Goal: Task Accomplishment & Management: Manage account settings

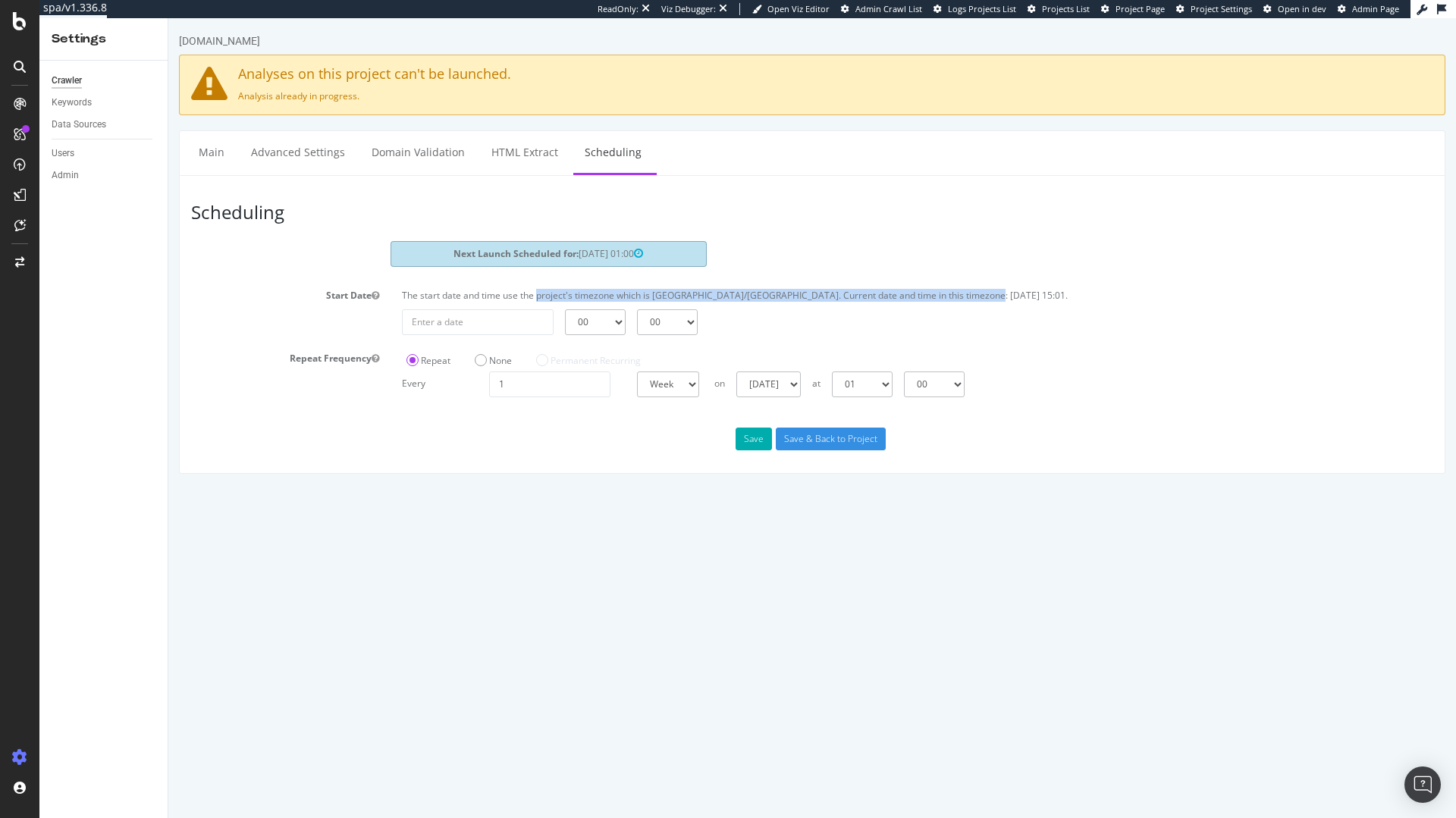
drag, startPoint x: 539, startPoint y: 293, endPoint x: 991, endPoint y: 296, distance: 452.0
click at [991, 296] on p "The start date and time use the project's timezone which is Europe/Amsterdam. C…" at bounding box center [917, 295] width 1031 height 13
click at [976, 303] on div "The start date and time use the project's timezone which is Europe/Amsterdam. C…" at bounding box center [917, 299] width 1046 height 20
click at [66, 84] on div "Crawler" at bounding box center [66, 81] width 30 height 16
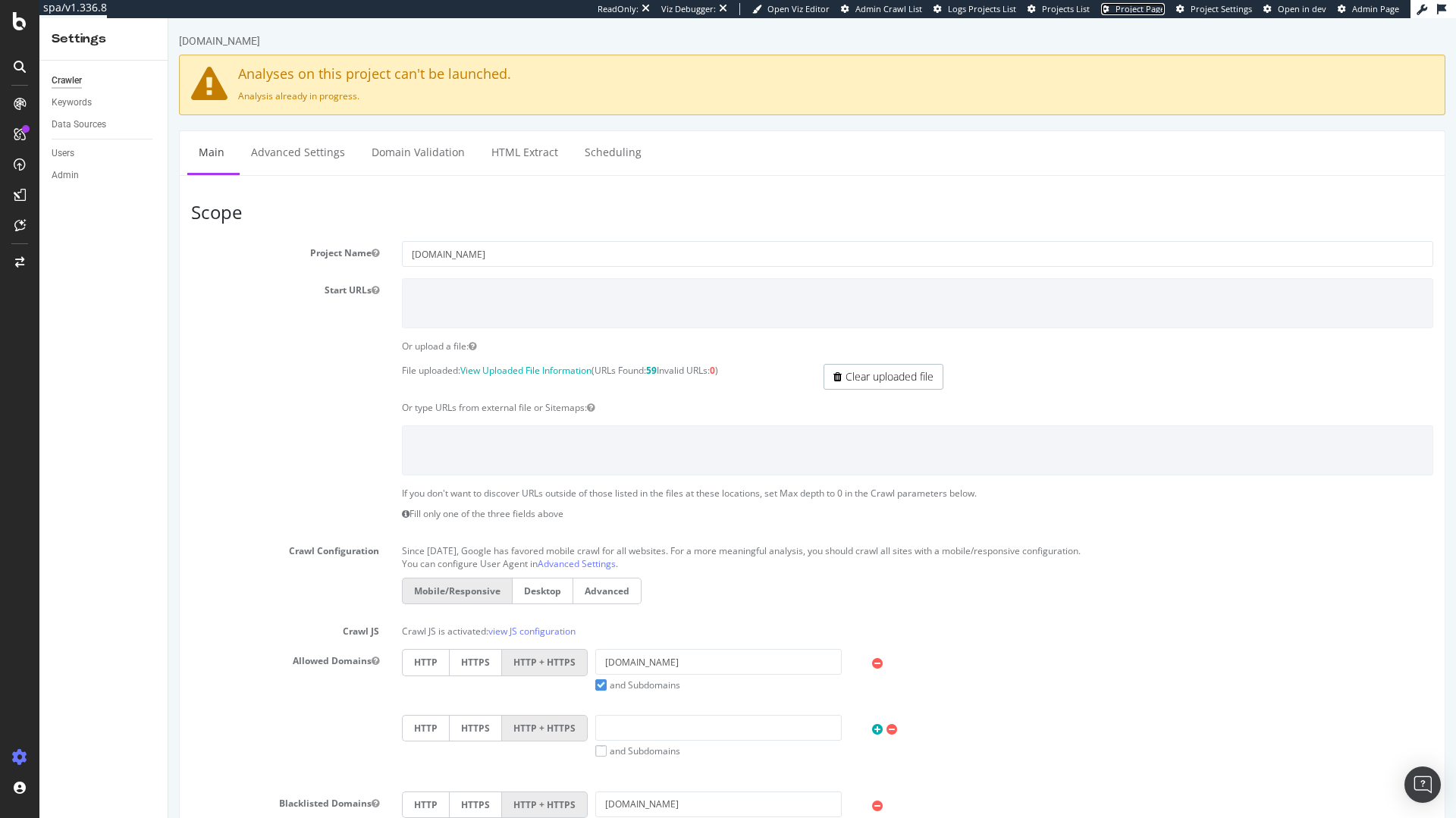
click at [1115, 10] on link "Project Page" at bounding box center [1133, 9] width 64 height 13
click at [1122, 9] on span "Project Page" at bounding box center [1139, 9] width 49 height 12
click at [887, 10] on span "Admin Crawl List" at bounding box center [888, 9] width 66 height 12
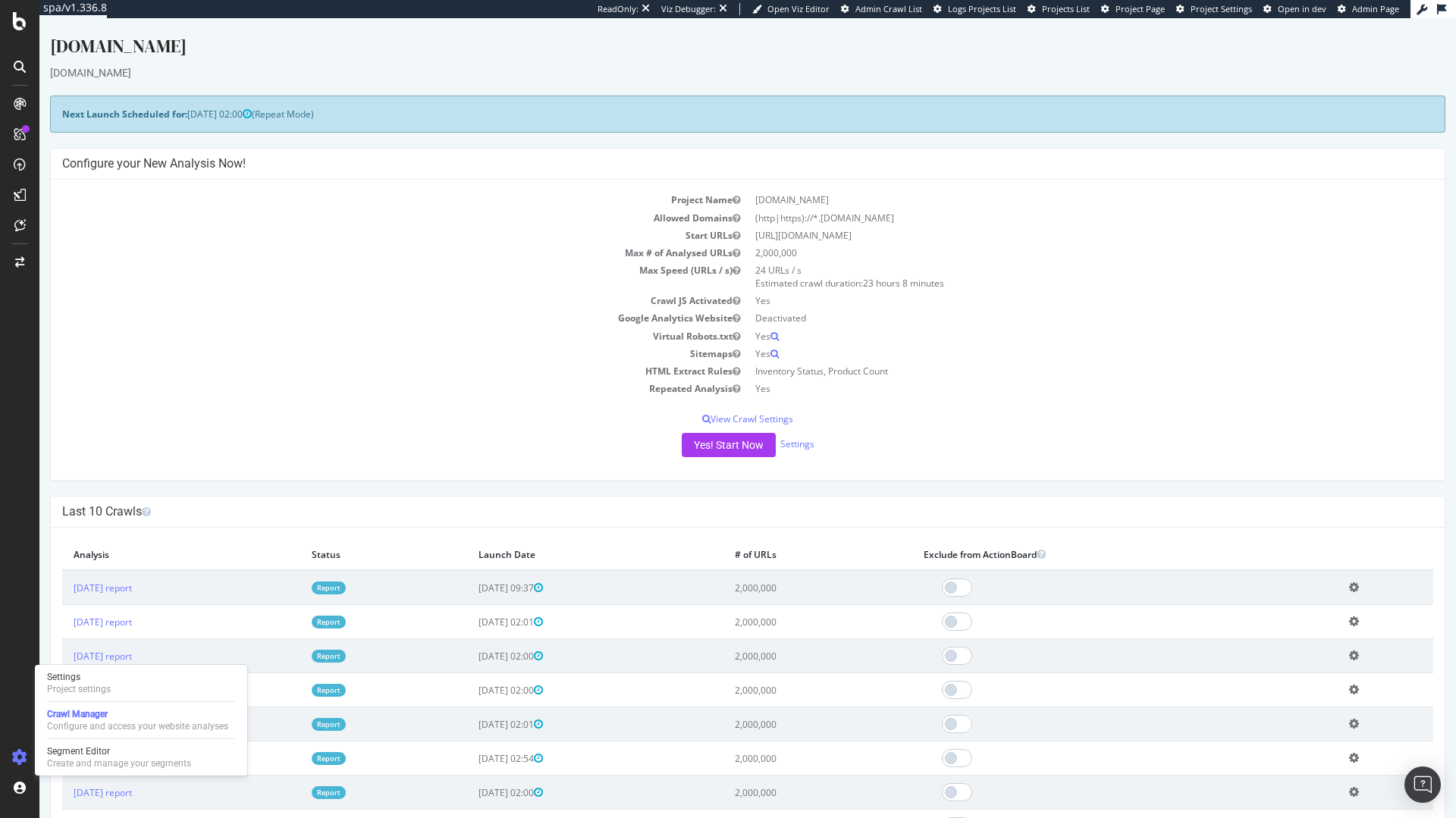
scroll to position [137, 0]
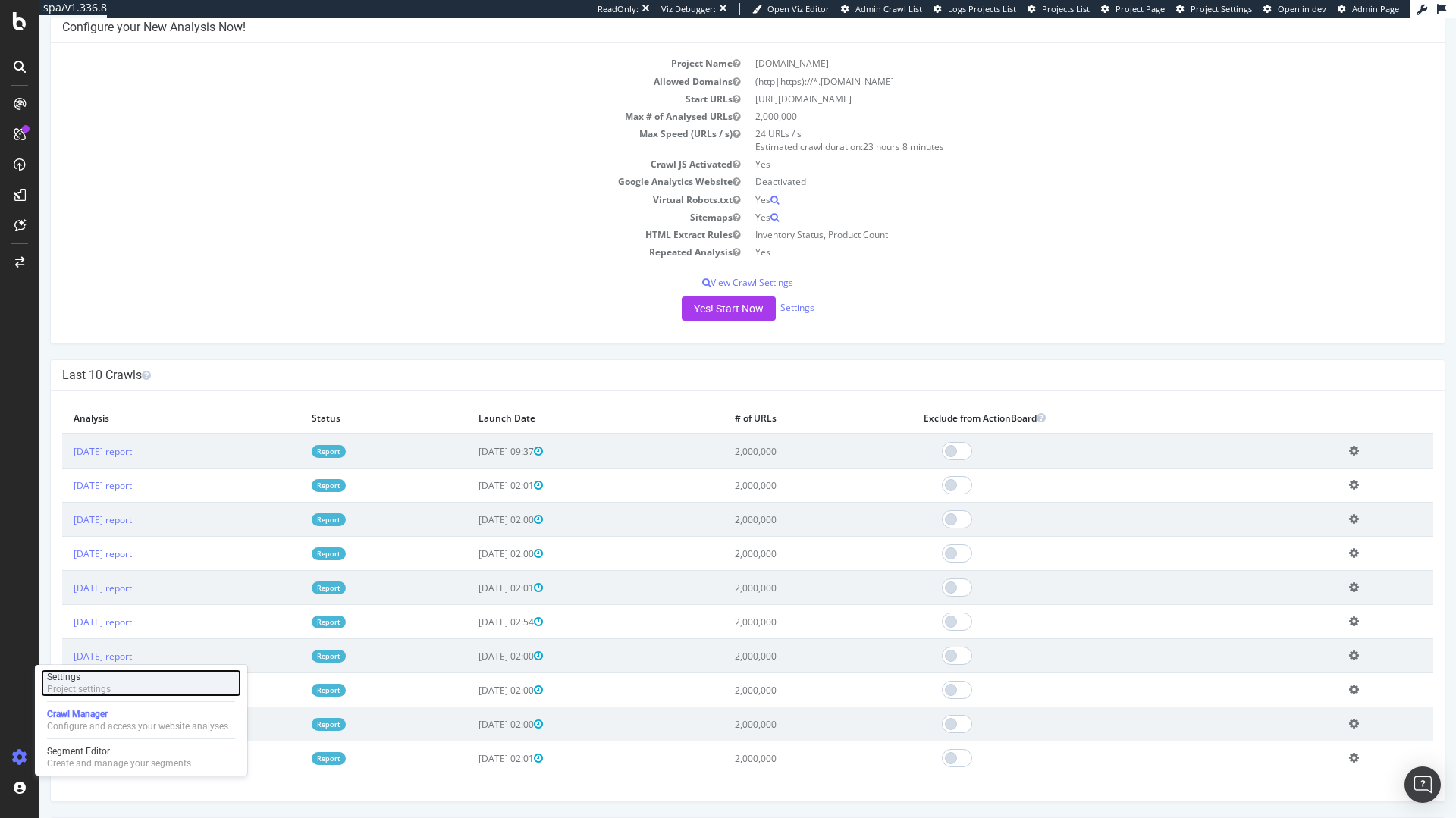
click at [91, 679] on div "Settings" at bounding box center [79, 676] width 64 height 13
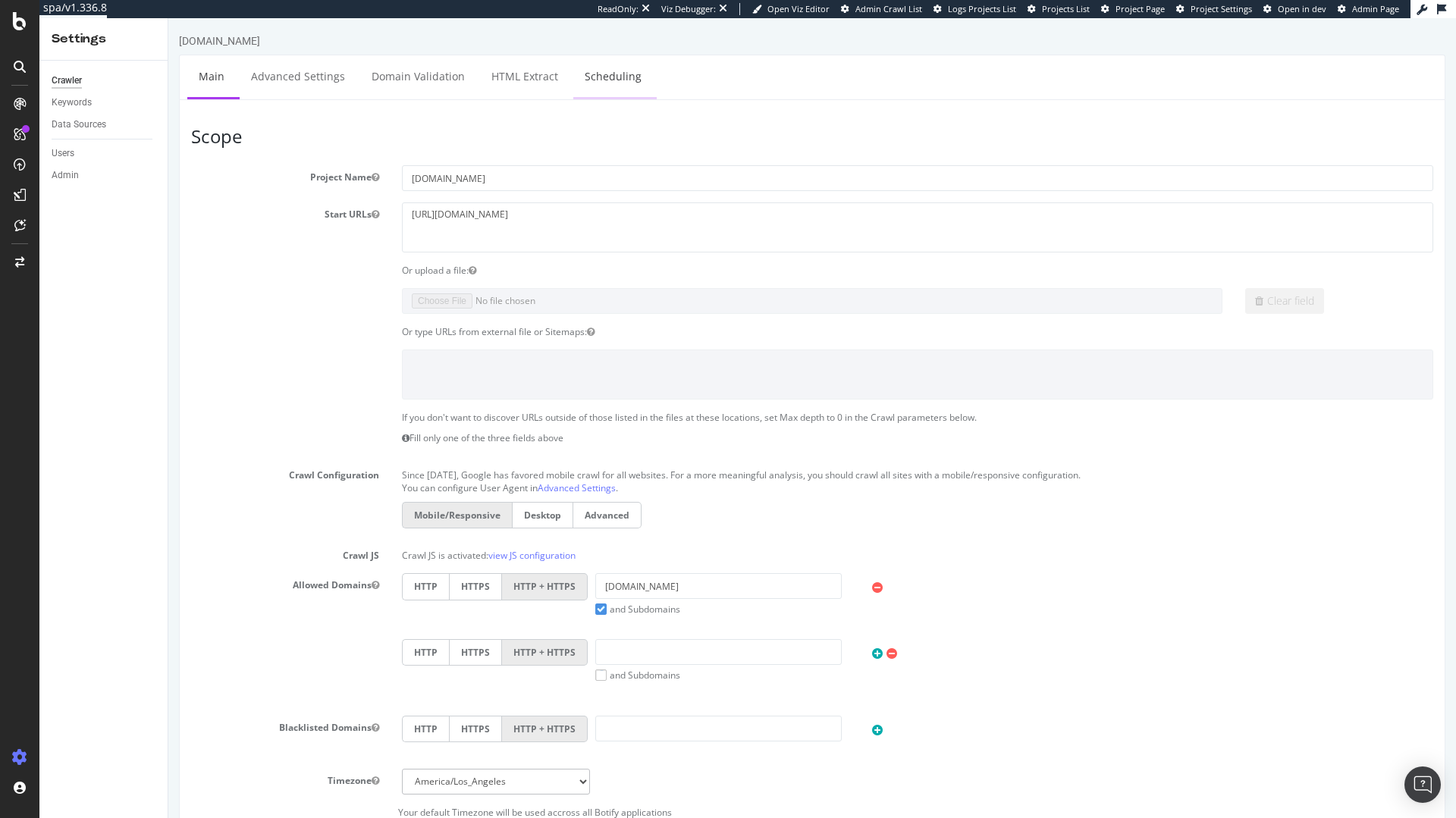
click at [628, 79] on link "Scheduling" at bounding box center [613, 75] width 80 height 41
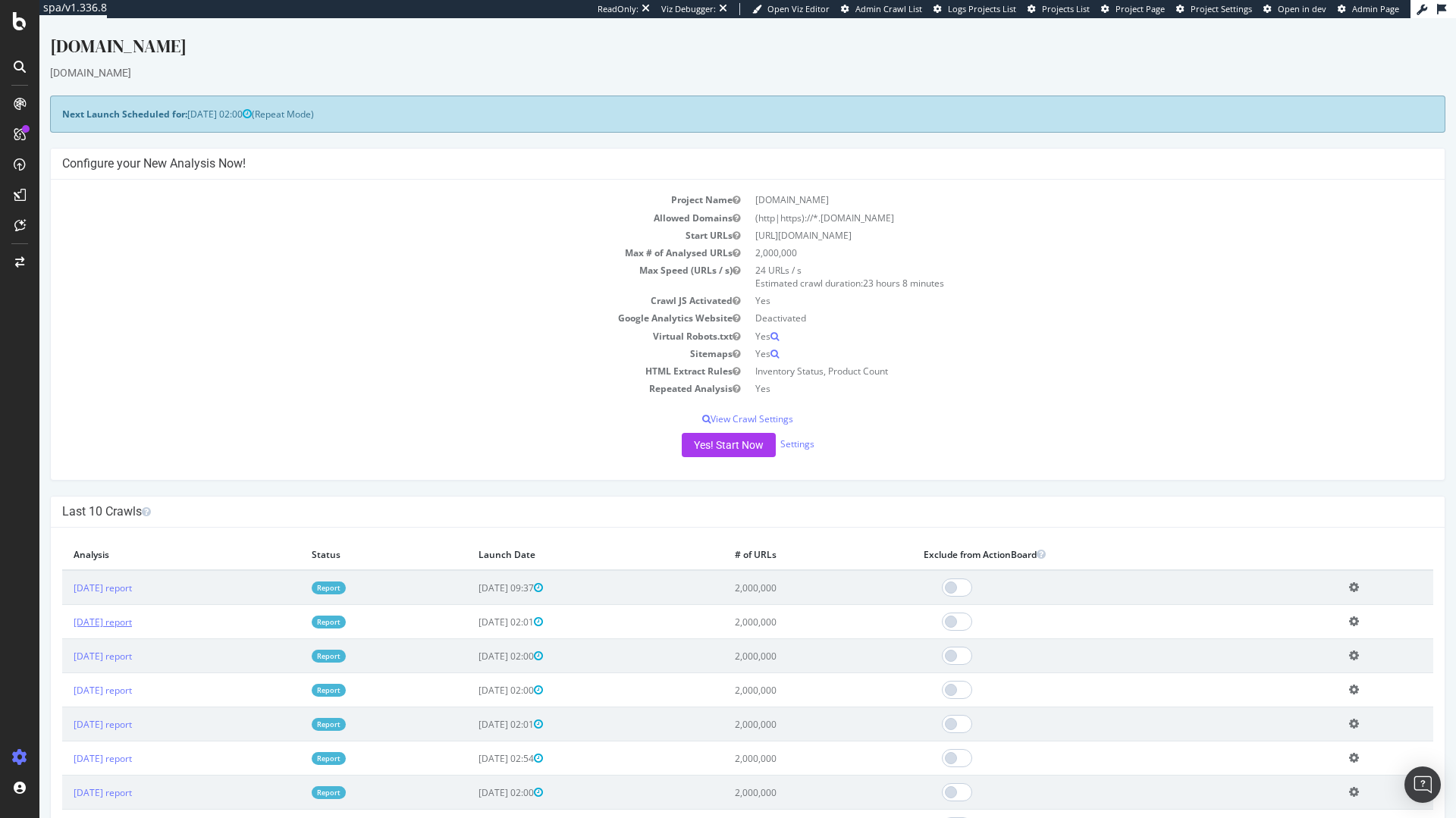
scroll to position [137, 0]
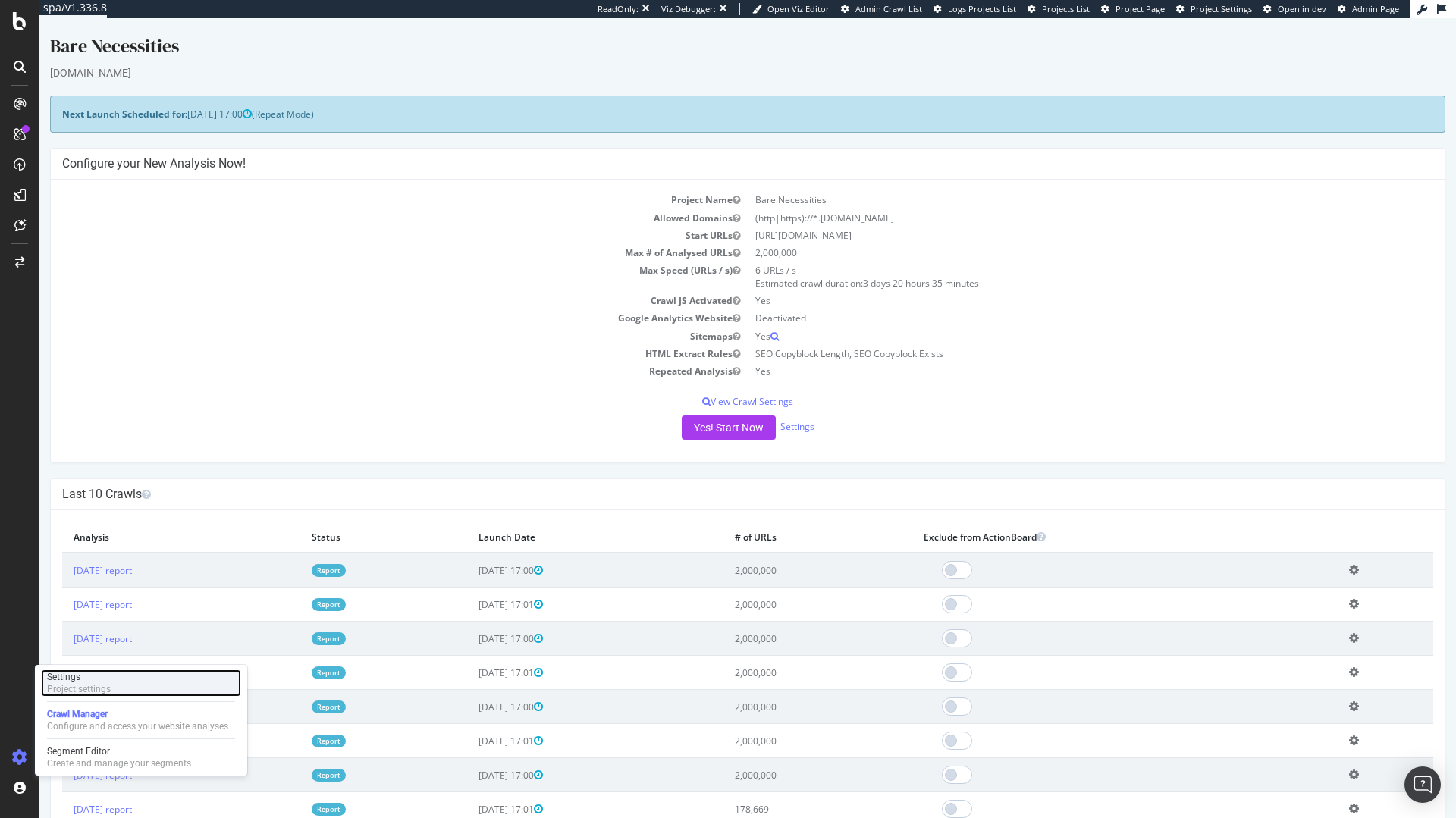
click at [93, 684] on div "Project settings" at bounding box center [79, 689] width 64 height 13
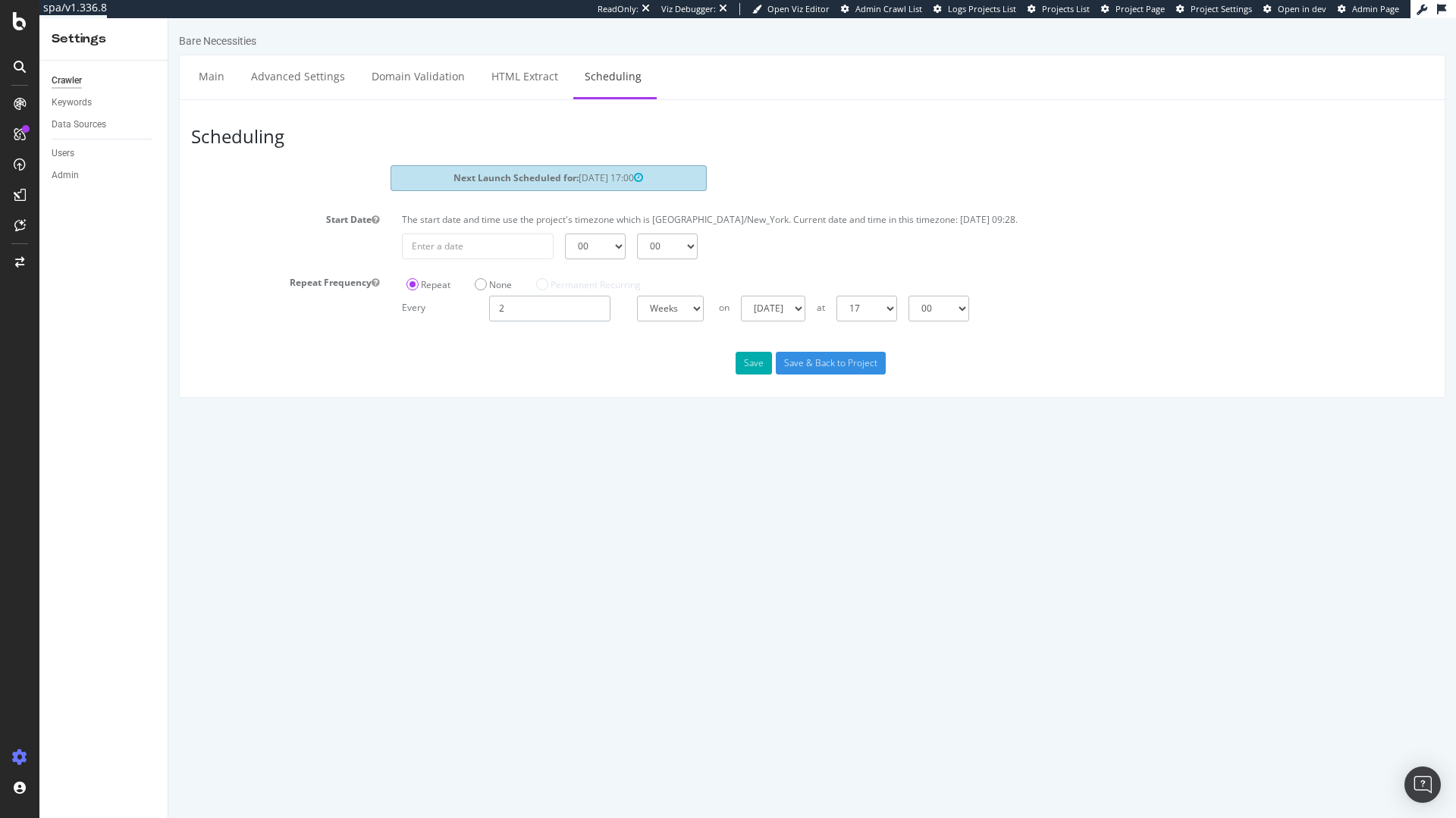
drag, startPoint x: 559, startPoint y: 309, endPoint x: 444, endPoint y: 295, distance: 115.8
click at [444, 296] on div "Every 2 Days Weeks Months at 00 01 02 03 04 05 06 07 08 09 10 11 12 13 14 15 16…" at bounding box center [917, 308] width 1046 height 26
type input "1"
click at [752, 360] on button "Save" at bounding box center [754, 363] width 37 height 23
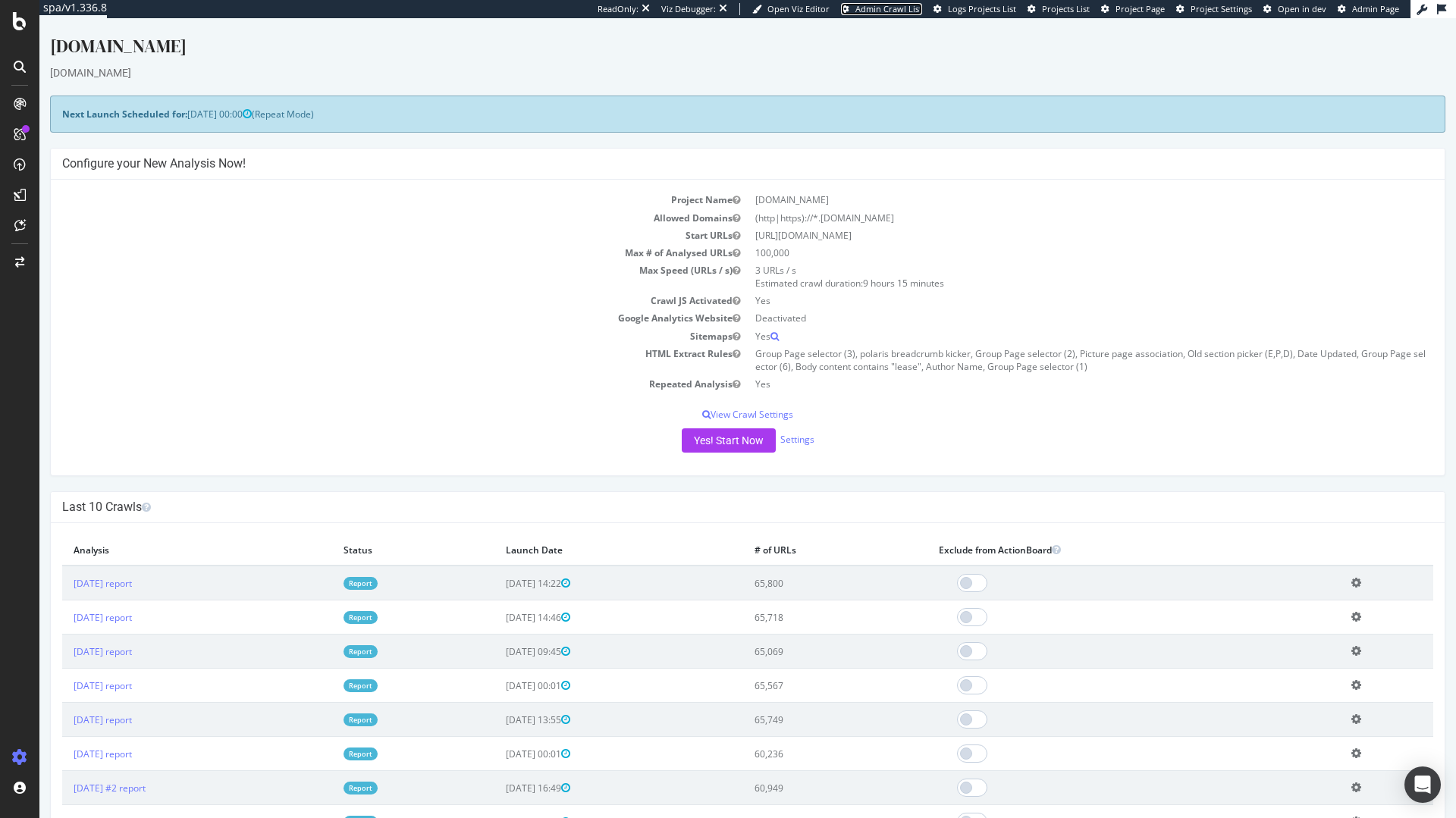
click at [887, 5] on span "Admin Crawl List" at bounding box center [888, 9] width 66 height 12
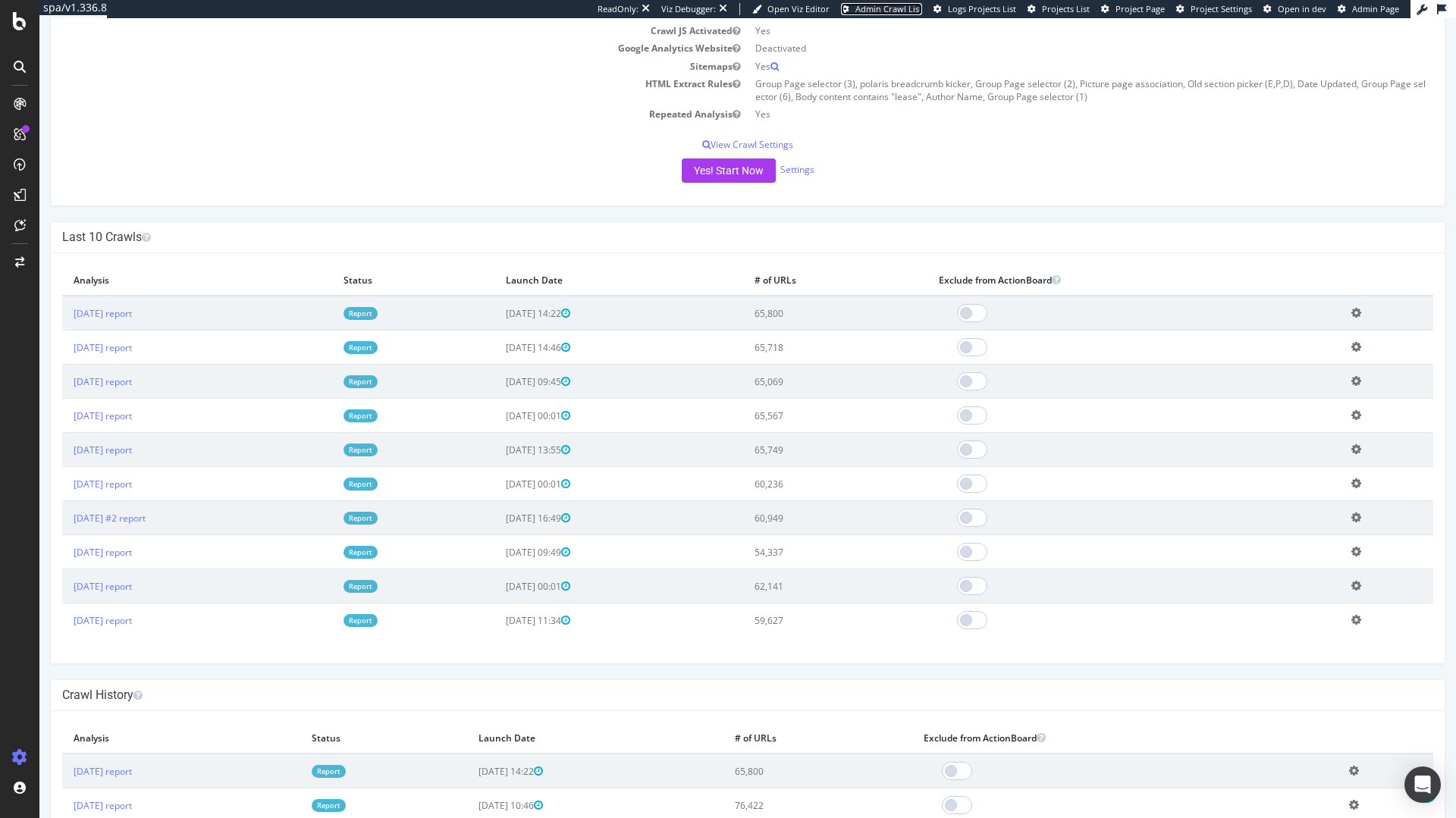
scroll to position [273, 0]
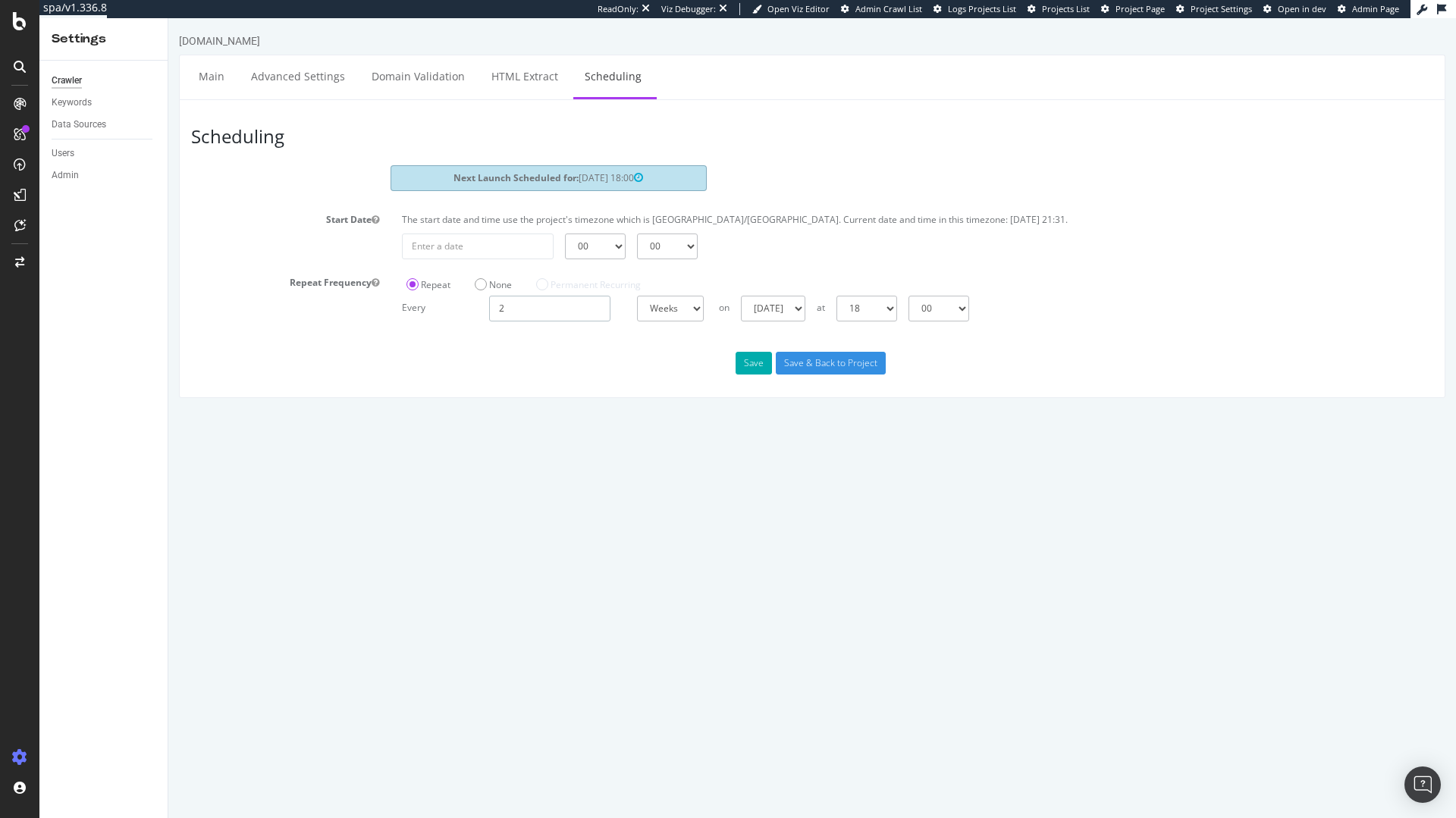
drag, startPoint x: 538, startPoint y: 314, endPoint x: 470, endPoint y: 306, distance: 68.5
click at [470, 306] on div "Every 2 Days Weeks Months at 00 01 02 03 04 05 06 07 08 09 10 11 12 13 14 15 16…" at bounding box center [917, 308] width 1046 height 26
type input "1"
click at [742, 362] on button "Save" at bounding box center [754, 363] width 37 height 23
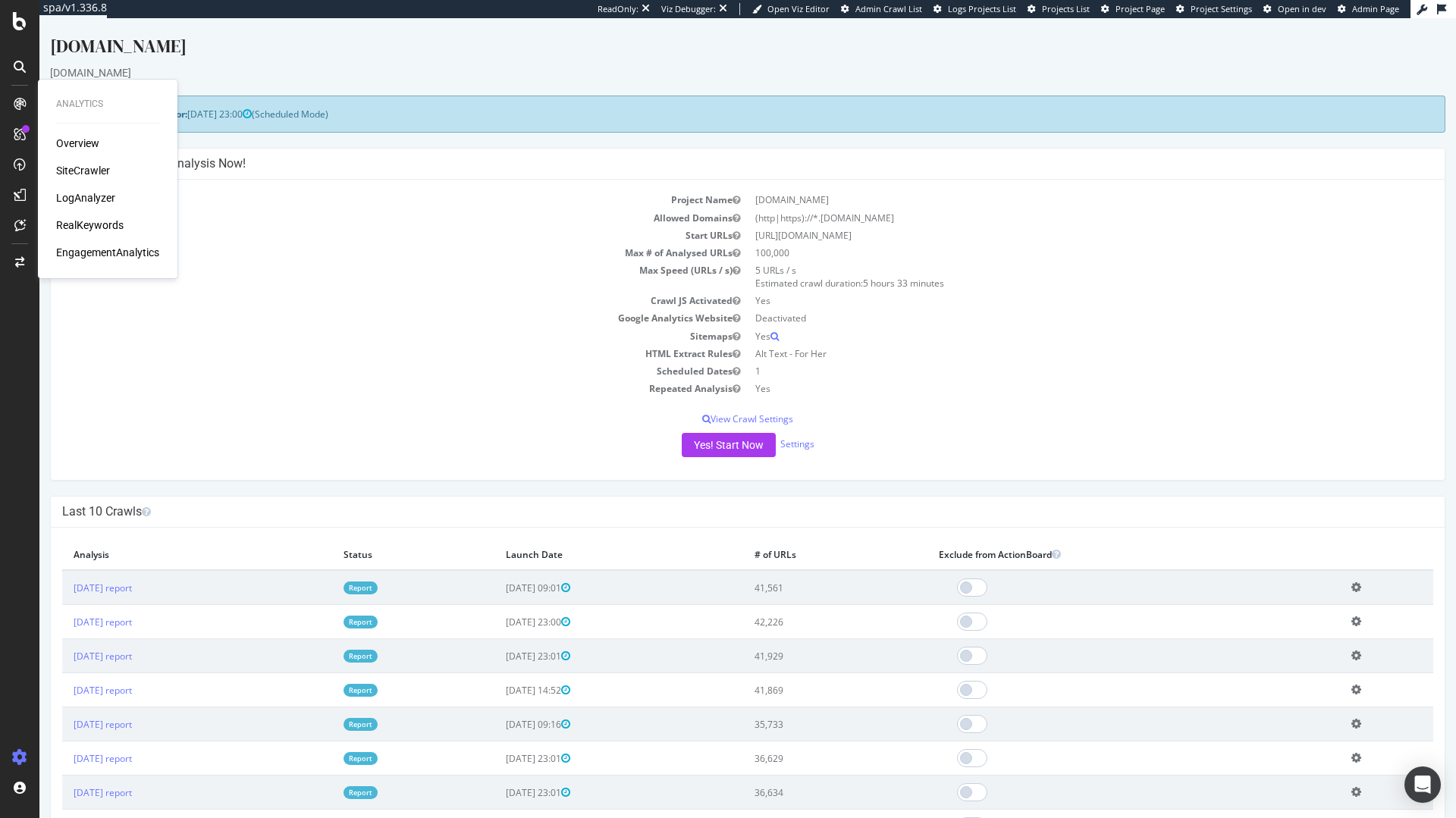
click at [1071, 368] on td "1" at bounding box center [1090, 371] width 685 height 17
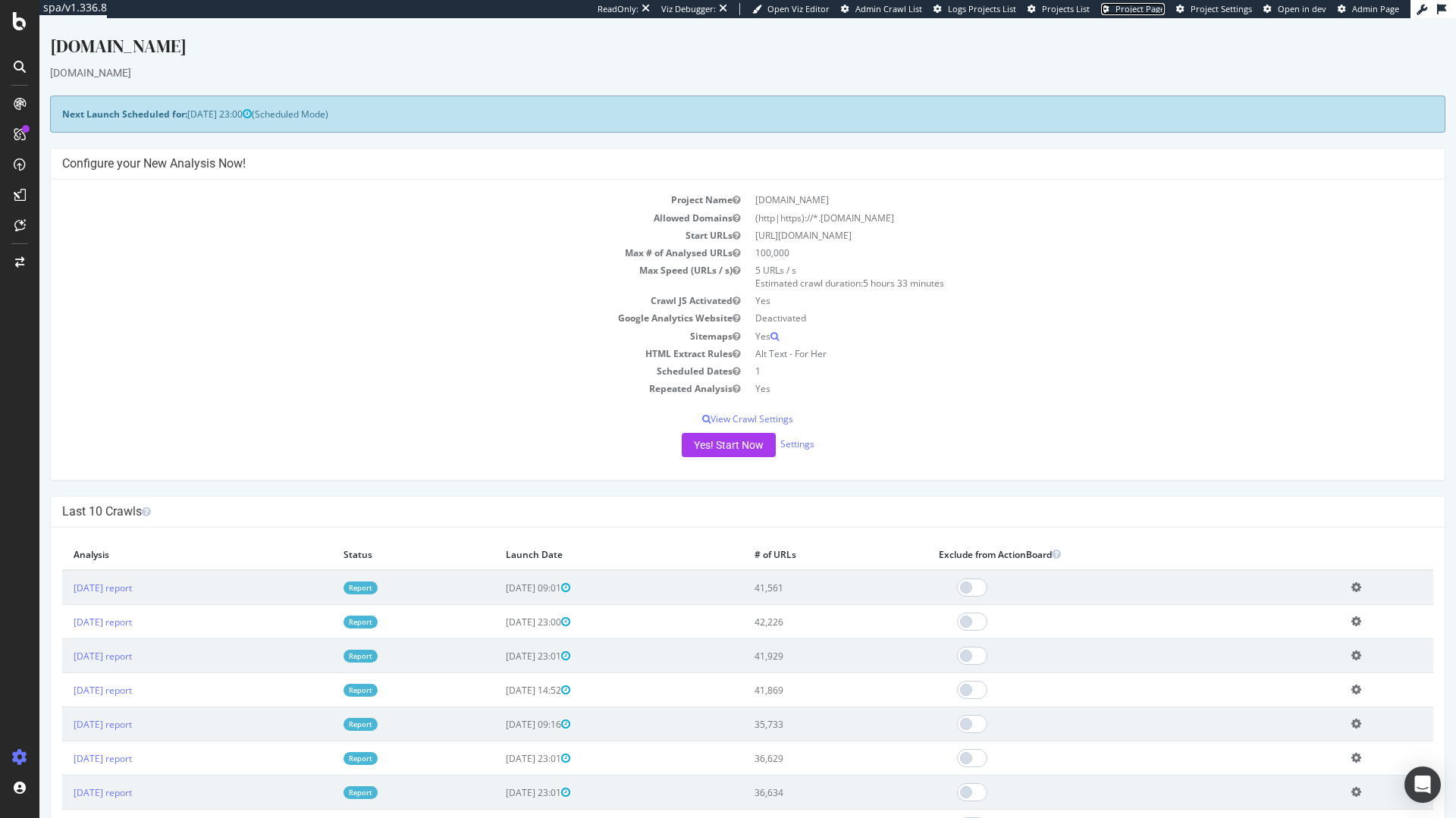
click at [1146, 13] on span "Project Page" at bounding box center [1139, 9] width 49 height 12
click at [898, 6] on span "Admin Crawl List" at bounding box center [888, 9] width 66 height 12
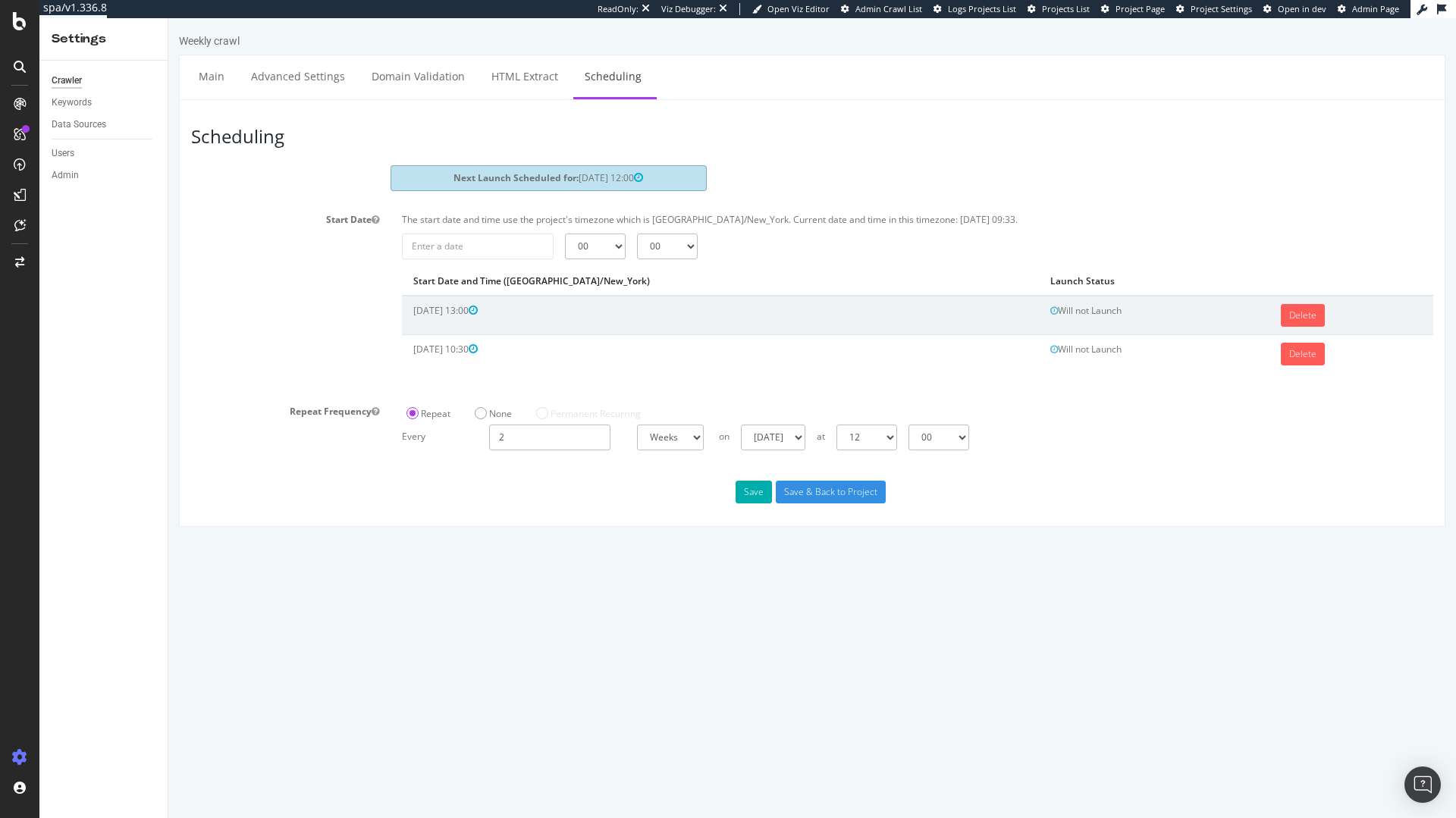
drag, startPoint x: 514, startPoint y: 435, endPoint x: 496, endPoint y: 438, distance: 18.2
click at [496, 438] on input "2" at bounding box center [550, 437] width 121 height 26
type input "1"
click at [755, 494] on button "Save" at bounding box center [754, 492] width 37 height 23
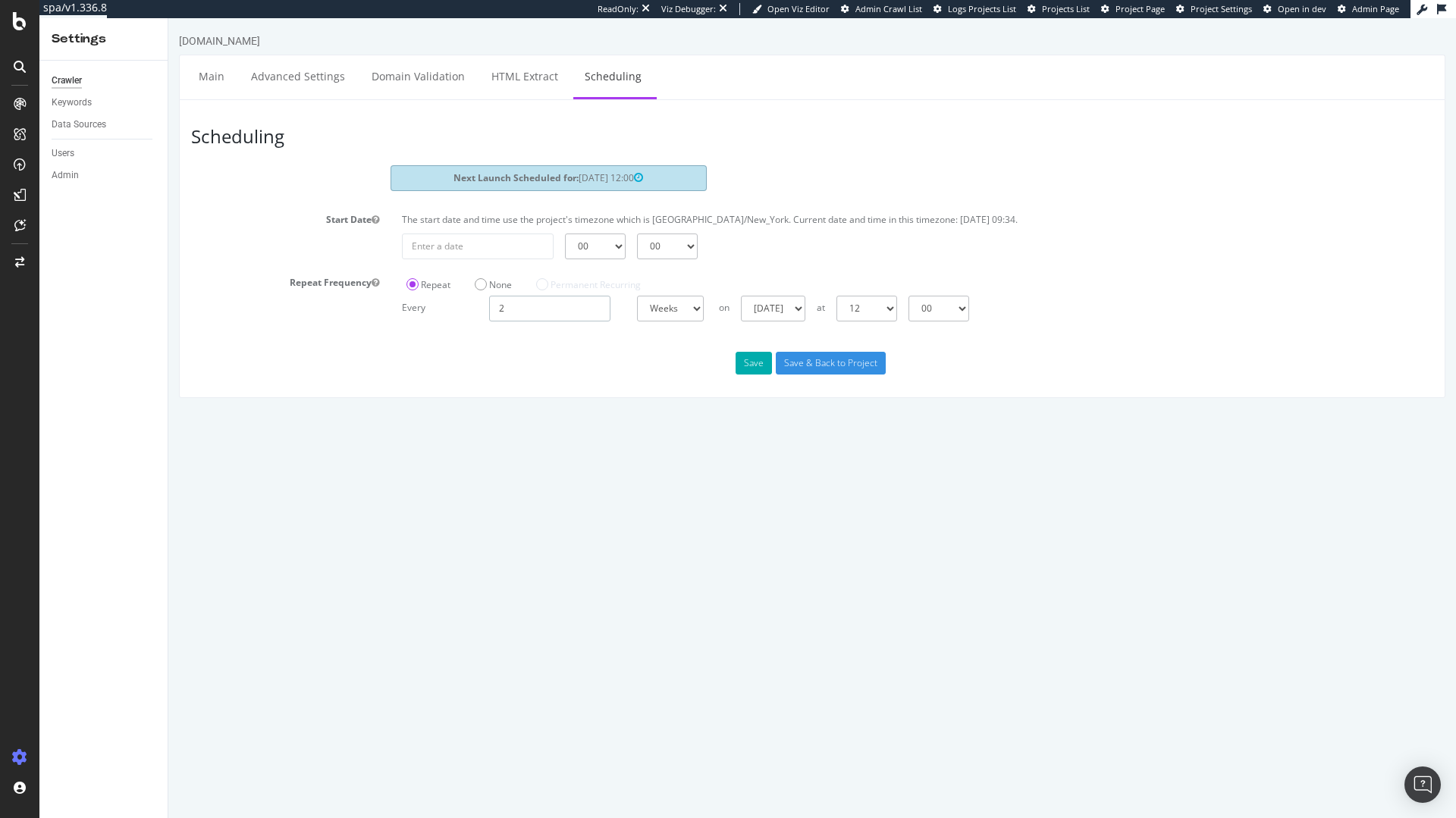
drag, startPoint x: 515, startPoint y: 310, endPoint x: 471, endPoint y: 308, distance: 44.0
click at [482, 309] on div "2" at bounding box center [550, 308] width 137 height 26
type input "1"
click at [748, 370] on button "Save" at bounding box center [754, 363] width 37 height 23
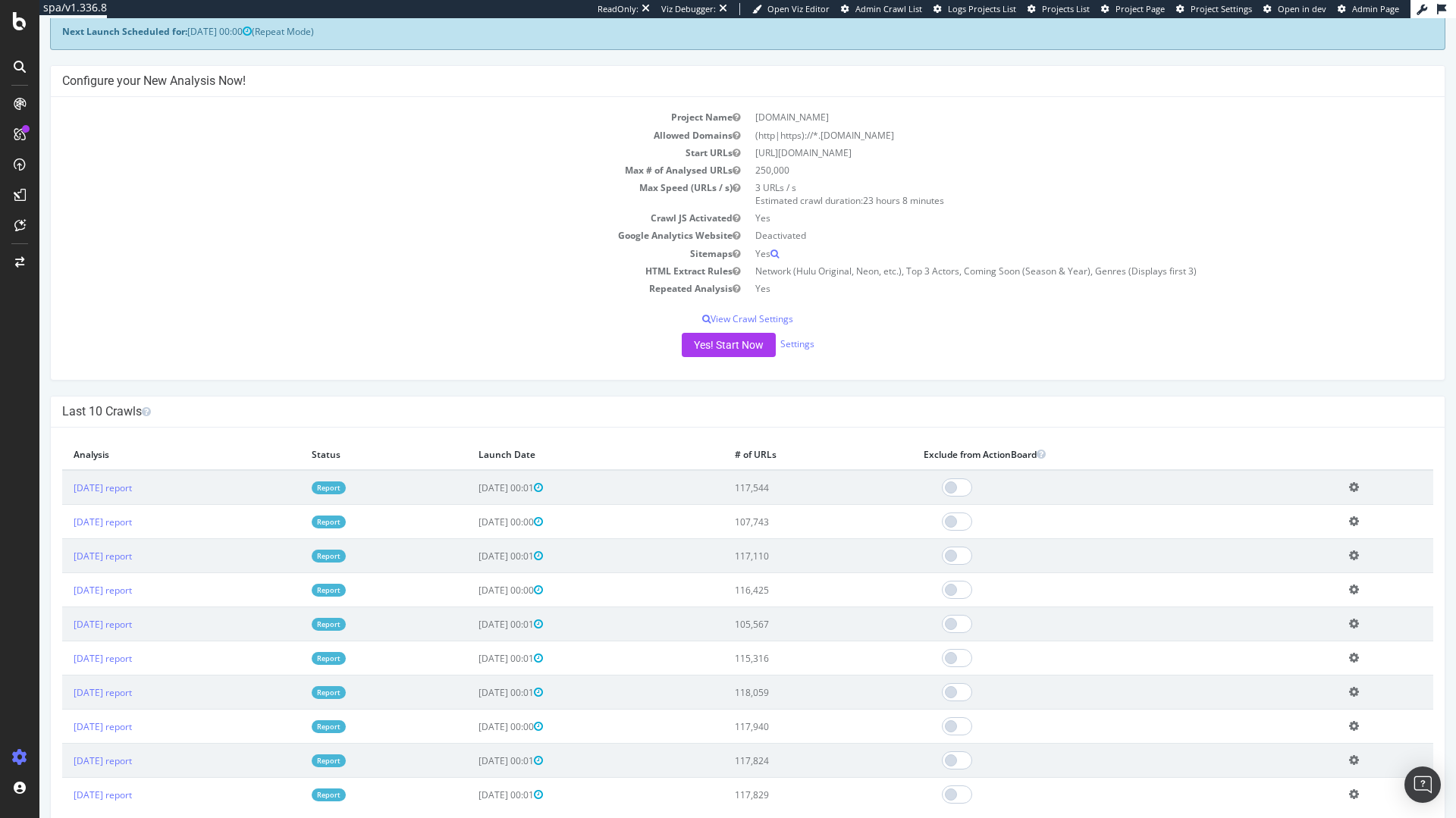
scroll to position [137, 0]
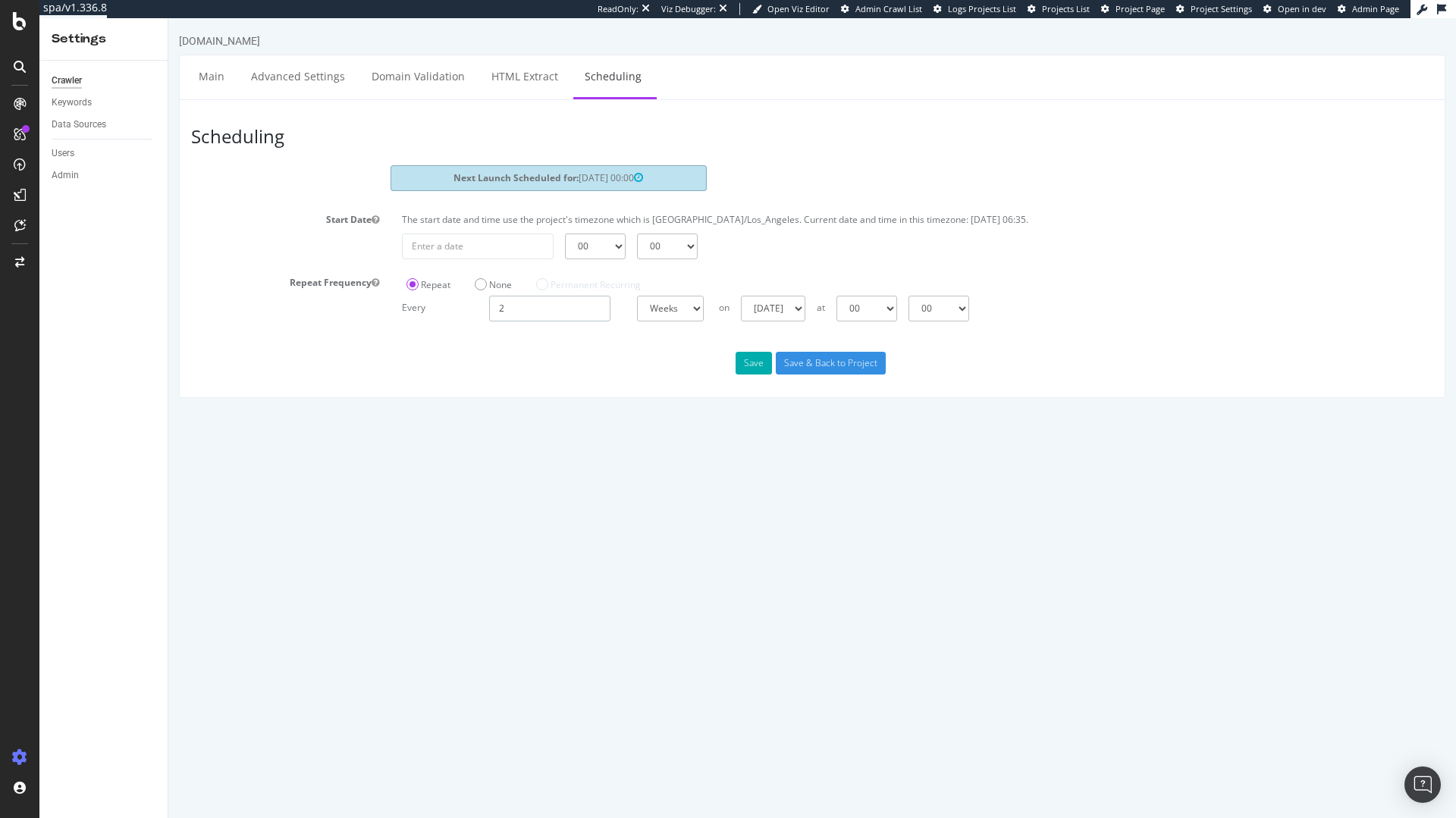
drag, startPoint x: 559, startPoint y: 320, endPoint x: 464, endPoint y: 324, distance: 95.1
click at [468, 321] on div "Every 2 Days Weeks Months at 00 01 02 03 04 05 06 07 08 09 10 11 12 13 14 15 16…" at bounding box center [917, 308] width 1046 height 26
drag, startPoint x: 511, startPoint y: 315, endPoint x: 494, endPoint y: 311, distance: 17.5
click at [495, 311] on input "2" at bounding box center [550, 308] width 121 height 26
type input "1"
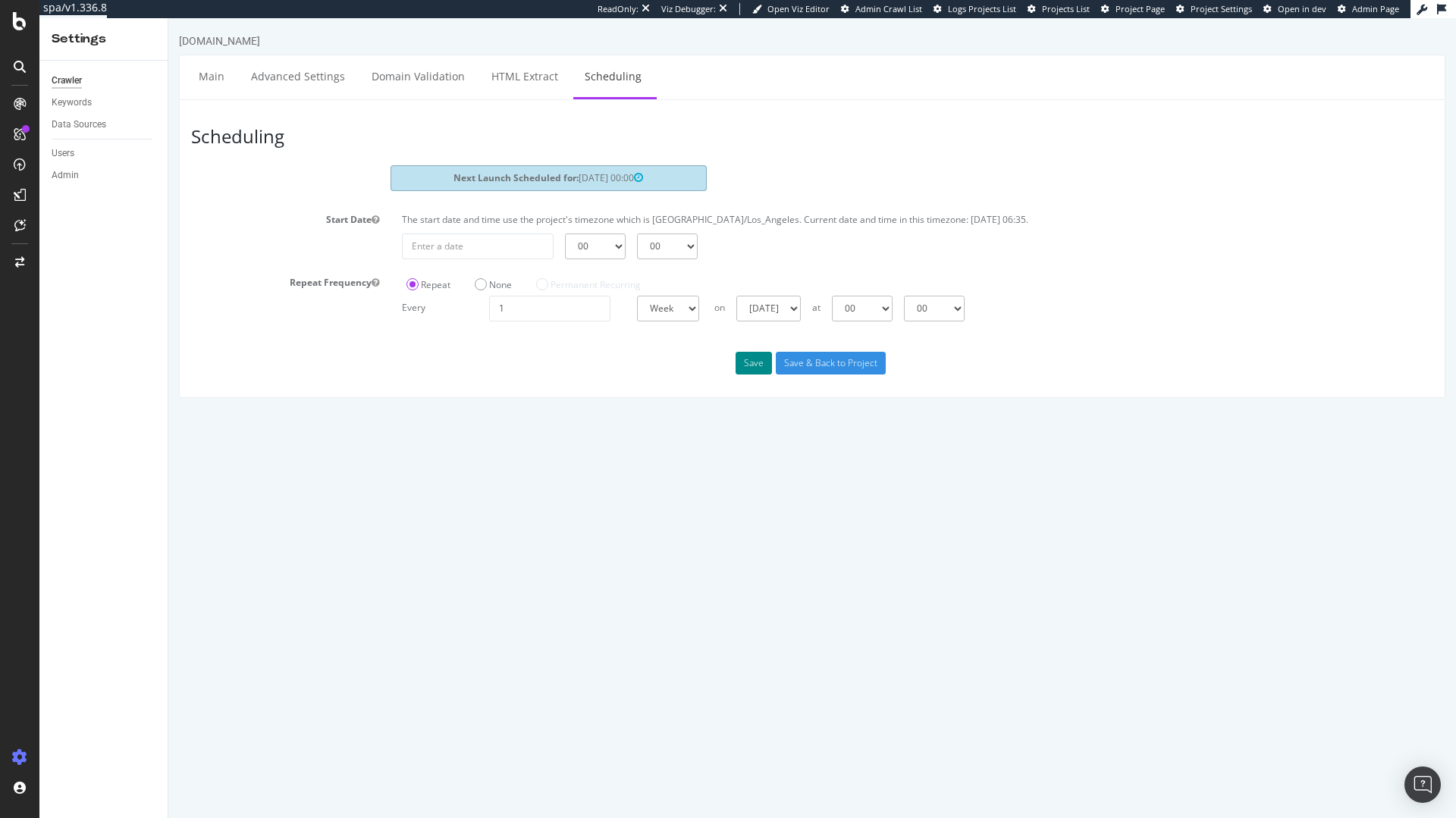
click at [749, 365] on button "Save" at bounding box center [754, 363] width 37 height 23
drag, startPoint x: 519, startPoint y: 307, endPoint x: 486, endPoint y: 303, distance: 33.2
click at [486, 303] on div "2" at bounding box center [550, 308] width 137 height 26
type input "1"
click at [754, 361] on button "Save" at bounding box center [754, 363] width 37 height 23
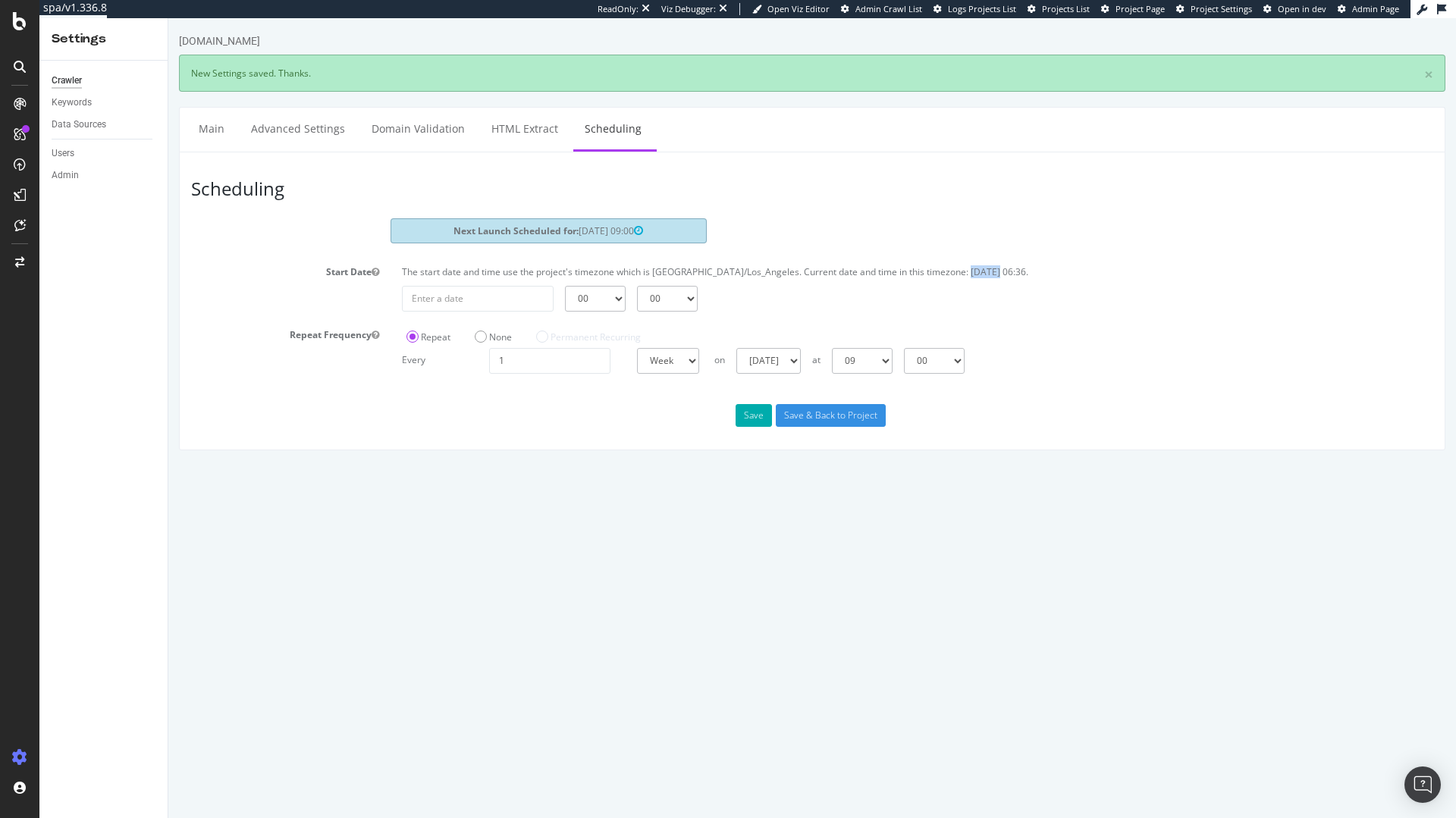
drag, startPoint x: 988, startPoint y: 272, endPoint x: 952, endPoint y: 272, distance: 36.0
click at [952, 272] on p "The start date and time use the project's timezone which is America/Los_Angeles…" at bounding box center [917, 271] width 1031 height 13
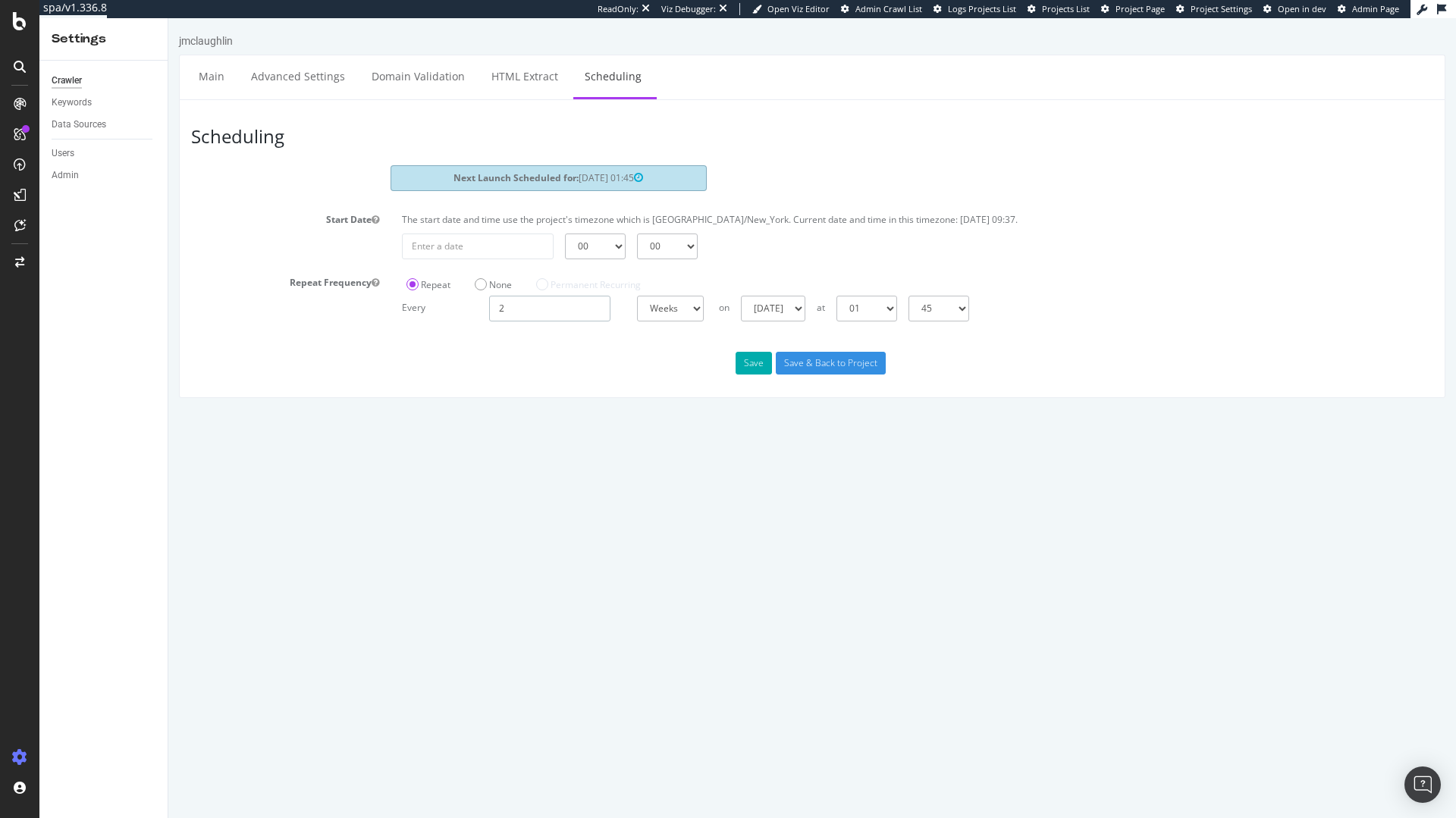
drag, startPoint x: 544, startPoint y: 315, endPoint x: 490, endPoint y: 304, distance: 55.1
click at [490, 304] on input "2" at bounding box center [550, 308] width 121 height 26
type input "1"
click at [751, 370] on button "Save" at bounding box center [754, 363] width 37 height 23
drag, startPoint x: 511, startPoint y: 312, endPoint x: 470, endPoint y: 301, distance: 42.4
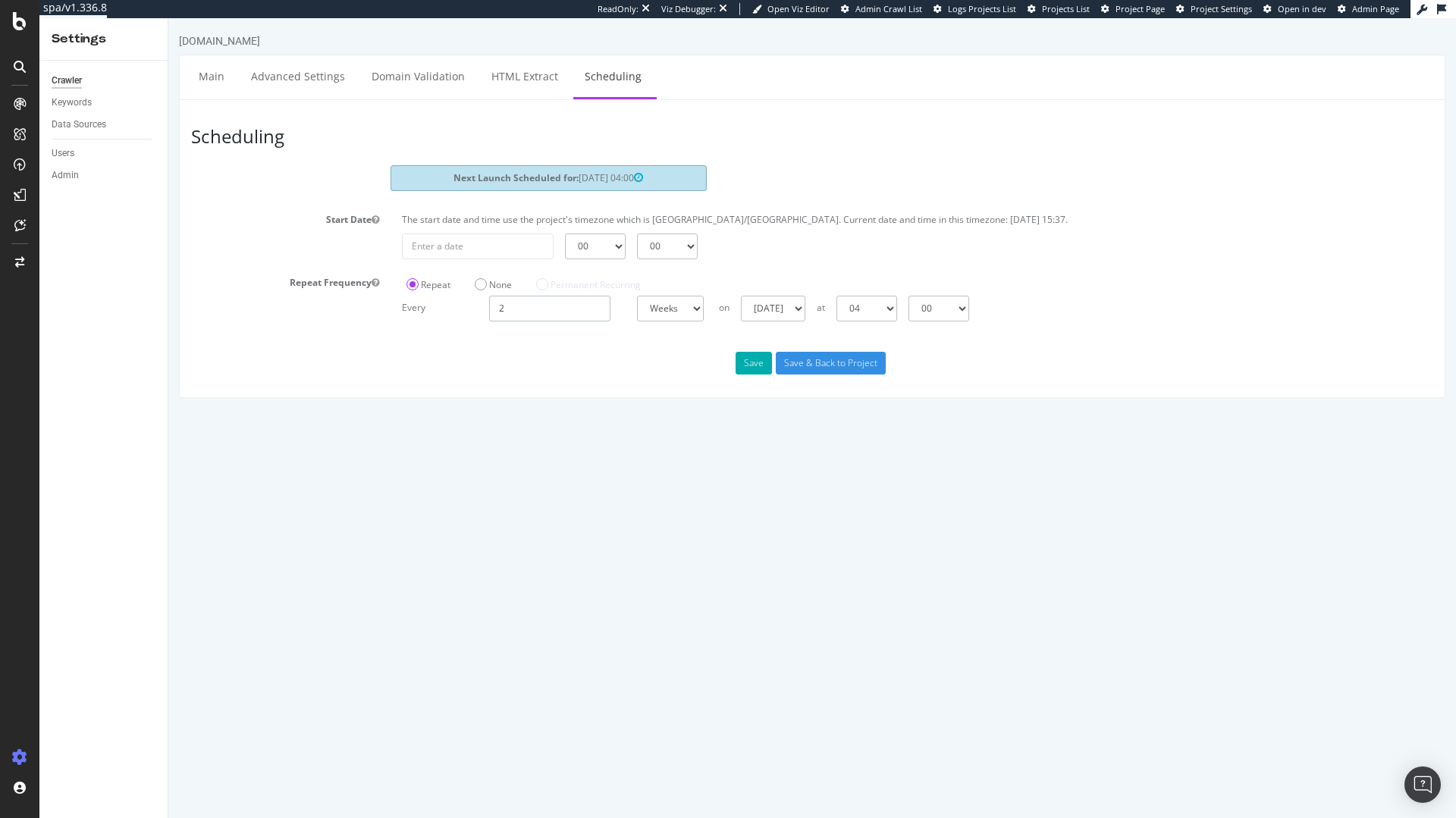
click at [470, 301] on div "Every 2 Days Weeks Months at 00 01 02 03 04 05 06 07 08 09 10 11 12 13 14 15 16…" at bounding box center [917, 308] width 1046 height 26
type input "1"
click at [754, 362] on button "Save" at bounding box center [754, 363] width 37 height 23
drag, startPoint x: 532, startPoint y: 310, endPoint x: 448, endPoint y: 316, distance: 84.2
click at [451, 316] on div "Every 2 Days Weeks Months at 00 01 02 03 04 05 06 07 08 09 10 11 12 13 14 15 16…" at bounding box center [917, 308] width 1046 height 26
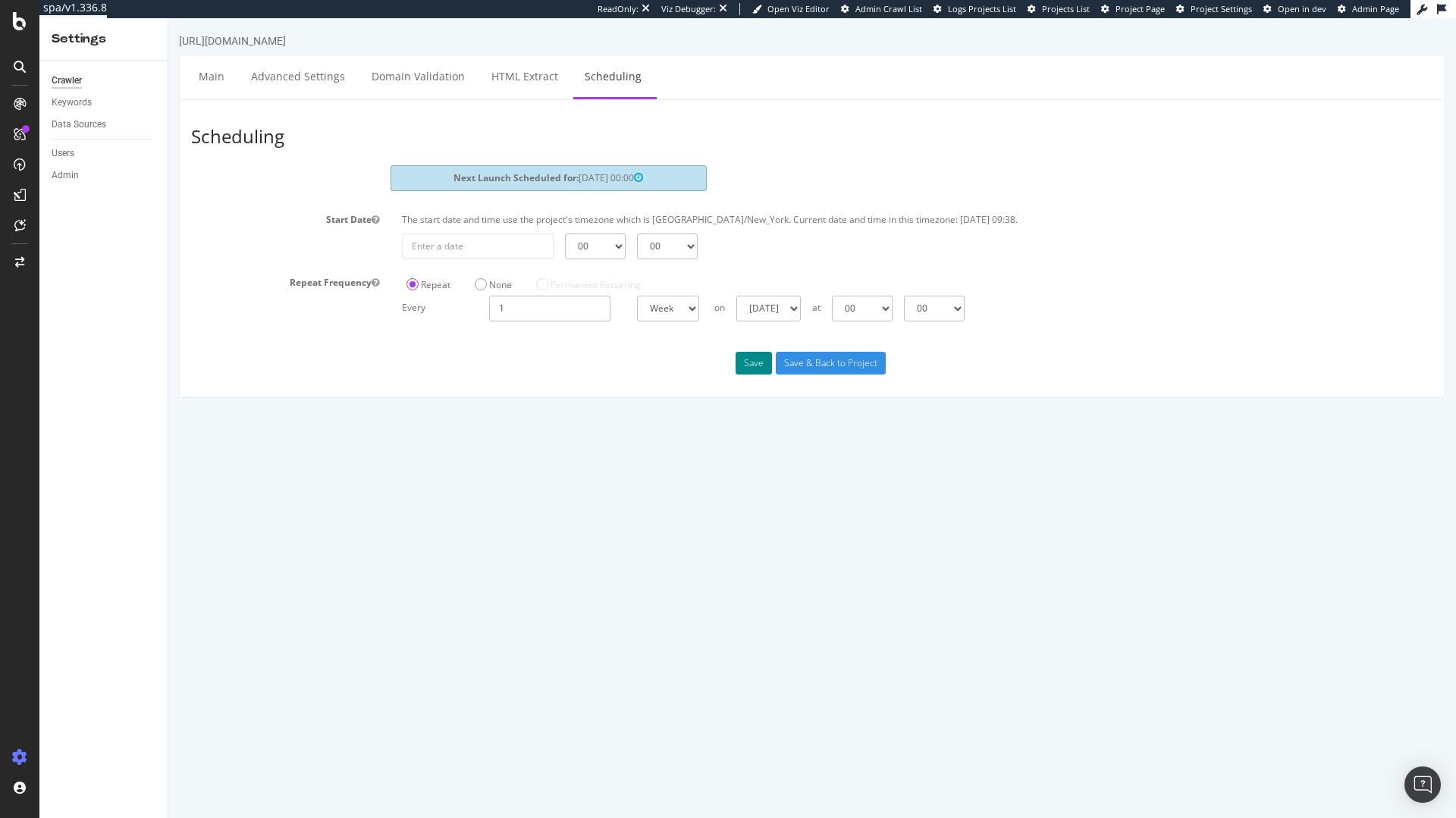
type input "1"
click at [752, 360] on button "Save" at bounding box center [754, 363] width 37 height 23
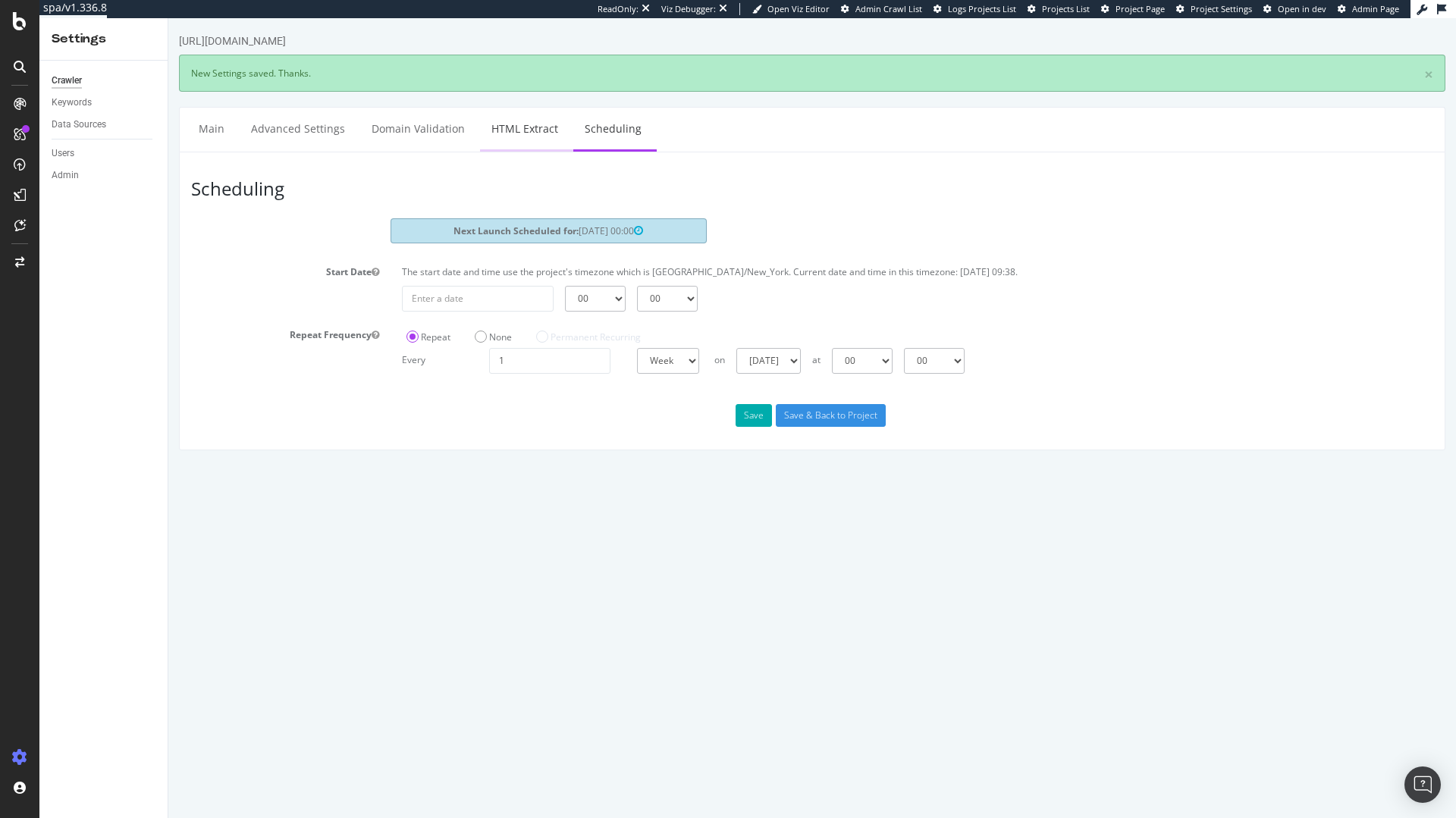
click at [535, 130] on link "HTML Extract" at bounding box center [524, 128] width 90 height 41
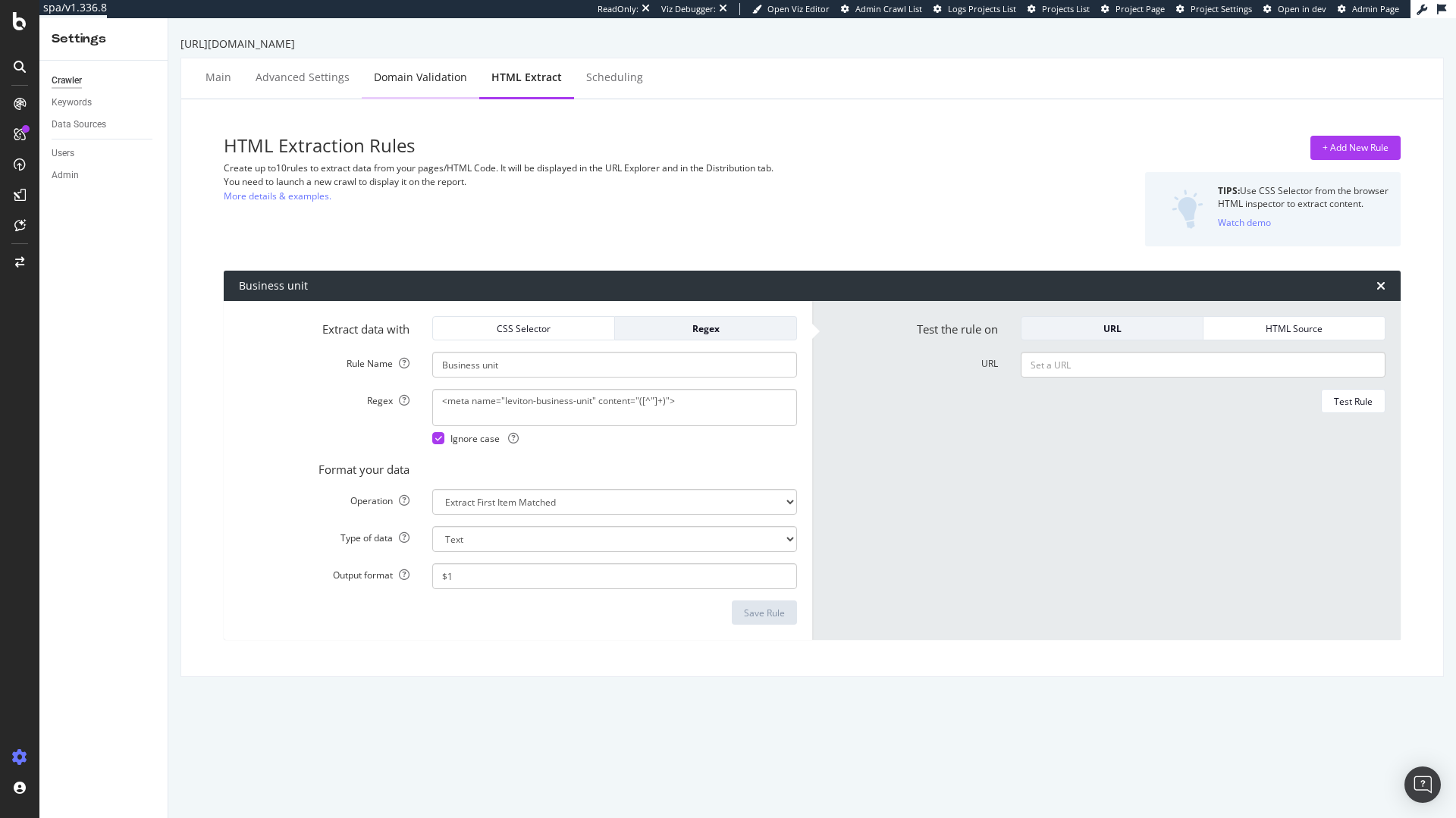
click at [405, 73] on div "Domain Validation" at bounding box center [420, 77] width 93 height 15
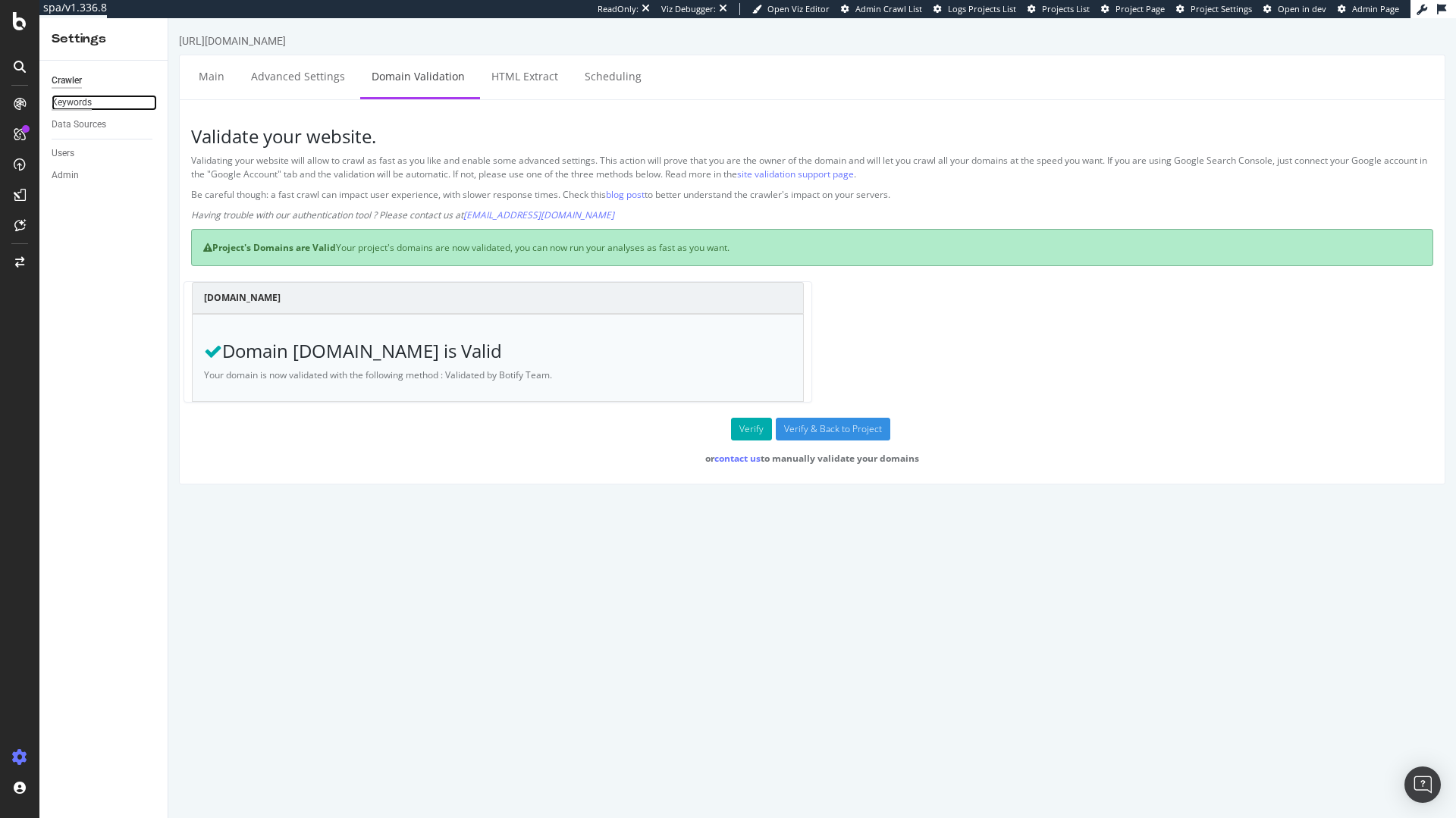
click at [71, 107] on div "Keywords" at bounding box center [72, 102] width 40 height 16
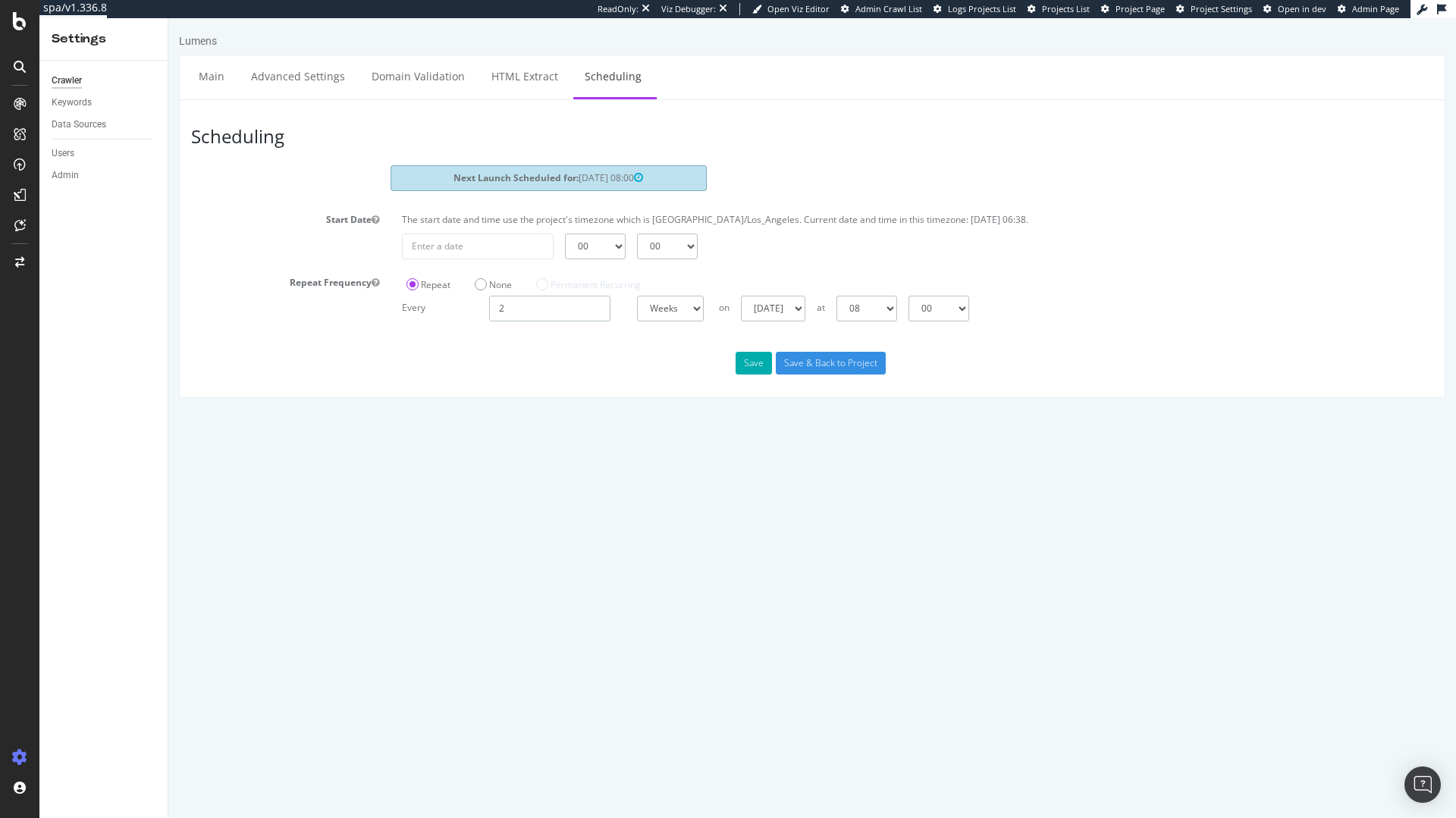
drag, startPoint x: 524, startPoint y: 308, endPoint x: 461, endPoint y: 295, distance: 64.3
click at [461, 296] on div "Every 2 Days Weeks Months at 00 01 02 03 04 05 06 07 08 09 10 11 12 13 14 15 16…" at bounding box center [917, 308] width 1046 height 26
drag, startPoint x: 499, startPoint y: 310, endPoint x: 467, endPoint y: 307, distance: 32.1
click at [469, 307] on div "Every 1 Day Week Month at 00 01 02 03 04 05 06 07 08 09 10 11 12 13 14 15 16 17…" at bounding box center [917, 308] width 1046 height 26
type input "1"
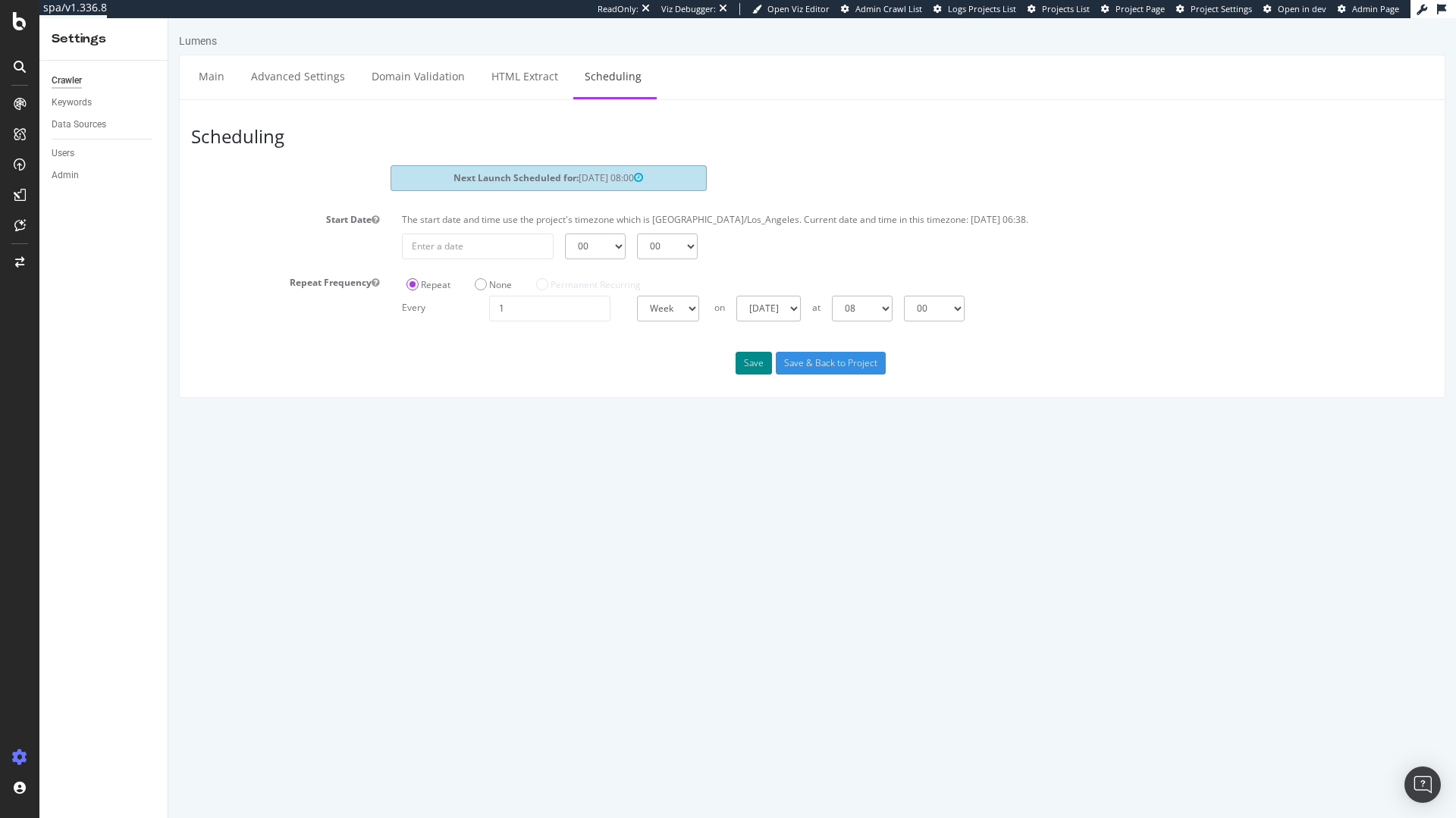
click at [749, 361] on button "Save" at bounding box center [754, 363] width 37 height 23
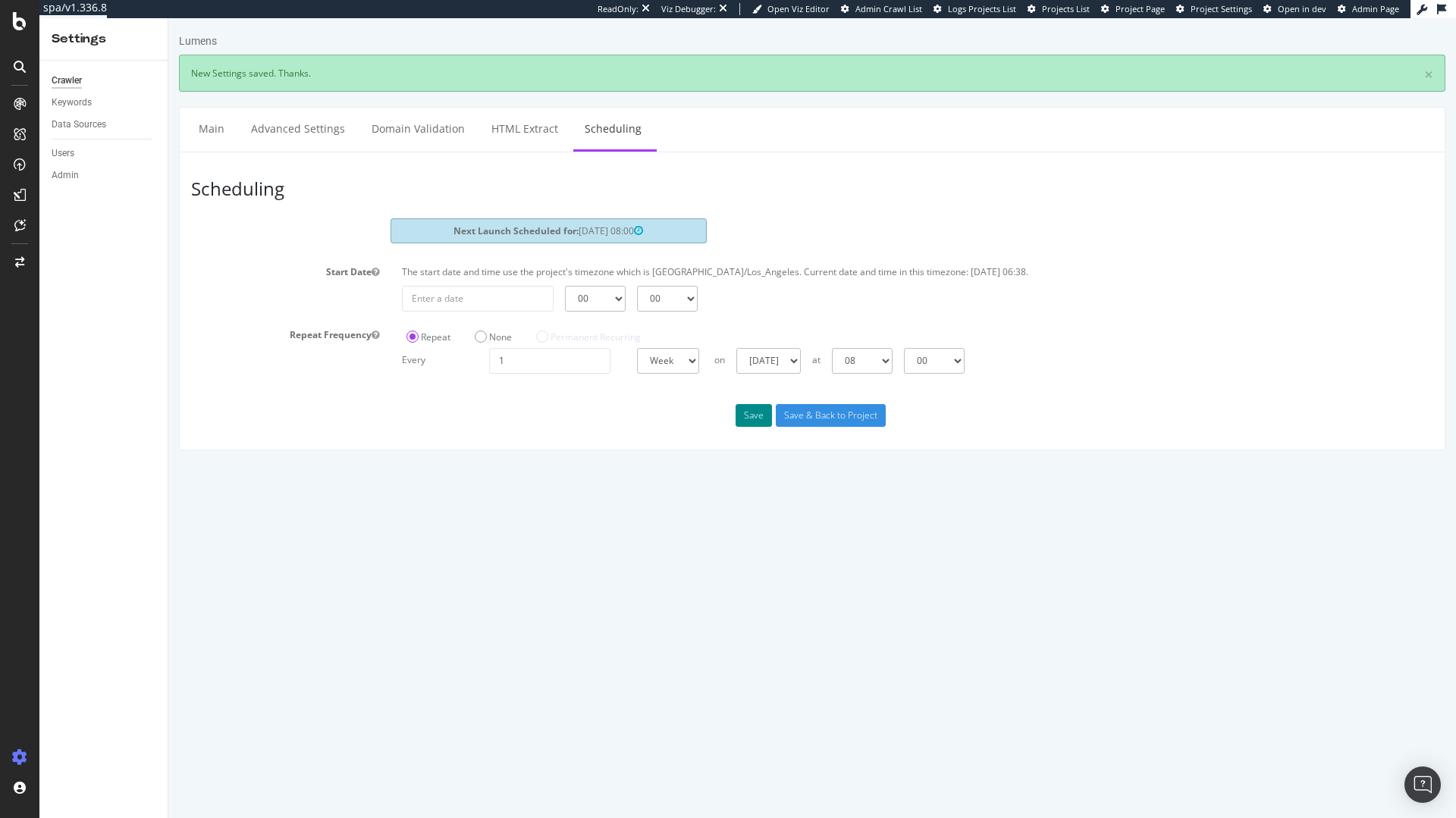
click at [759, 418] on button "Save" at bounding box center [754, 415] width 37 height 23
click at [498, 138] on link "HTML Extract" at bounding box center [524, 128] width 90 height 41
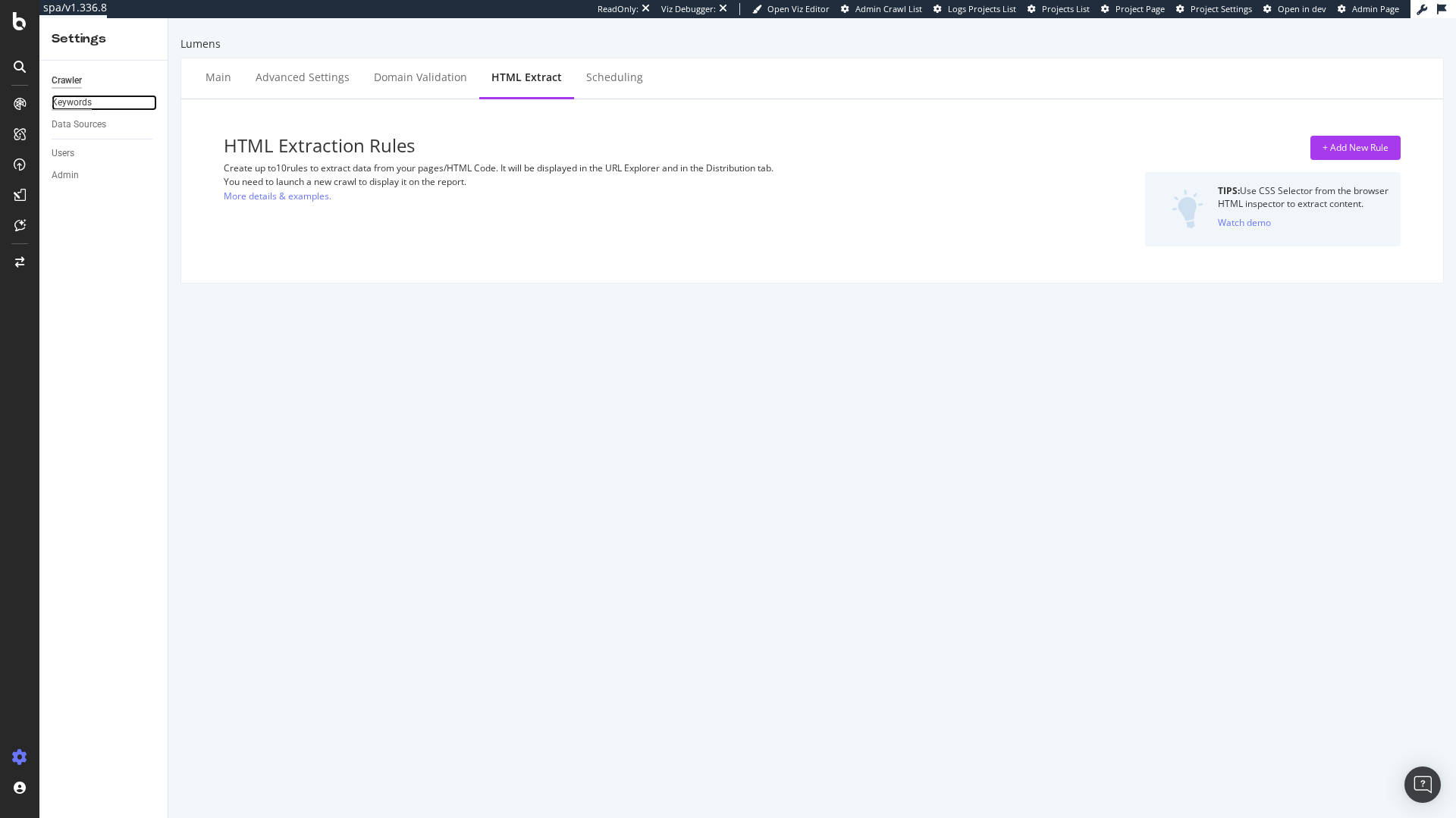
click at [67, 105] on div "Keywords" at bounding box center [72, 102] width 40 height 16
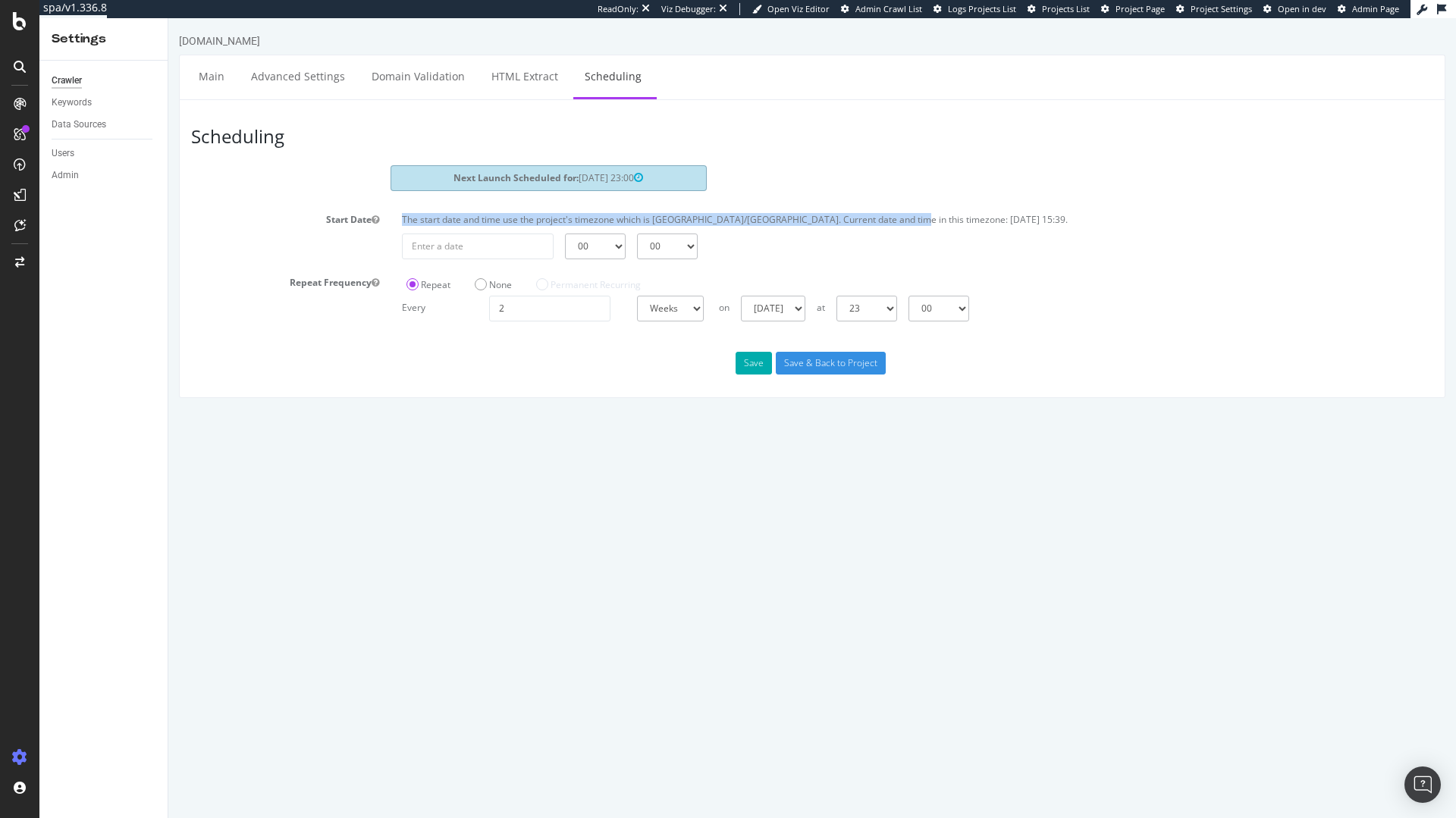
drag, startPoint x: 898, startPoint y: 217, endPoint x: 969, endPoint y: 208, distance: 71.6
click at [969, 208] on div "The start date and time use the project's timezone which is [GEOGRAPHIC_DATA]/[…" at bounding box center [917, 221] width 1046 height 26
click at [963, 225] on div "The start date and time use the project's timezone which is [GEOGRAPHIC_DATA]/[…" at bounding box center [917, 223] width 1046 height 20
drag, startPoint x: 547, startPoint y: 310, endPoint x: 417, endPoint y: 306, distance: 130.1
click at [418, 307] on div "Every 2 Days Weeks Months at 00 01 02 03 04 05 06 07 08 09 10 11 12 13 14 15 16…" at bounding box center [917, 308] width 1046 height 26
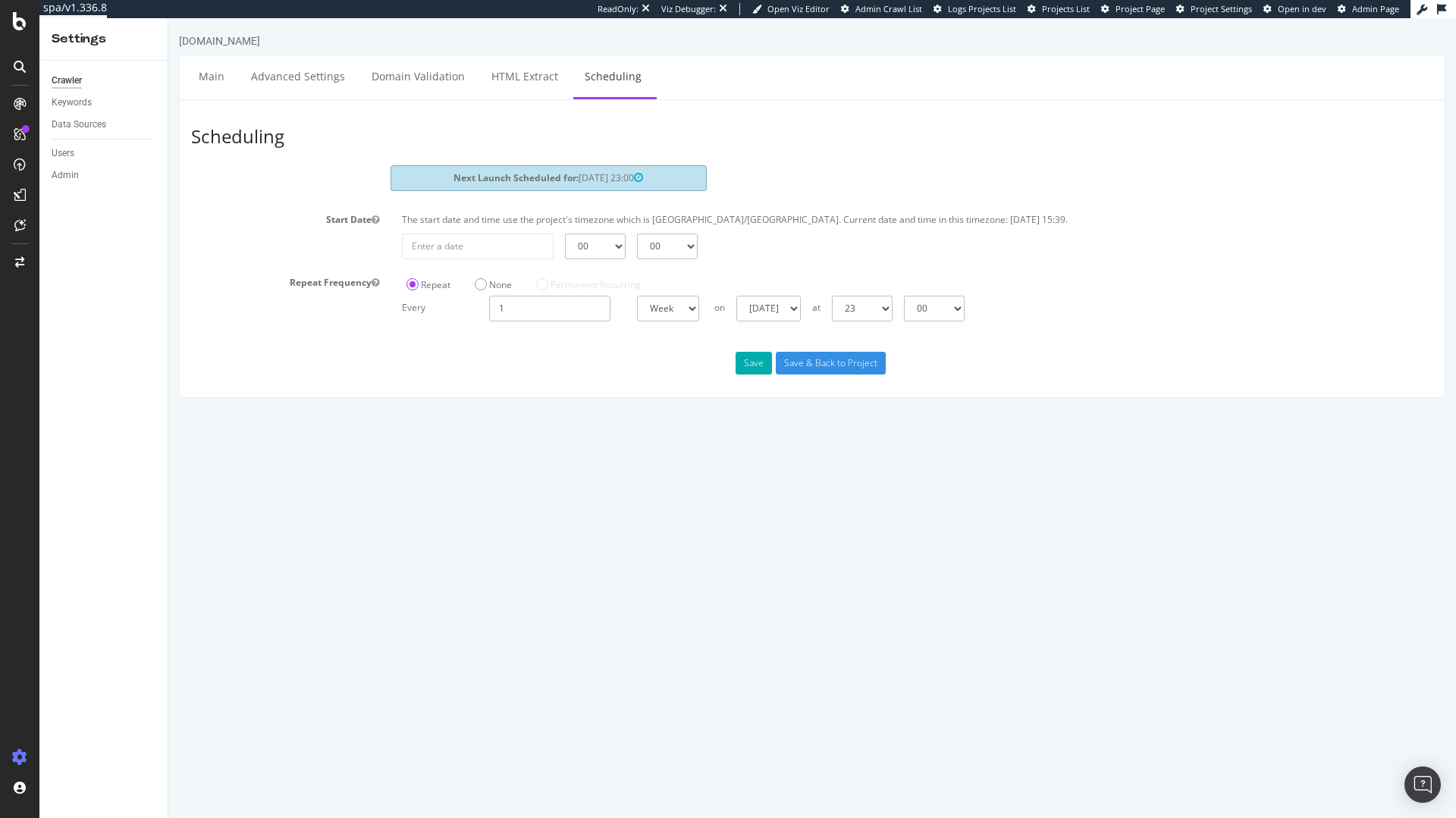
click at [499, 309] on input "1" at bounding box center [550, 308] width 121 height 26
type input "1"
click at [758, 364] on button "Save" at bounding box center [754, 363] width 37 height 23
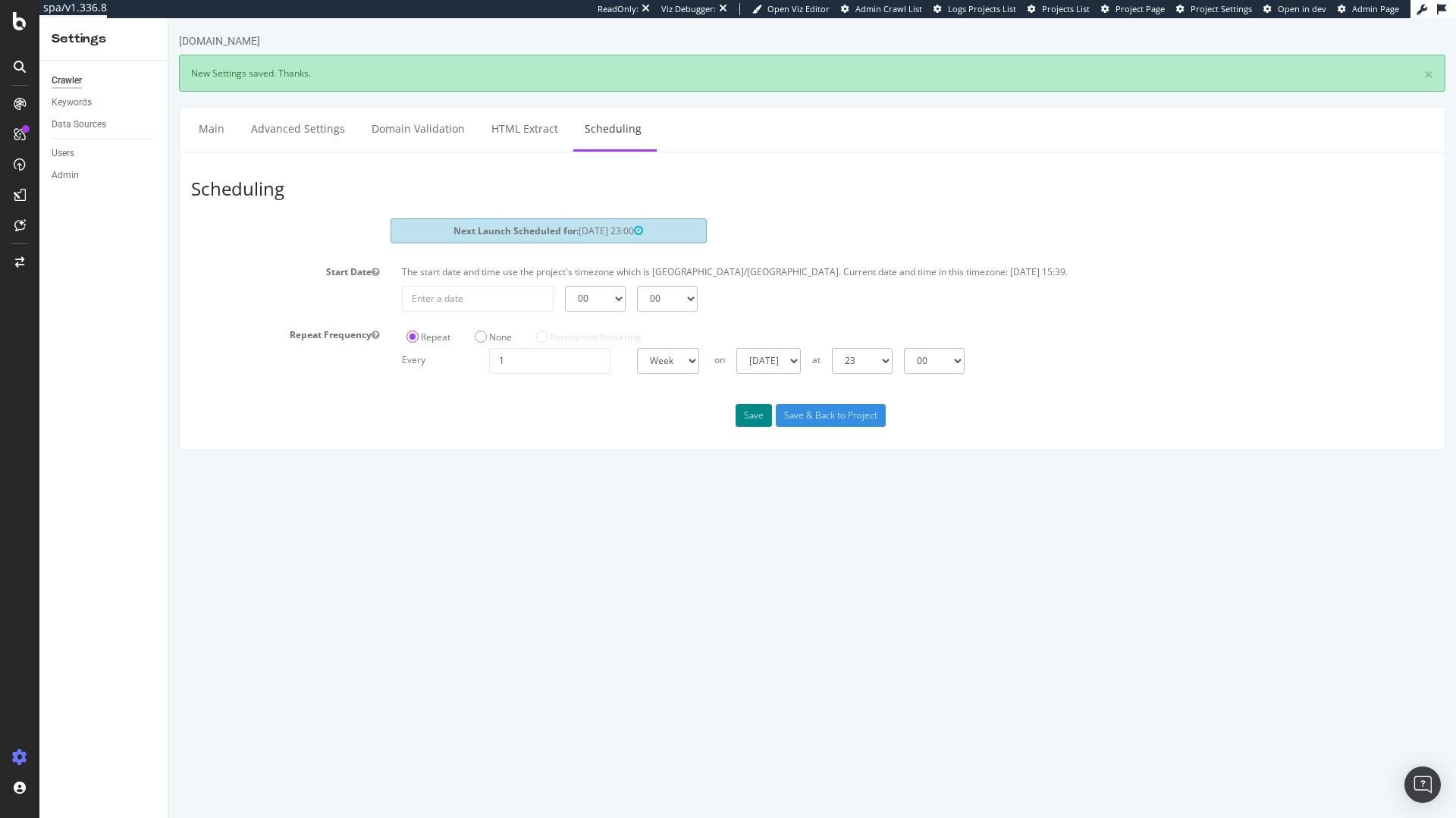
click at [751, 413] on button "Save" at bounding box center [754, 415] width 37 height 23
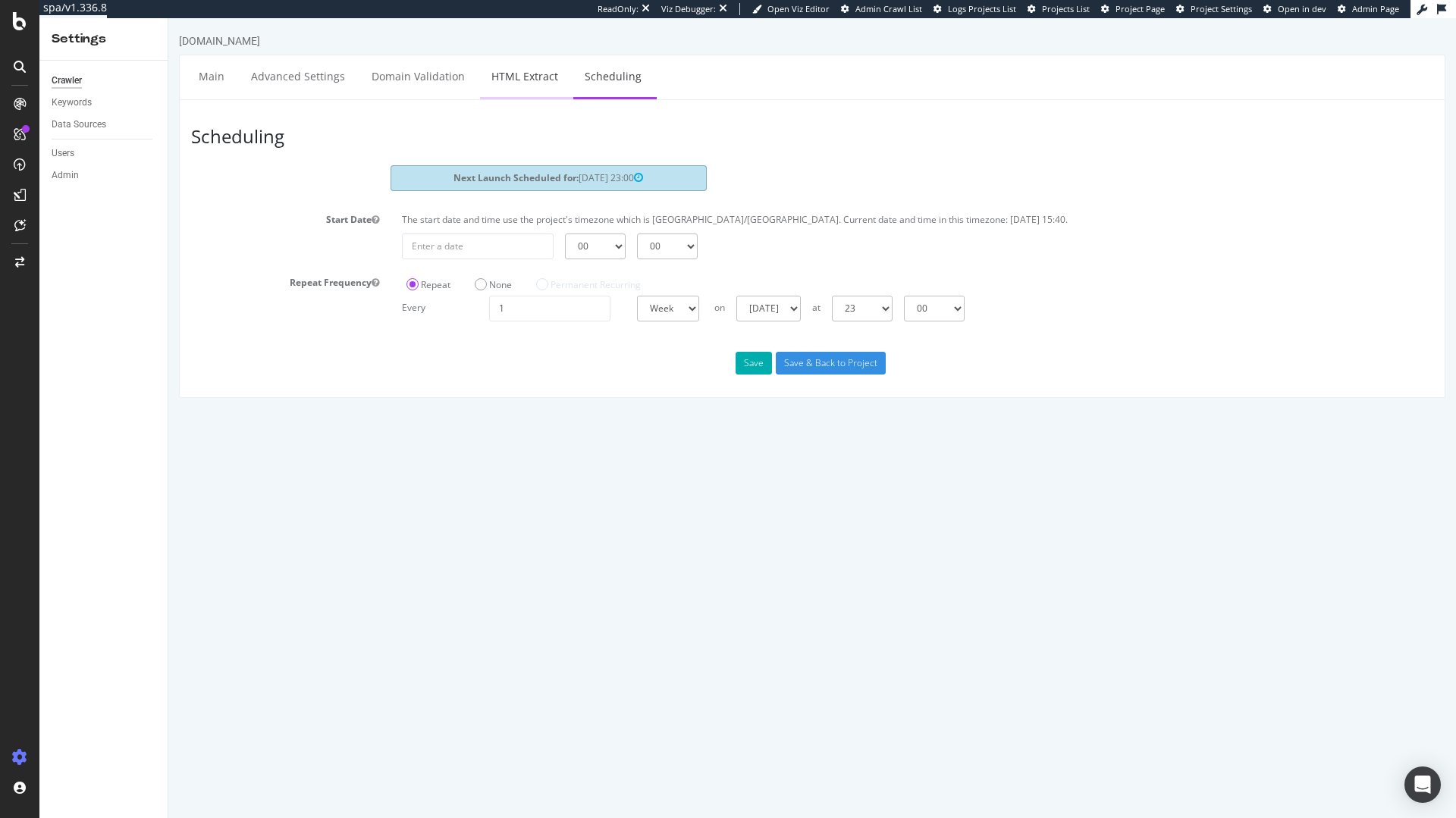
click at [496, 73] on link "HTML Extract" at bounding box center [524, 75] width 90 height 41
select select "i"
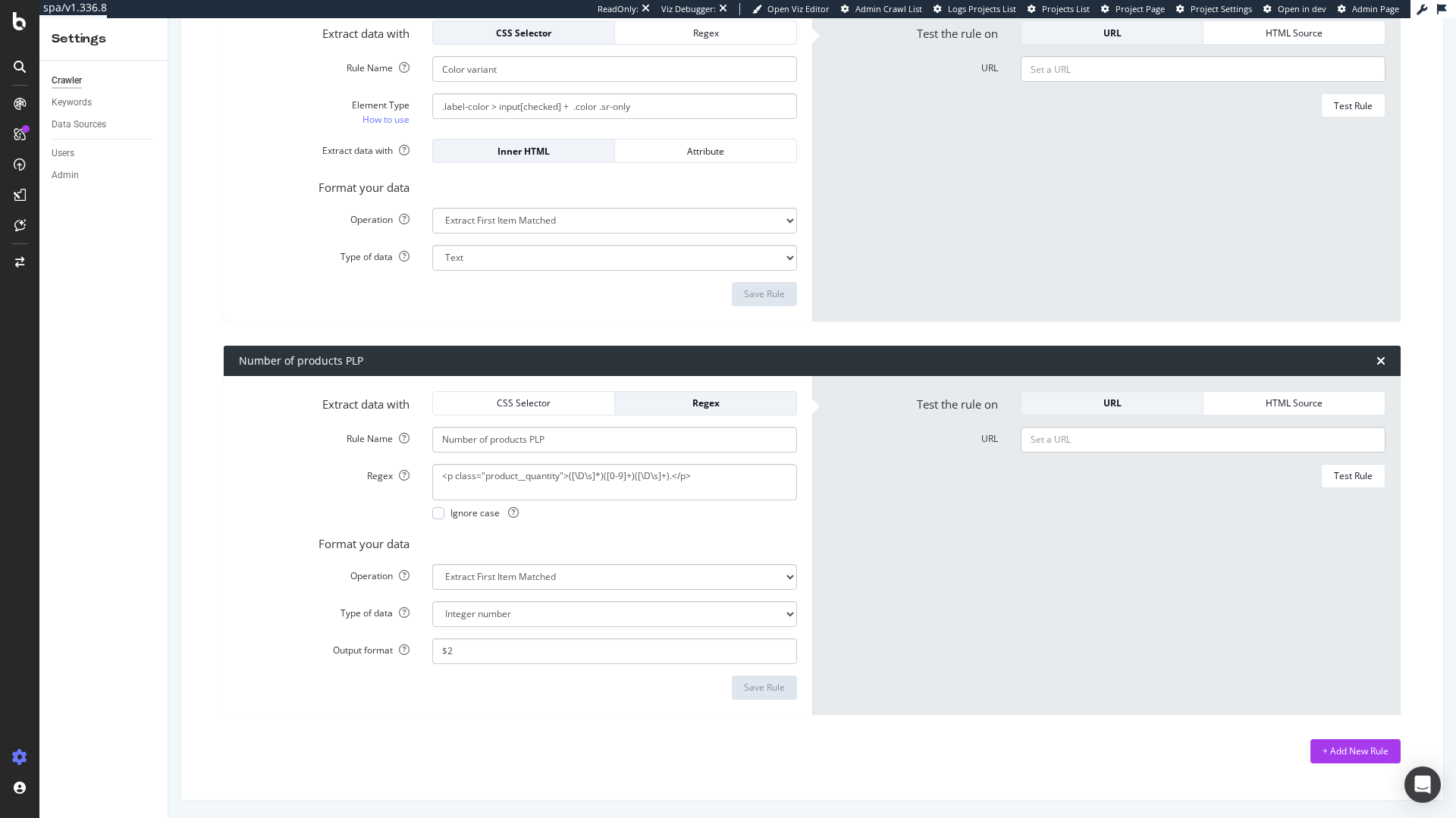
scroll to position [297, 0]
click at [76, 125] on div "Data Sources" at bounding box center [79, 124] width 55 height 16
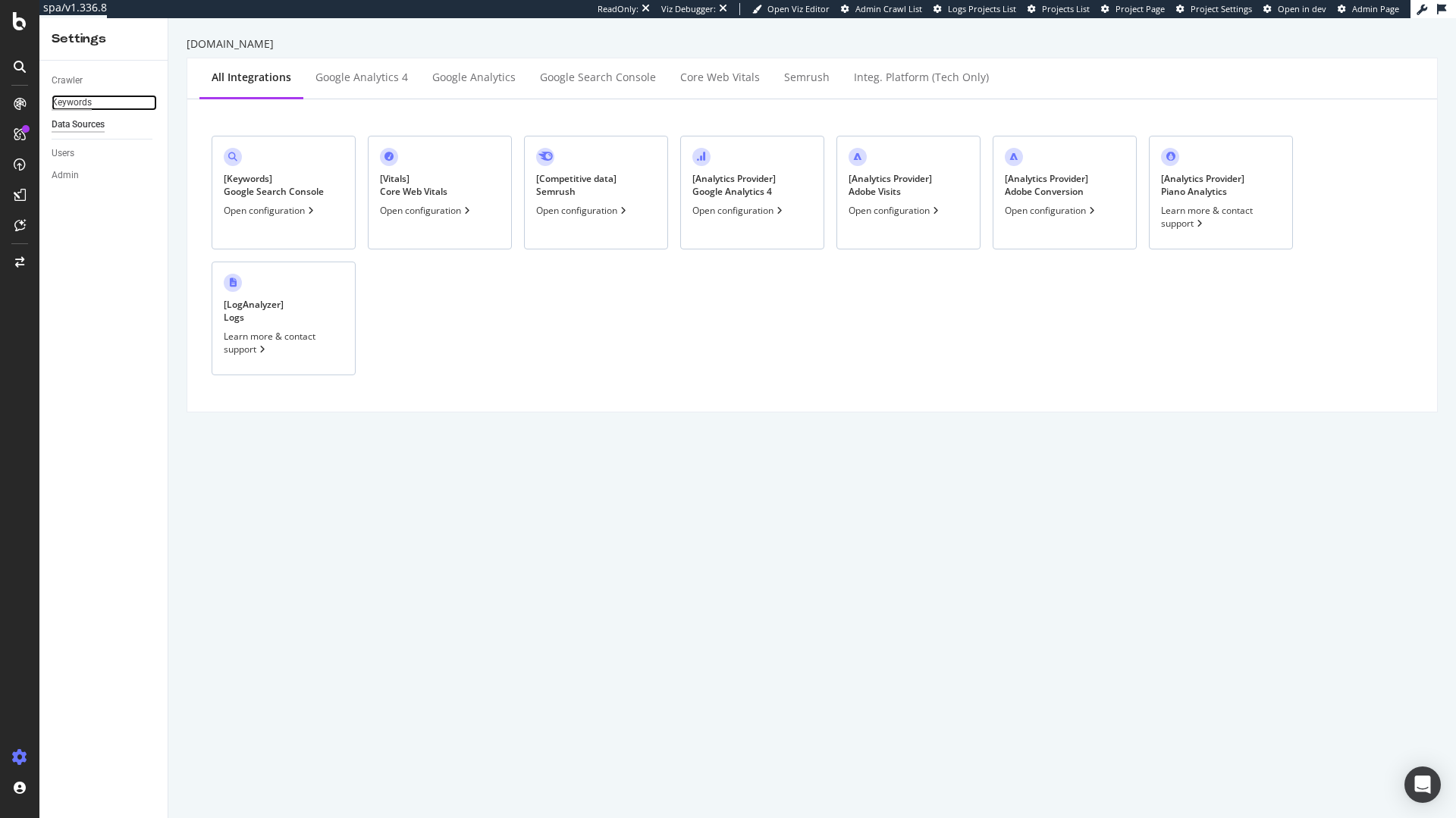
click at [76, 102] on div "Keywords" at bounding box center [72, 102] width 40 height 16
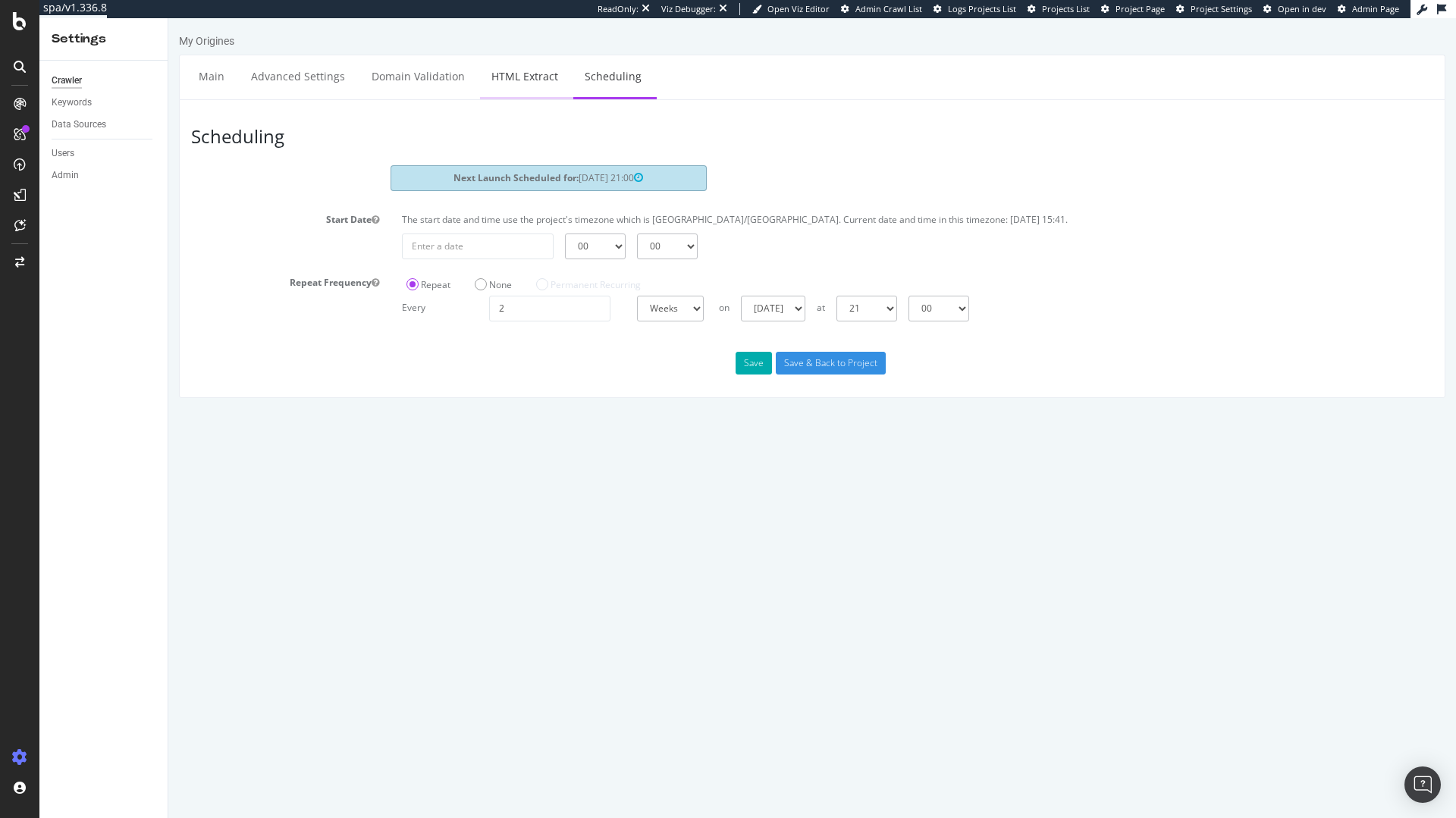
click at [514, 71] on link "HTML Extract" at bounding box center [524, 75] width 90 height 41
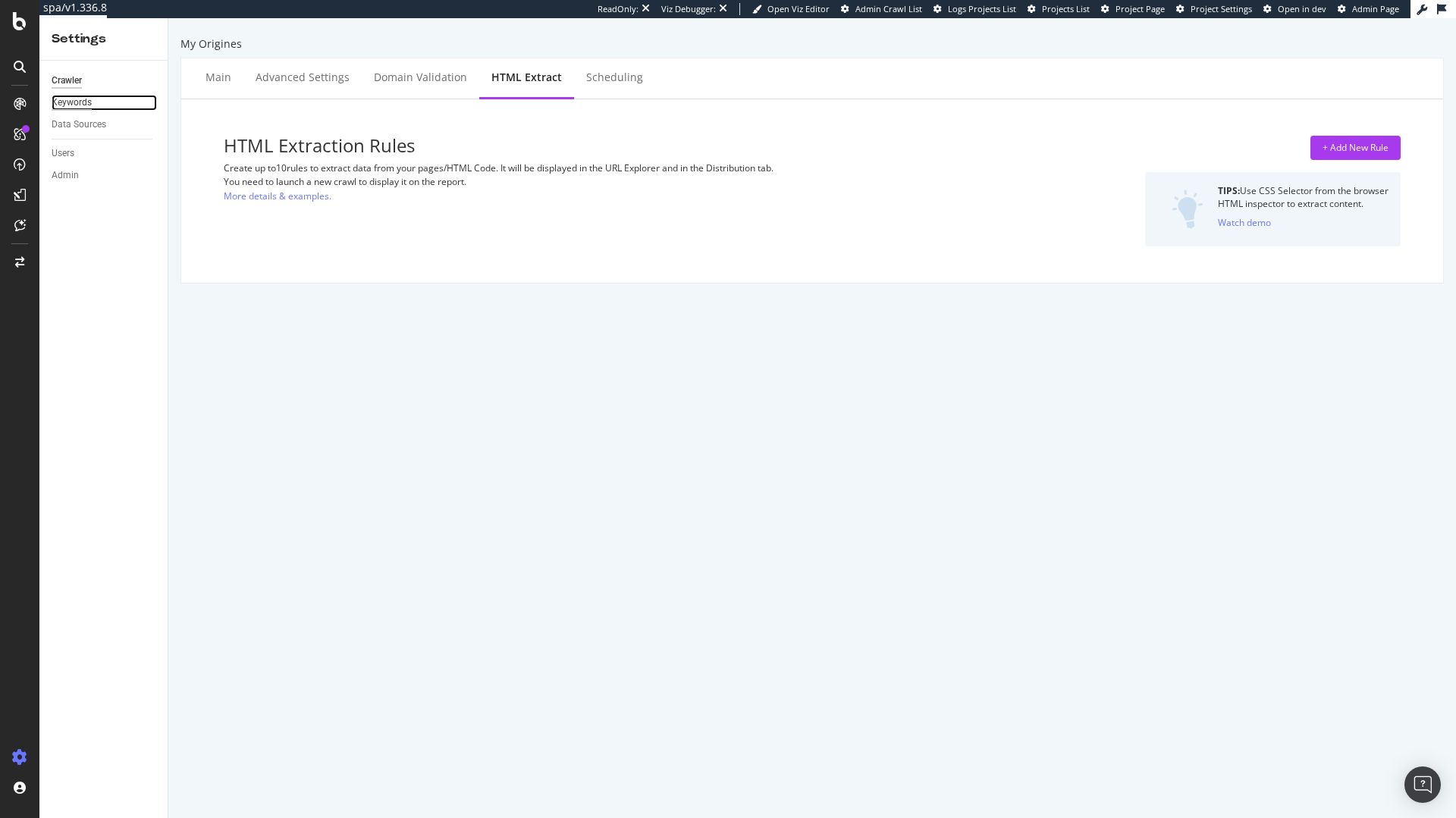
click at [67, 98] on div "Keywords" at bounding box center [72, 102] width 40 height 16
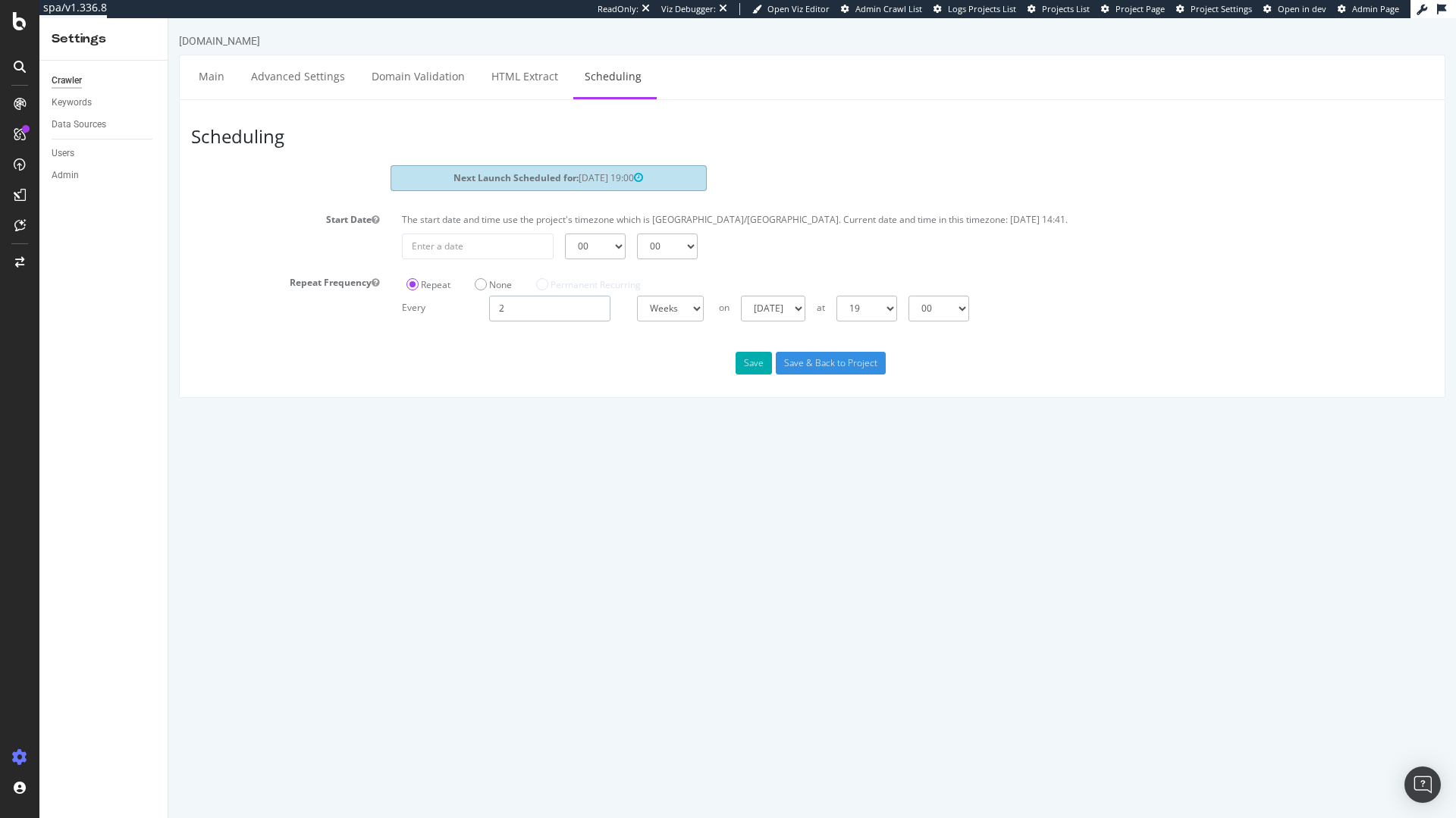
drag, startPoint x: 530, startPoint y: 305, endPoint x: 475, endPoint y: 303, distance: 55.0
click at [475, 303] on div "Every 2 Days Weeks Months at 00 01 02 03 04 05 06 07 08 09 10 11 12 13 14 15 16…" at bounding box center [917, 308] width 1046 height 26
type input "1"
click at [747, 362] on button "Save" at bounding box center [754, 363] width 37 height 23
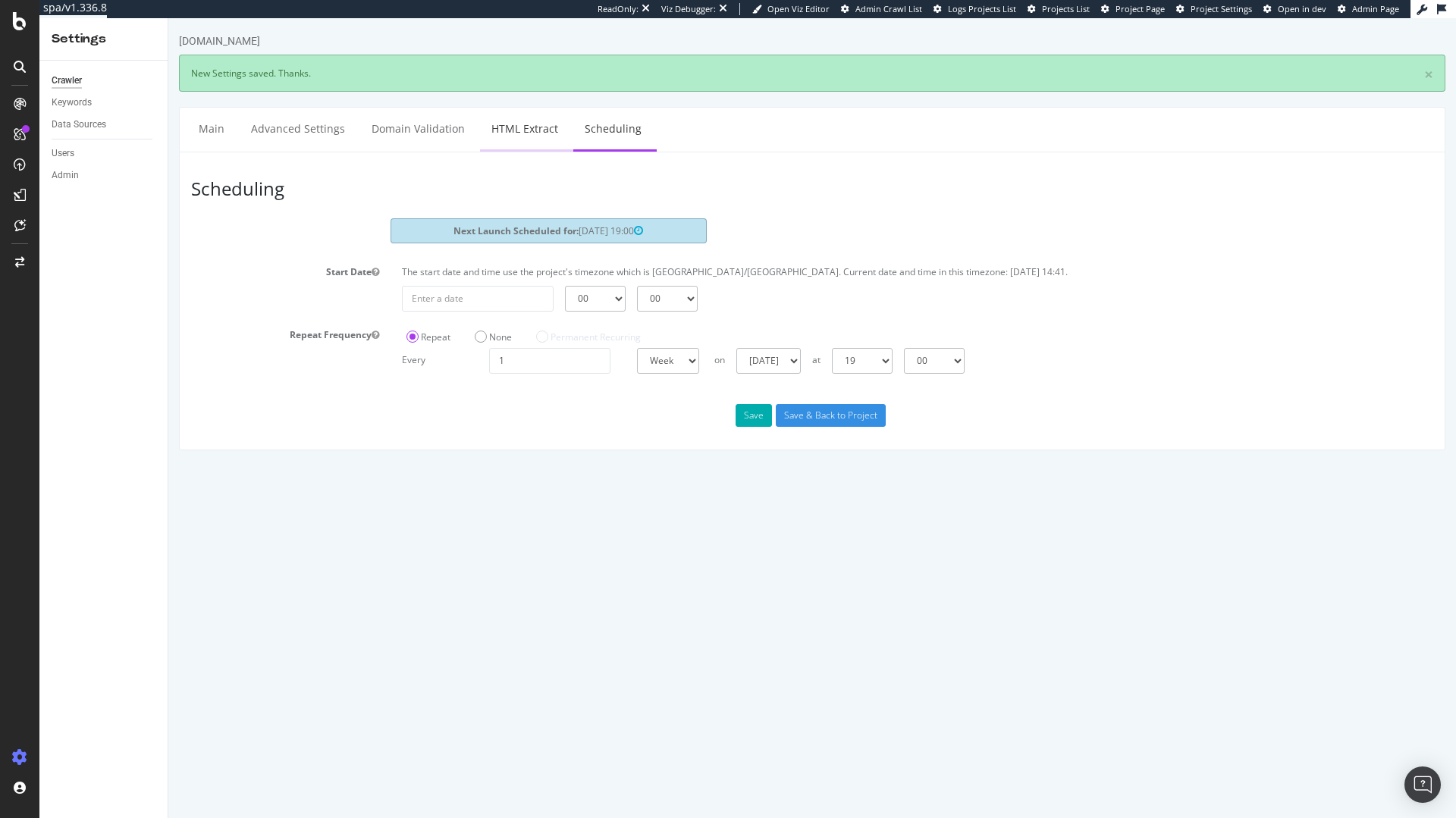
click at [526, 138] on link "HTML Extract" at bounding box center [524, 128] width 90 height 41
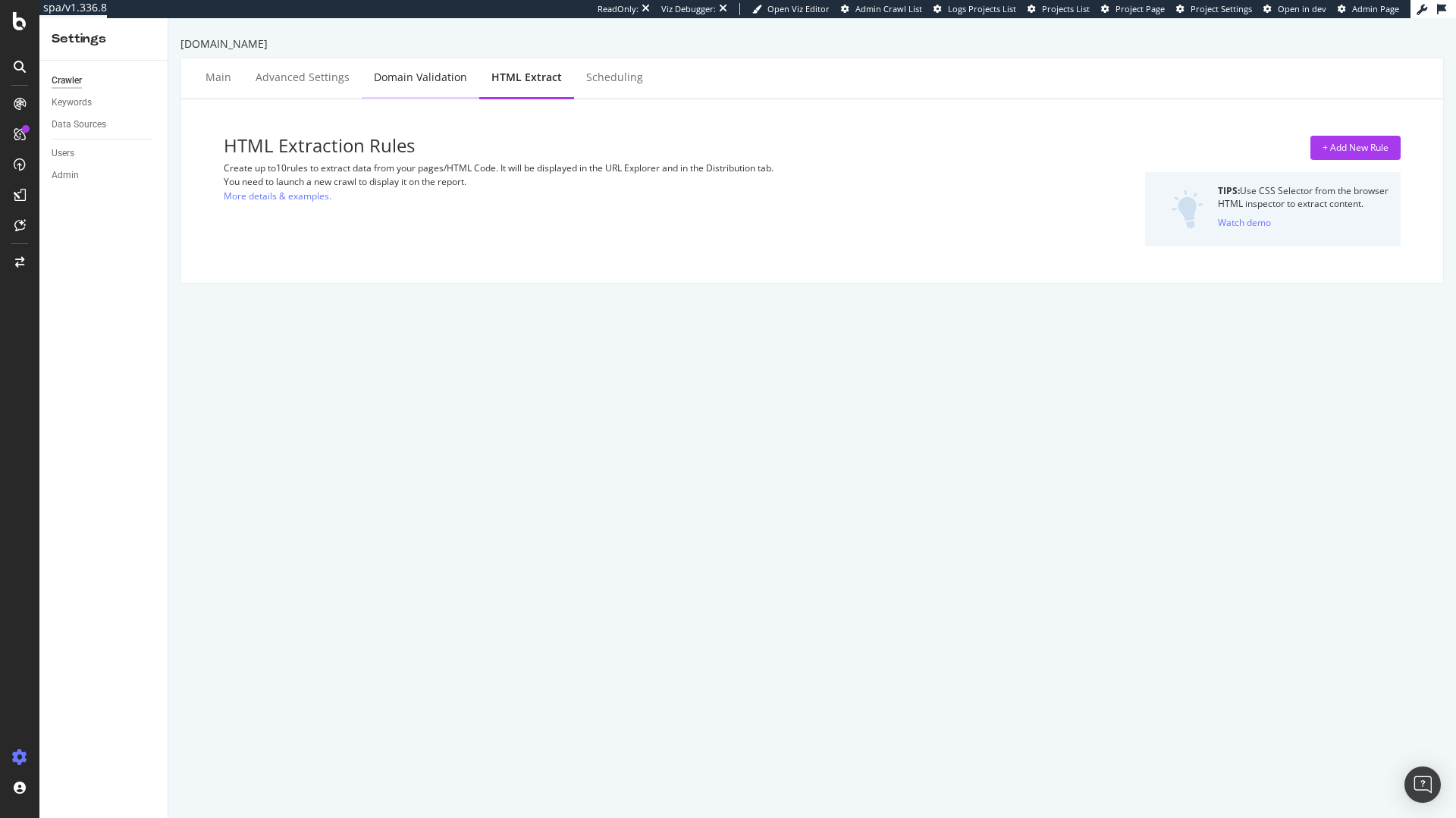
click at [418, 87] on div "Domain Validation" at bounding box center [420, 78] width 118 height 41
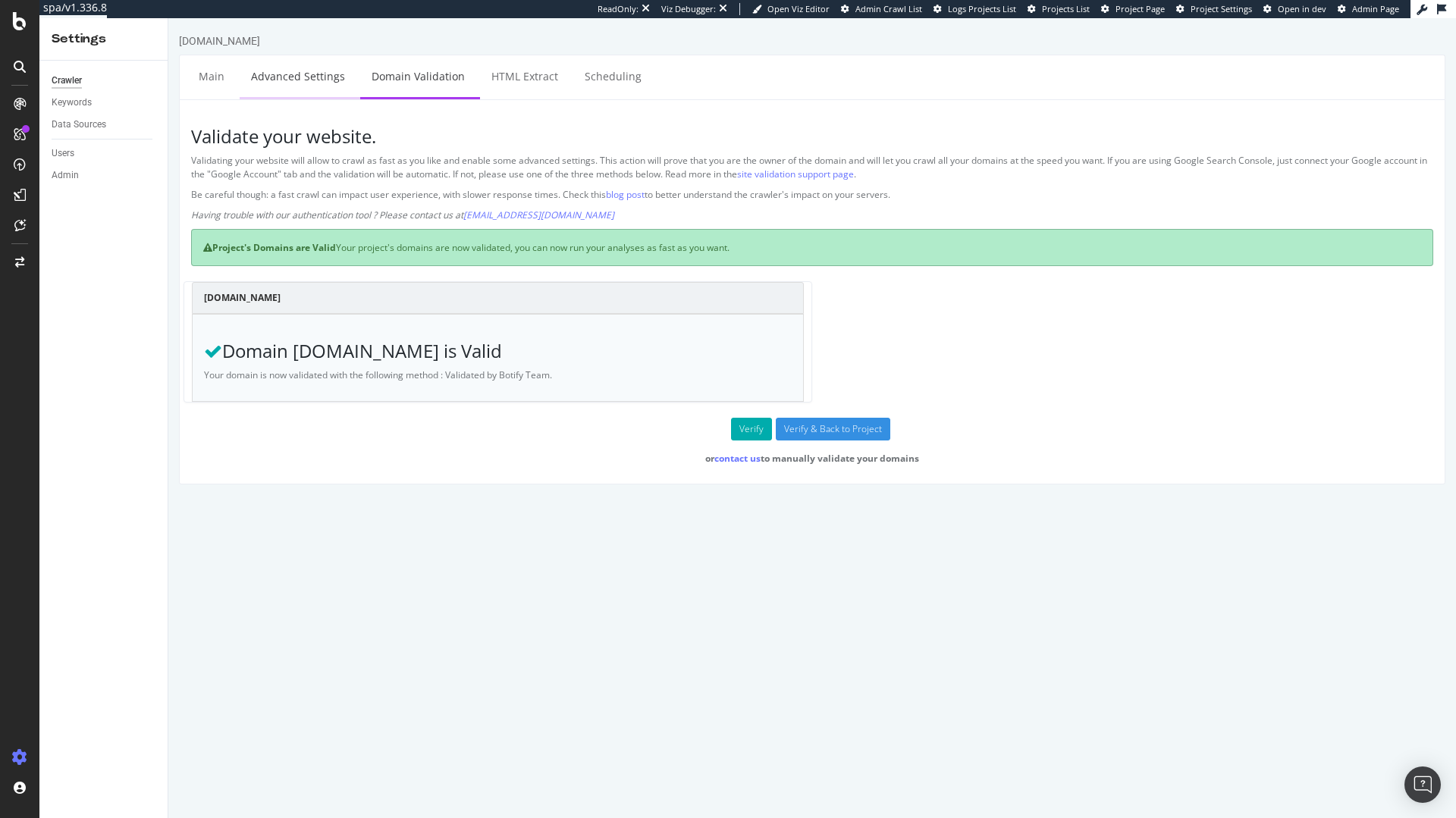
click at [299, 84] on link "Advanced Settings" at bounding box center [298, 75] width 117 height 41
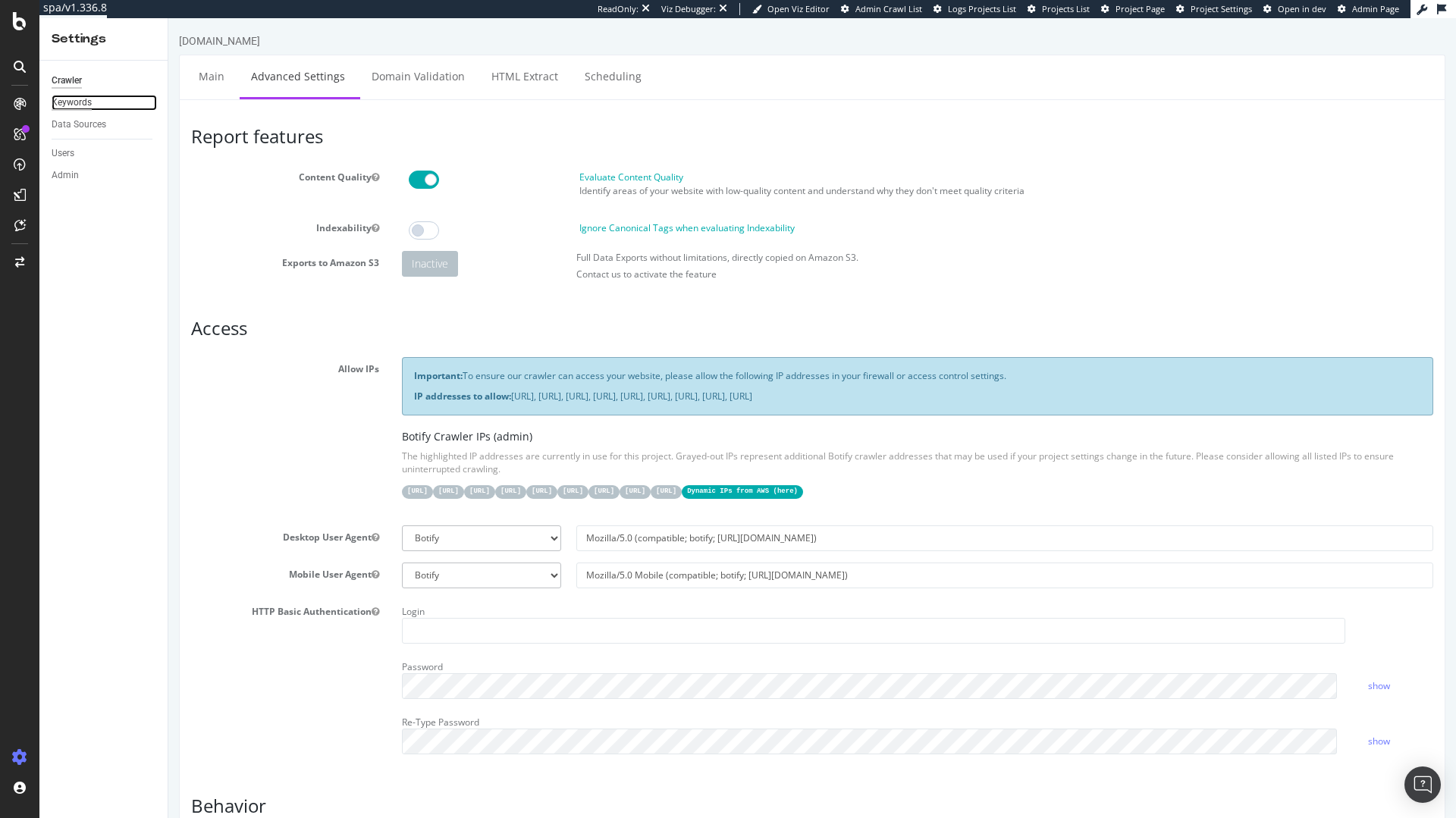
click at [55, 104] on div "Keywords" at bounding box center [72, 102] width 40 height 16
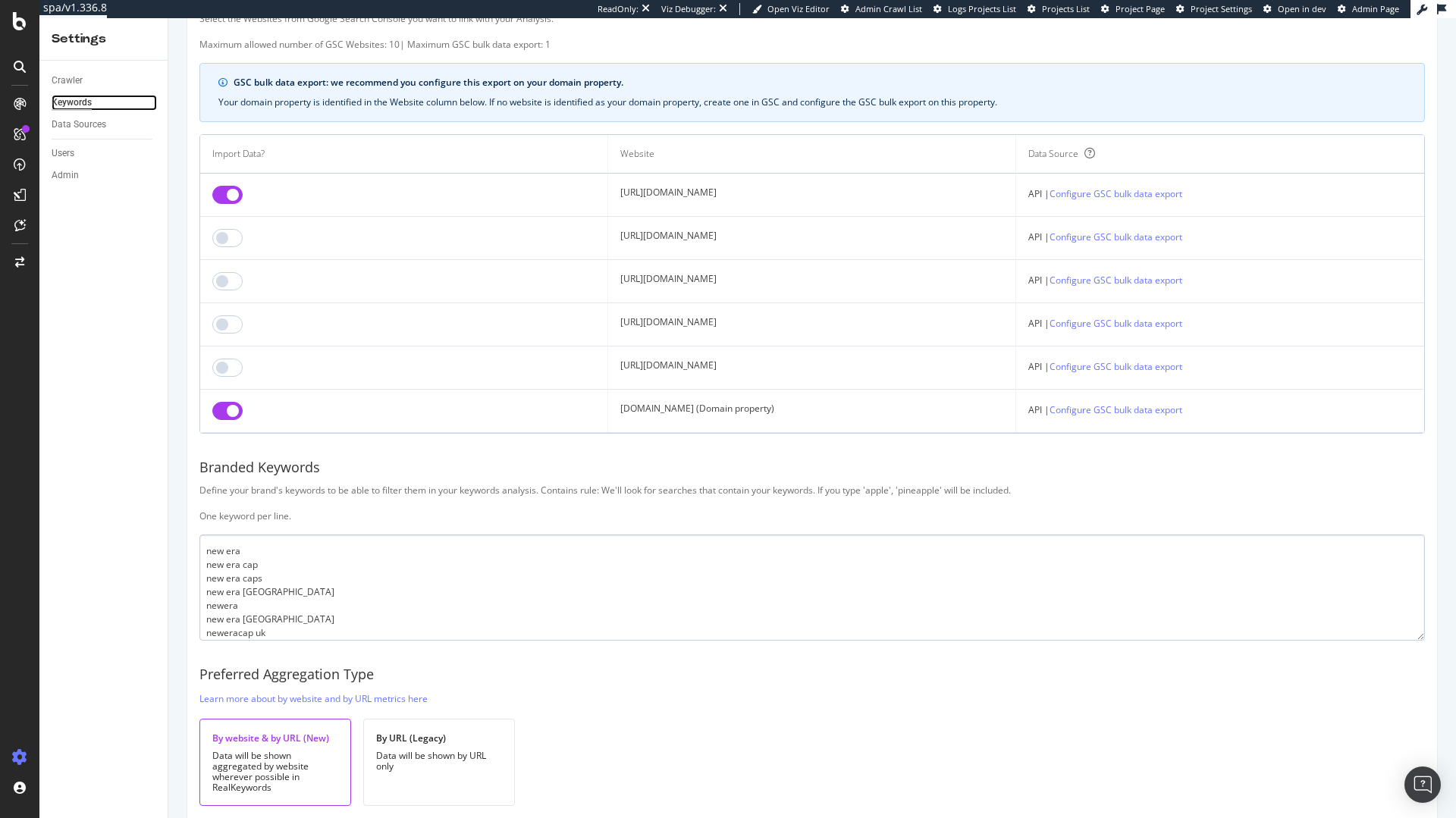
scroll to position [140, 0]
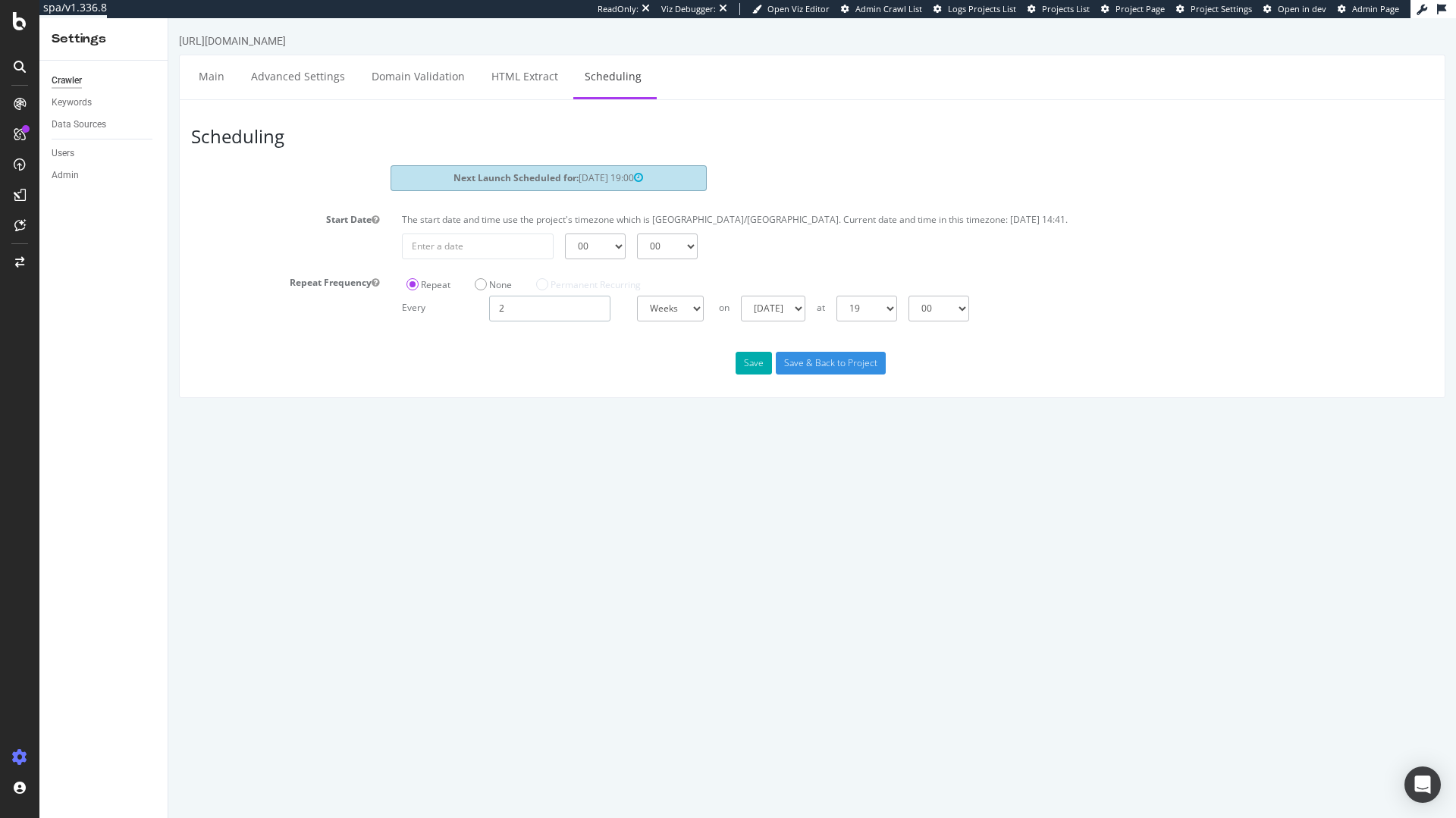
drag, startPoint x: 532, startPoint y: 317, endPoint x: 430, endPoint y: 290, distance: 105.5
click at [445, 291] on div "Repeat None Permanent Recurring Every 2 Days Weeks Months at 00 01 02 03 04 05 …" at bounding box center [917, 296] width 1054 height 51
type input "1"
click at [767, 365] on button "Save" at bounding box center [754, 363] width 37 height 23
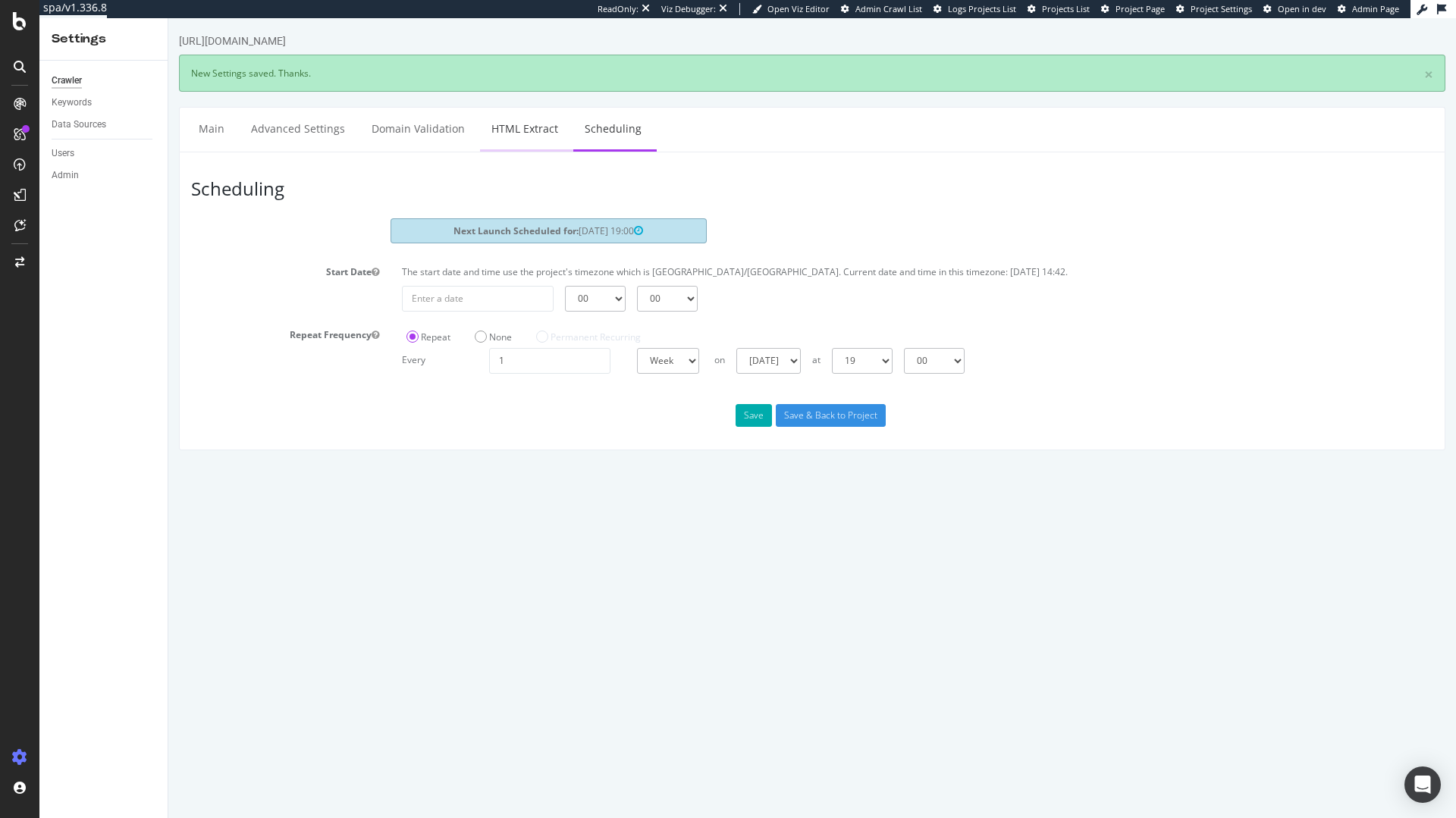
click at [500, 128] on link "HTML Extract" at bounding box center [524, 128] width 90 height 41
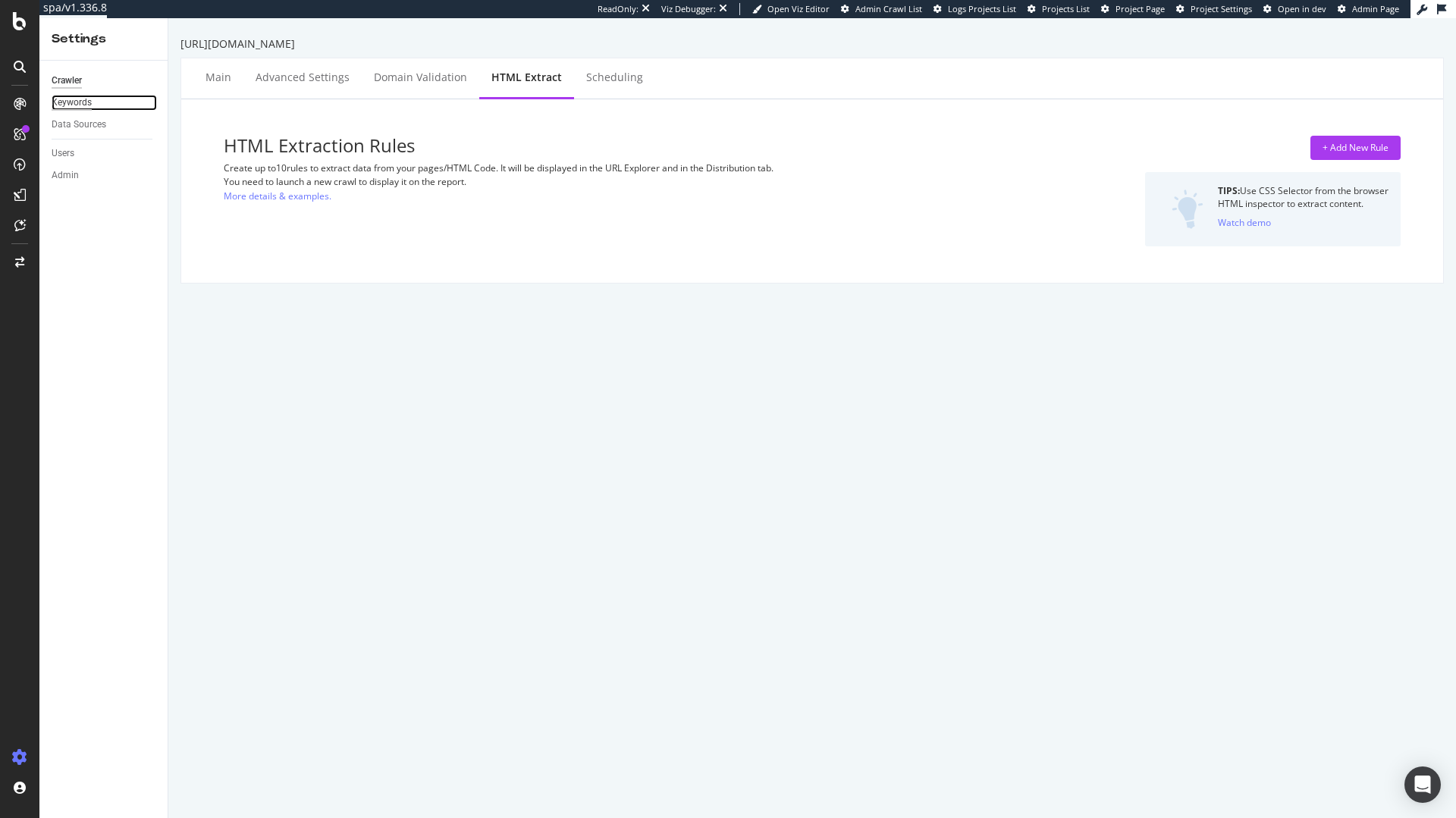
click at [79, 99] on div "Keywords" at bounding box center [72, 102] width 40 height 16
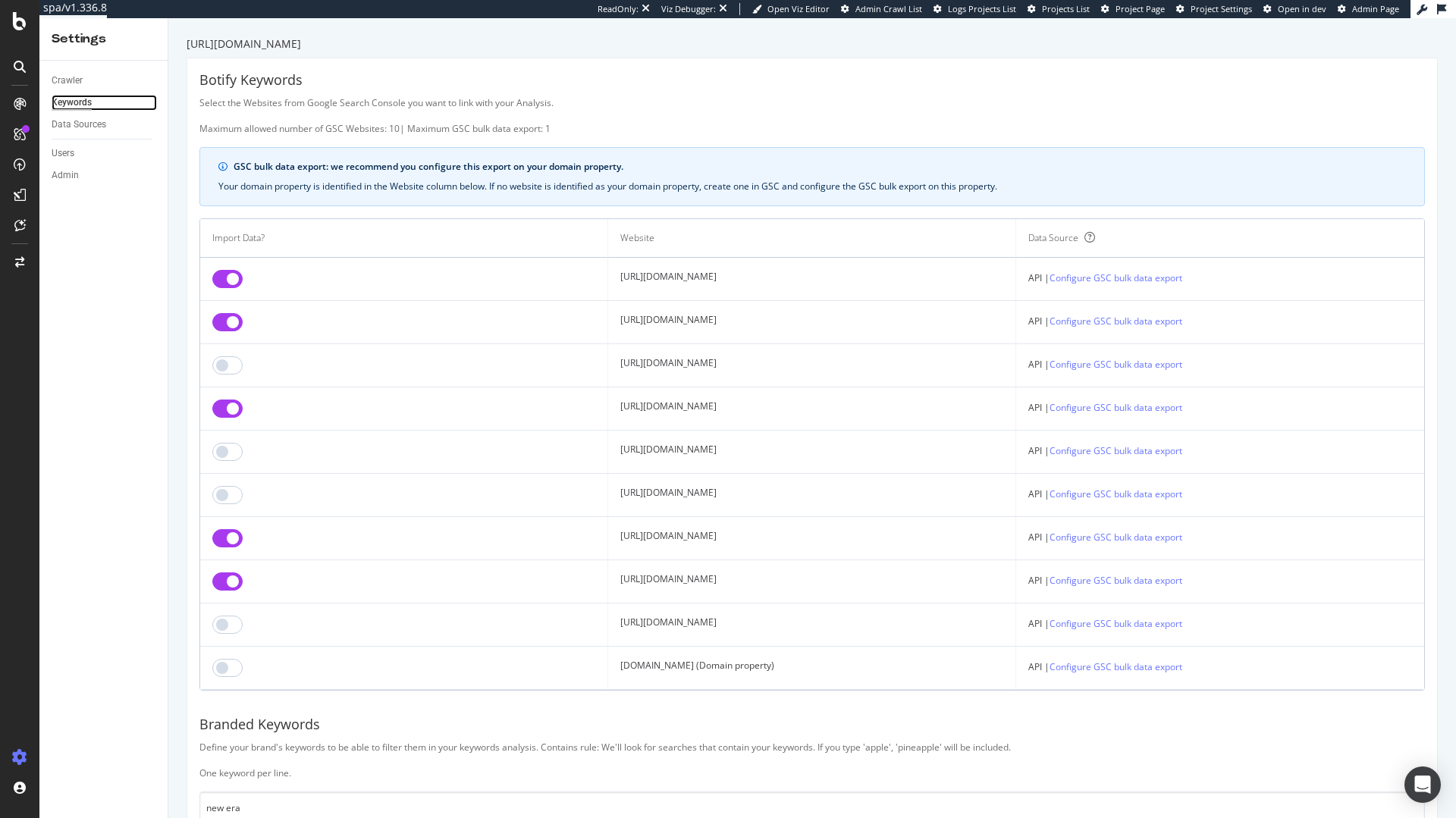
click at [685, 59] on div "Settings Crawler Keywords Data Sources Users Admin [URL][DOMAIN_NAME] Botify Ke…" at bounding box center [748, 418] width 1416 height 800
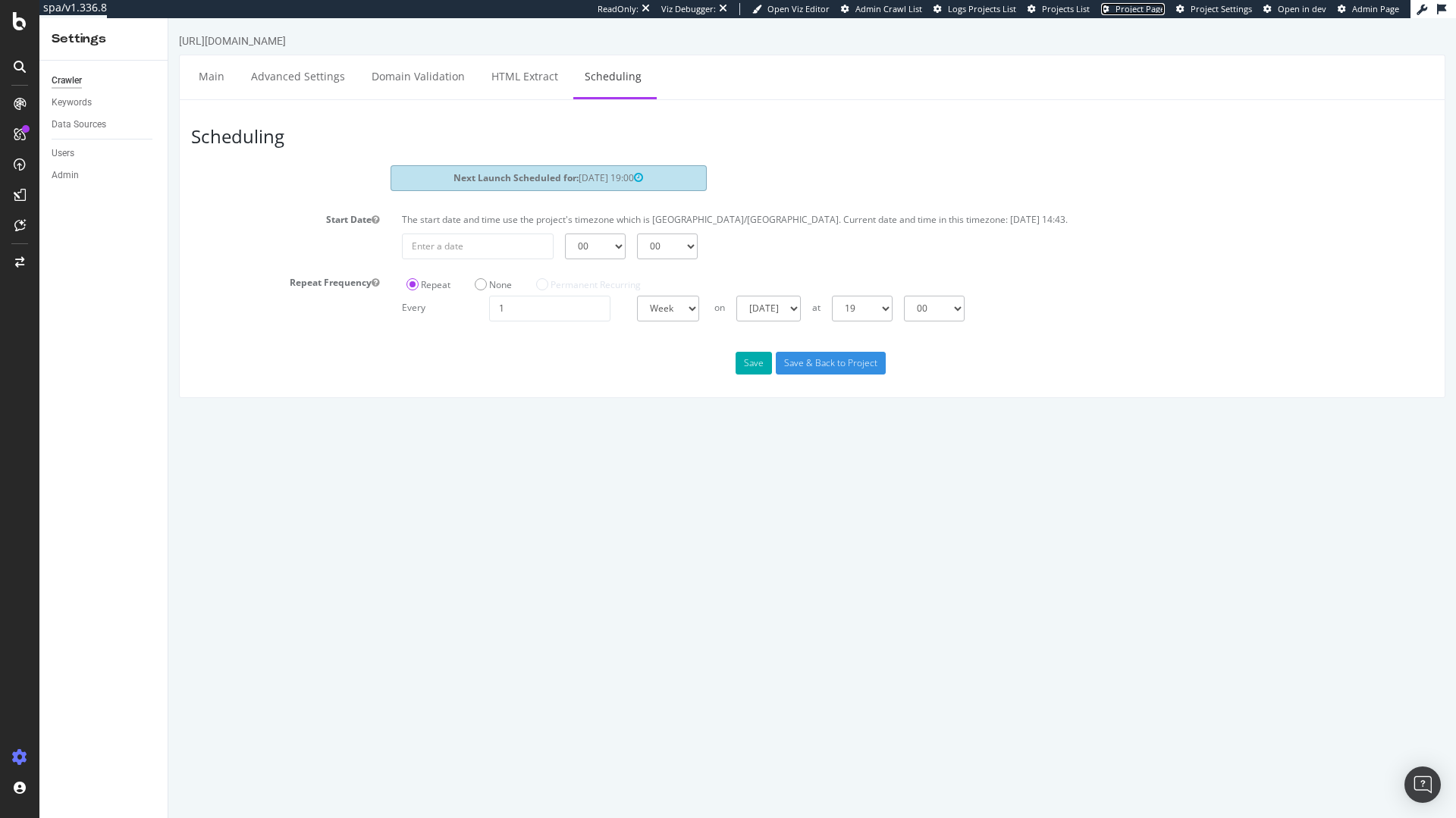
click at [1146, 14] on link "Project Page" at bounding box center [1133, 9] width 64 height 13
drag, startPoint x: 532, startPoint y: 304, endPoint x: 490, endPoint y: 300, distance: 42.2
click at [490, 301] on input "2" at bounding box center [550, 308] width 121 height 26
type input "1"
click at [743, 372] on button "Save" at bounding box center [754, 363] width 37 height 23
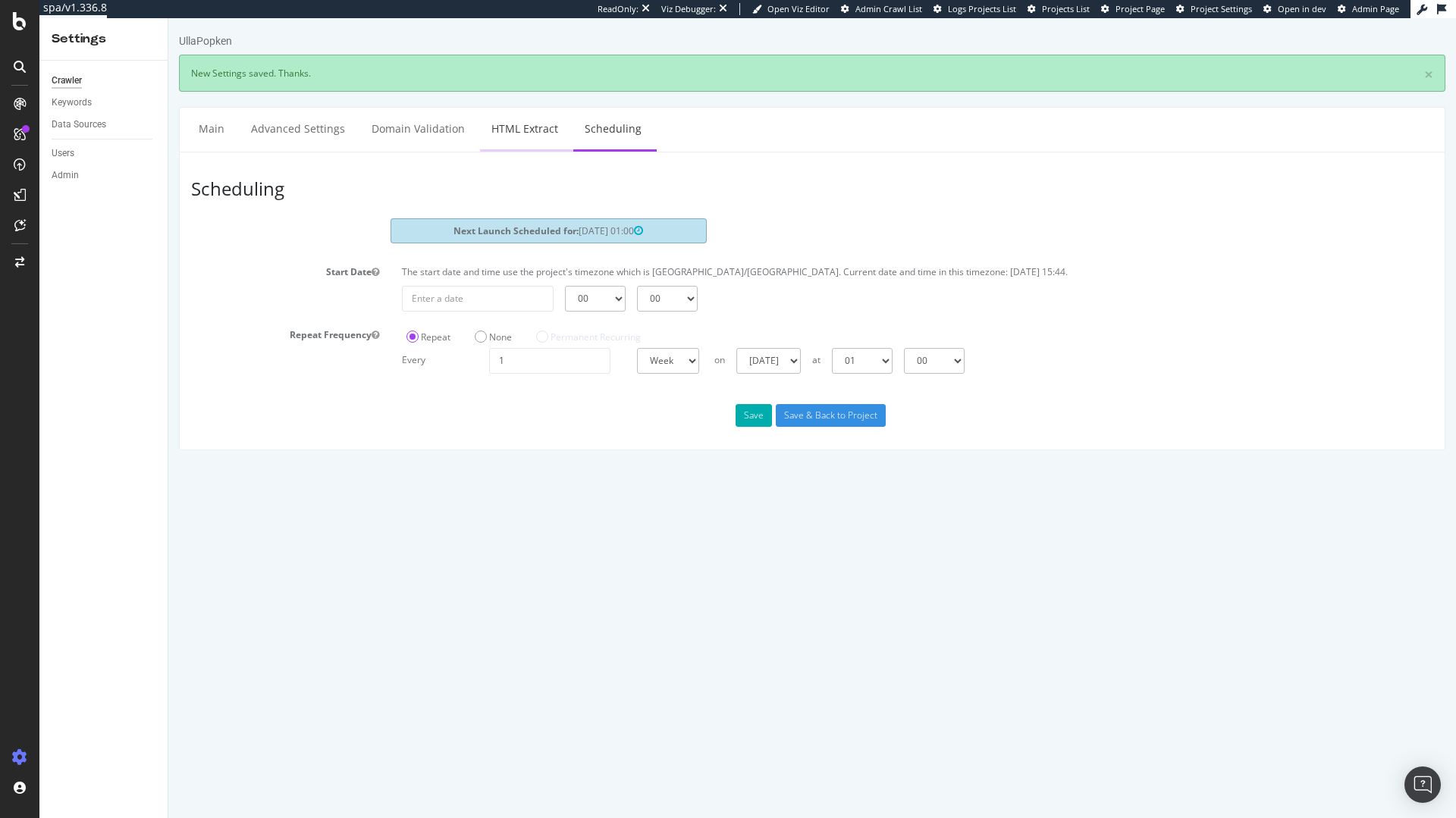
click at [516, 141] on link "HTML Extract" at bounding box center [524, 128] width 90 height 41
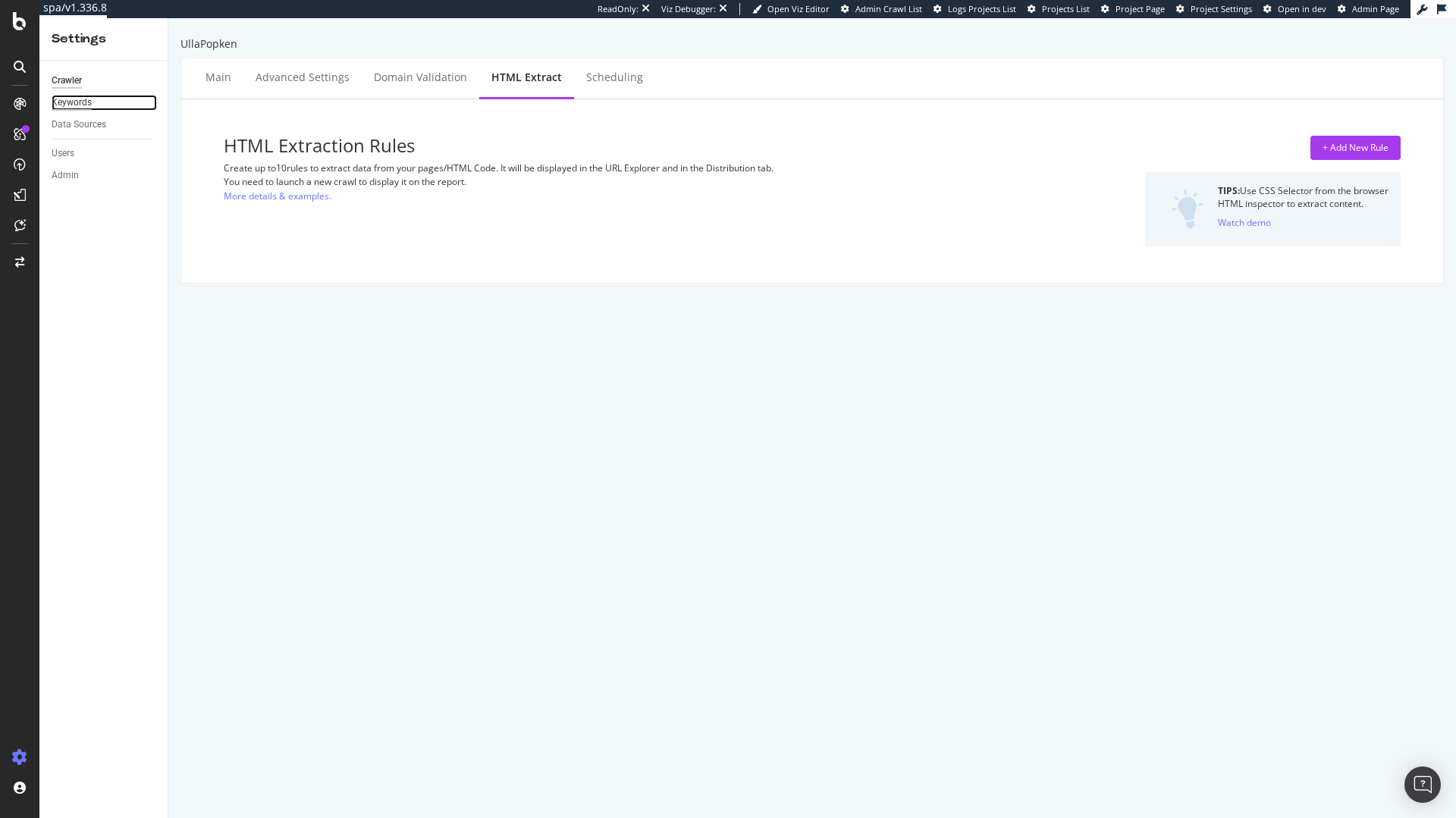
click at [73, 99] on div "Keywords" at bounding box center [72, 102] width 40 height 16
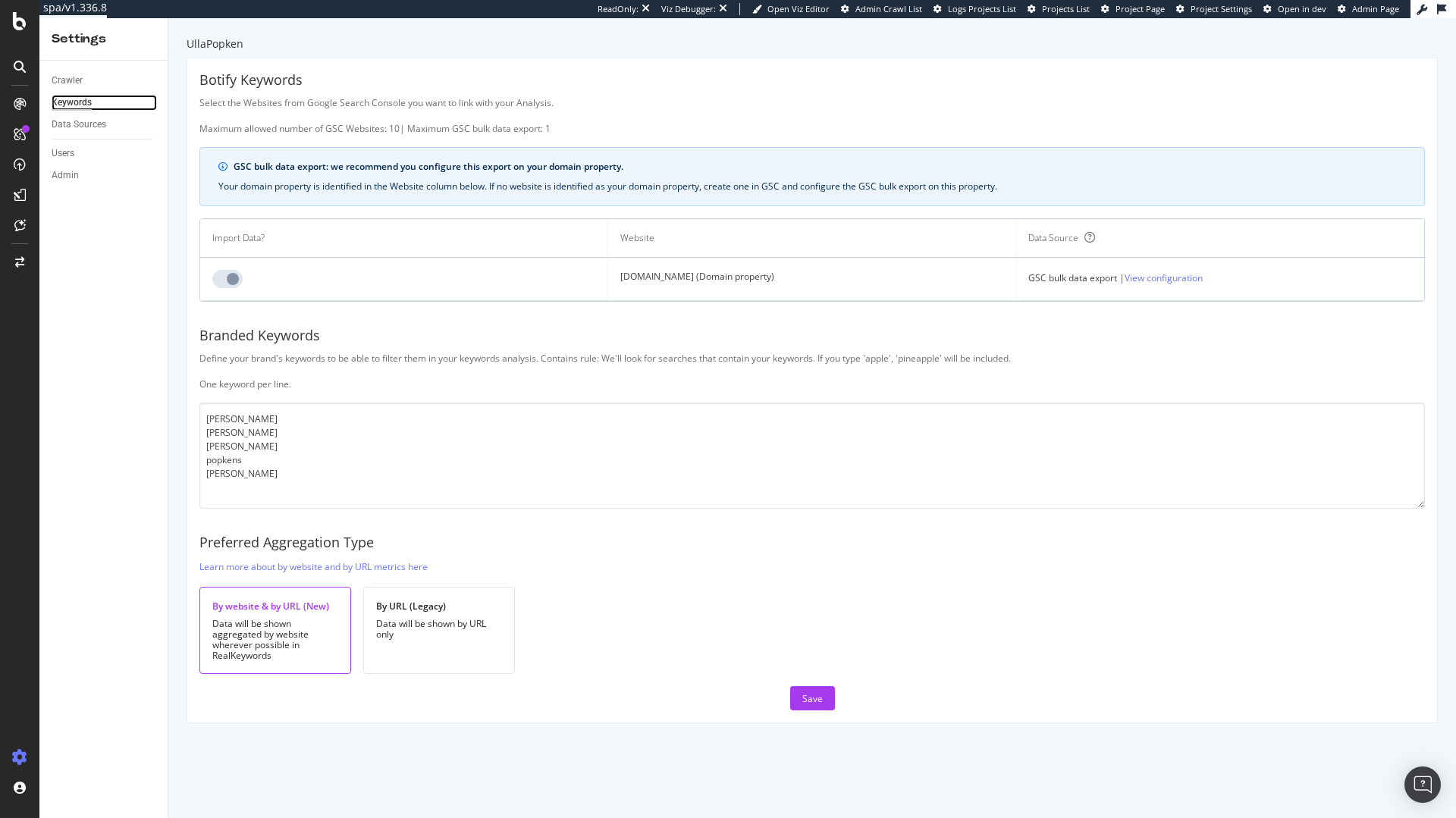
click at [955, 601] on div "Settings Crawler Keywords Data Sources Users Admin UllaPopken Botify Keywords S…" at bounding box center [748, 418] width 1416 height 800
click at [76, 224] on div "RealKeywords" at bounding box center [90, 225] width 67 height 15
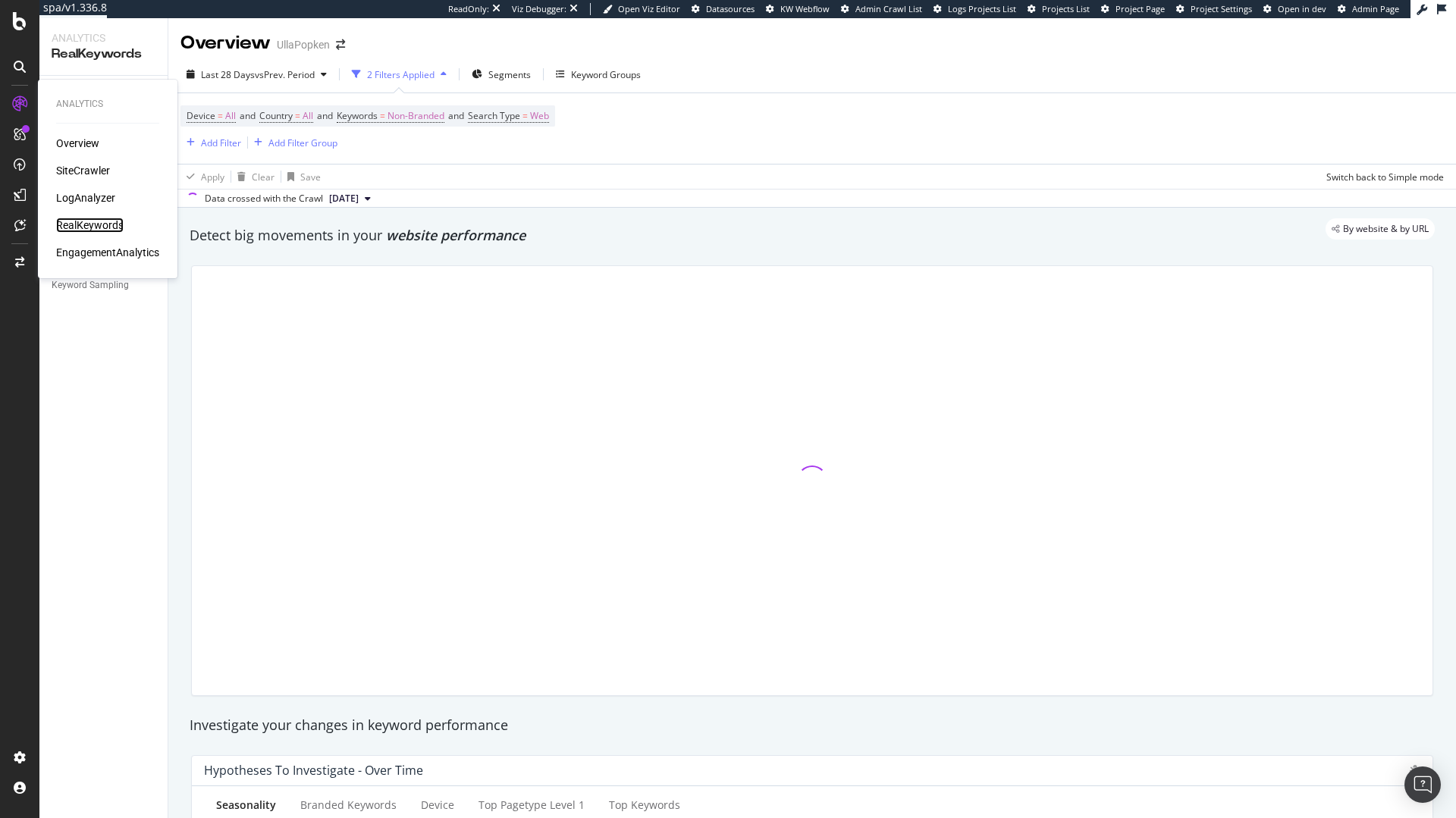
click at [888, 199] on div "Analytics Overview SiteCrawler LogAnalyzer RealKeywords EngagementAnalytics spa…" at bounding box center [728, 409] width 1456 height 818
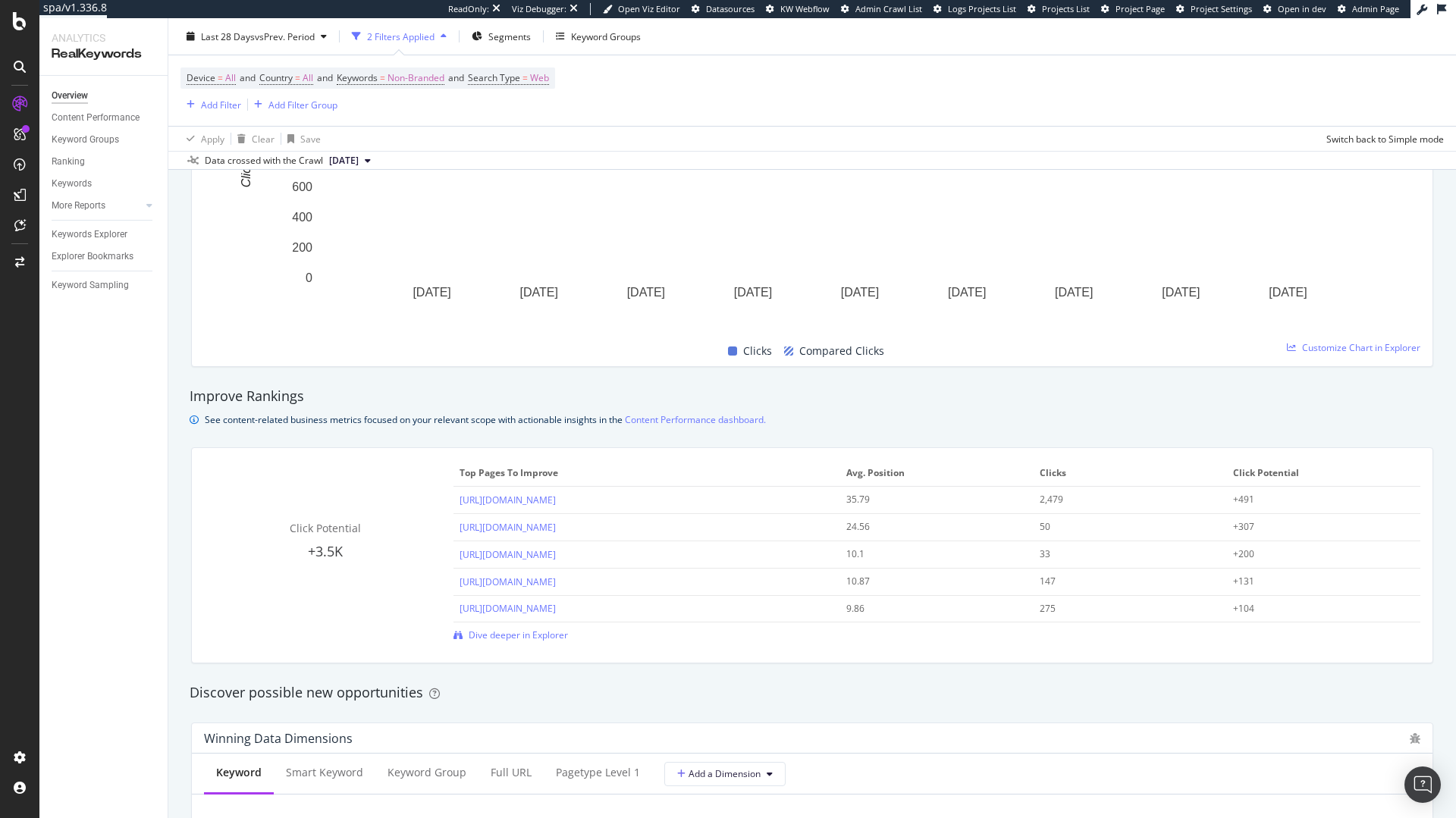
scroll to position [1638, 0]
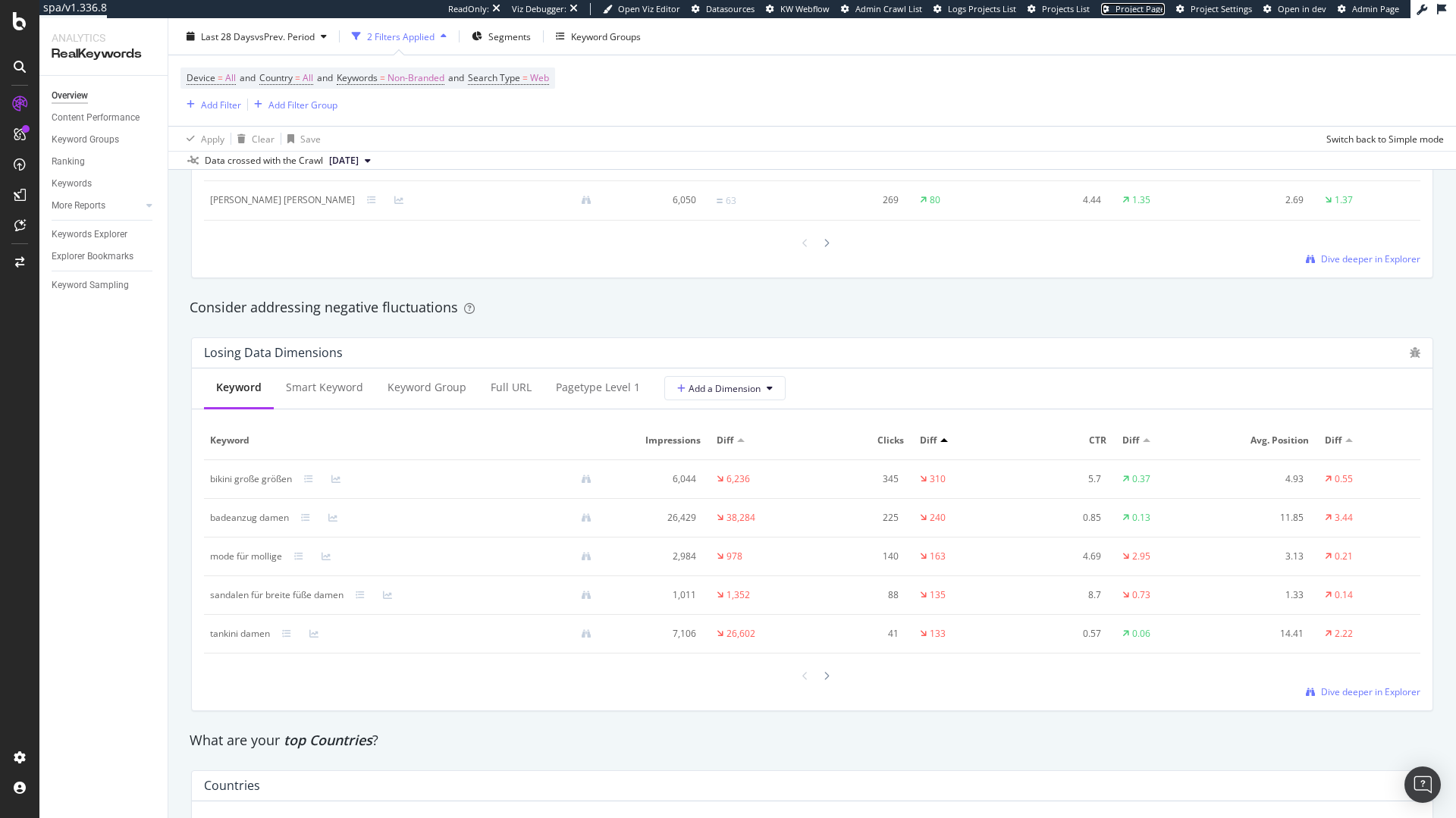
click at [1152, 8] on span "Project Page" at bounding box center [1139, 9] width 49 height 12
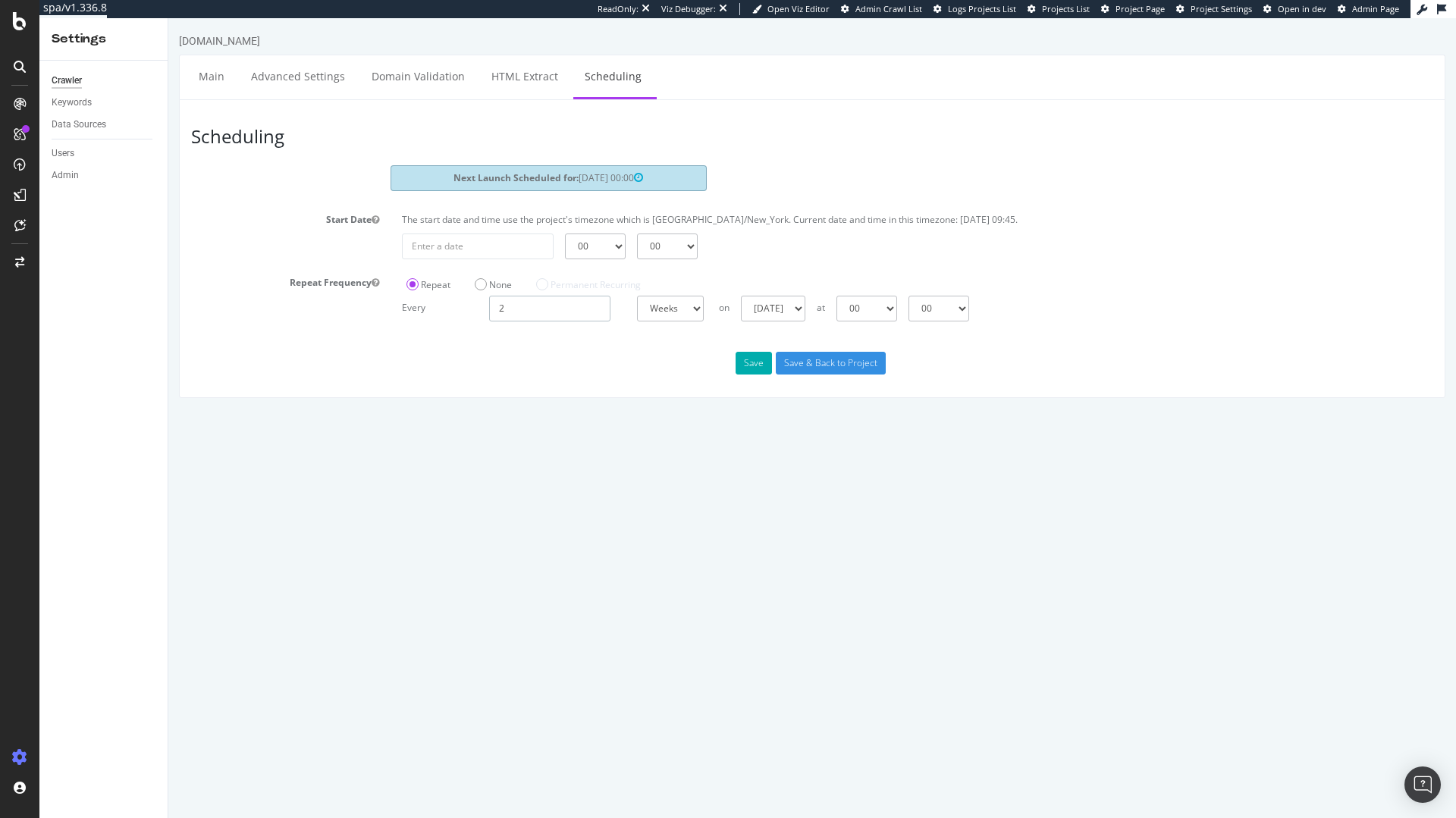
drag, startPoint x: 527, startPoint y: 315, endPoint x: 473, endPoint y: 307, distance: 54.6
click at [475, 307] on div "Every 2 Days Weeks Months at 00 01 02 03 04 05 06 07 08 09 10 11 12 13 14 15 16…" at bounding box center [917, 308] width 1046 height 26
type input "1"
click at [765, 364] on button "Save" at bounding box center [754, 363] width 37 height 23
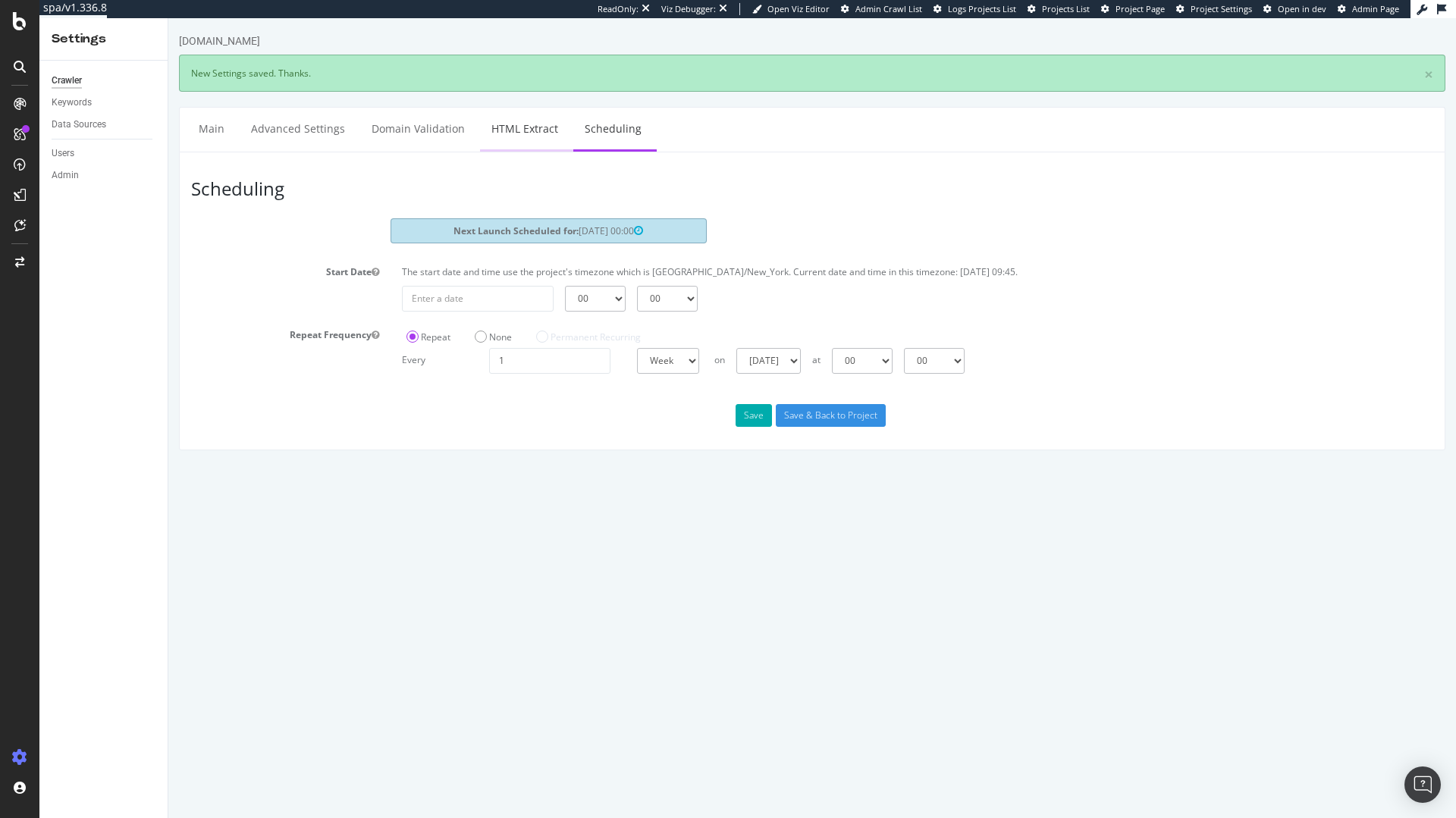
click at [557, 128] on link "HTML Extract" at bounding box center [524, 128] width 90 height 41
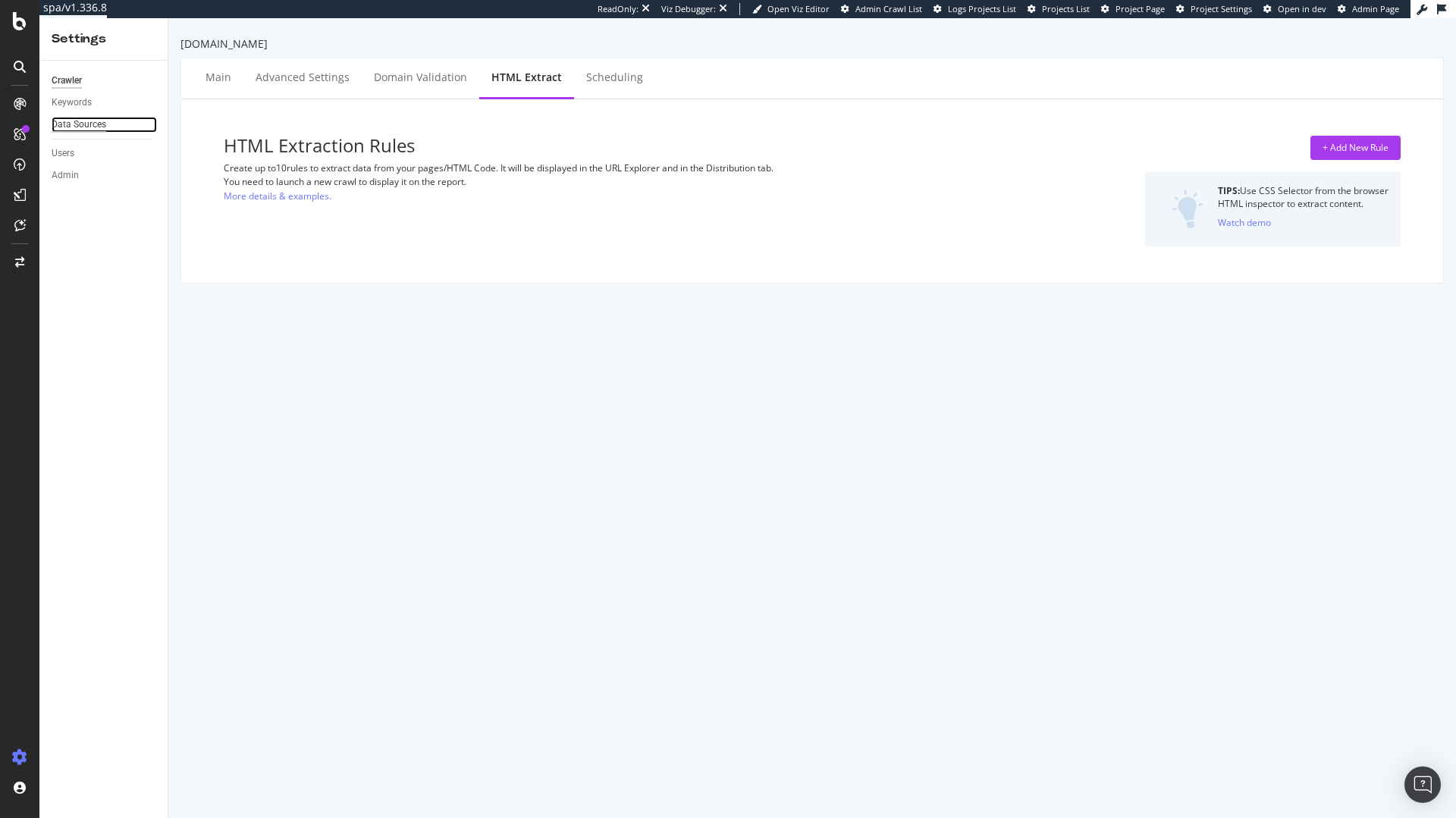
click at [87, 123] on div "Data Sources" at bounding box center [79, 124] width 55 height 16
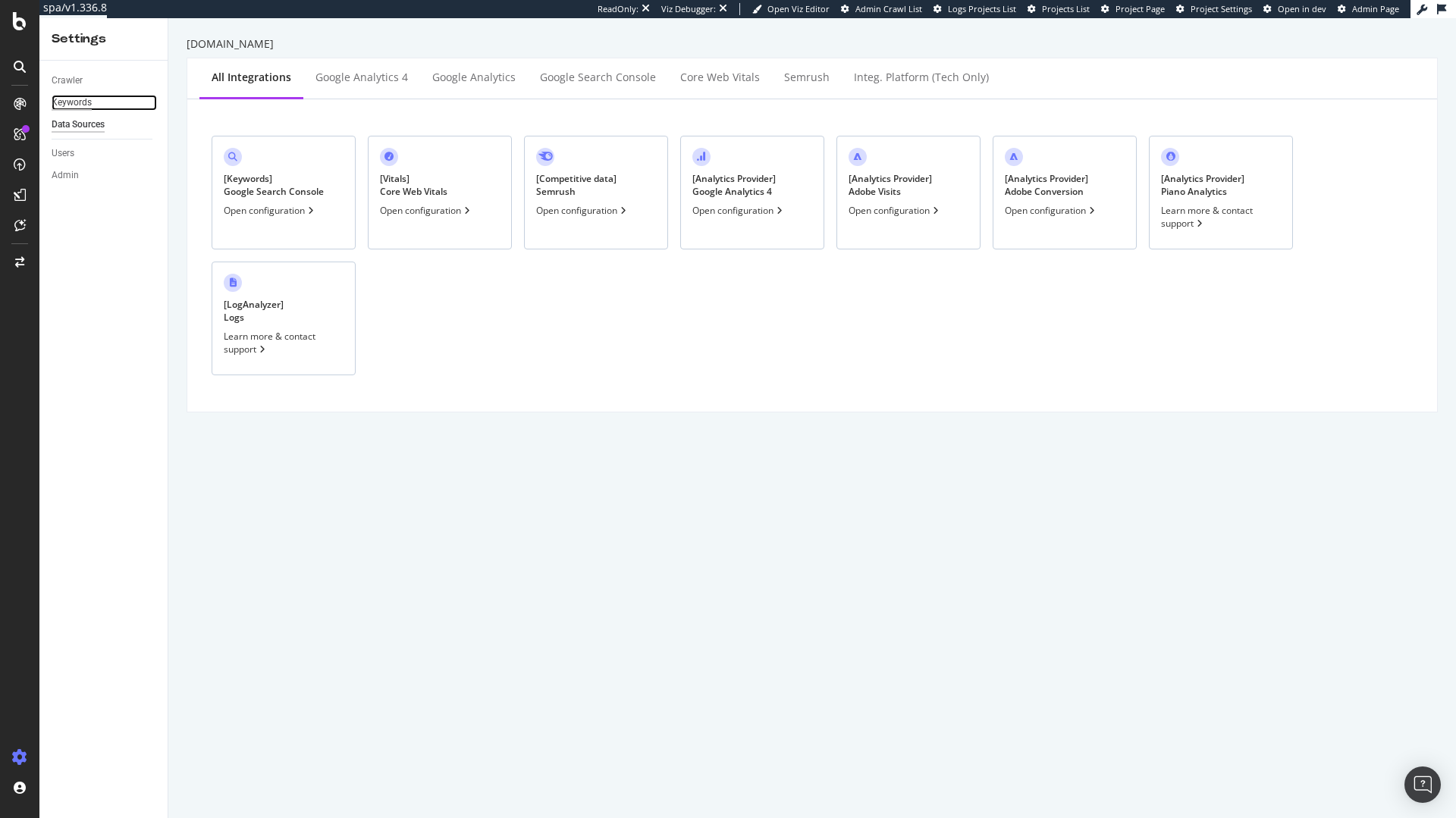
click at [84, 109] on div "Keywords" at bounding box center [72, 102] width 40 height 16
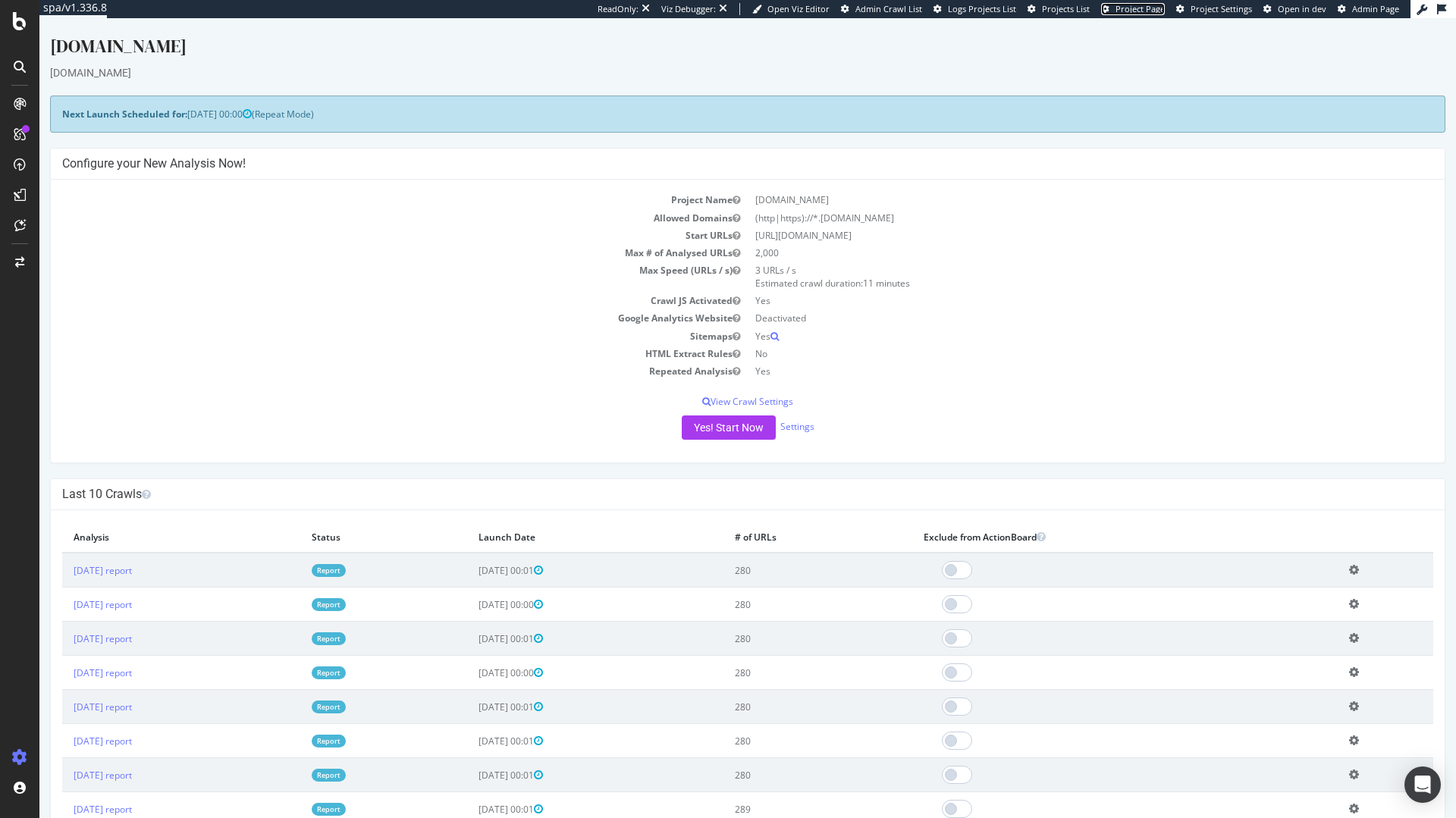
click at [1142, 10] on span "Project Page" at bounding box center [1139, 9] width 49 height 12
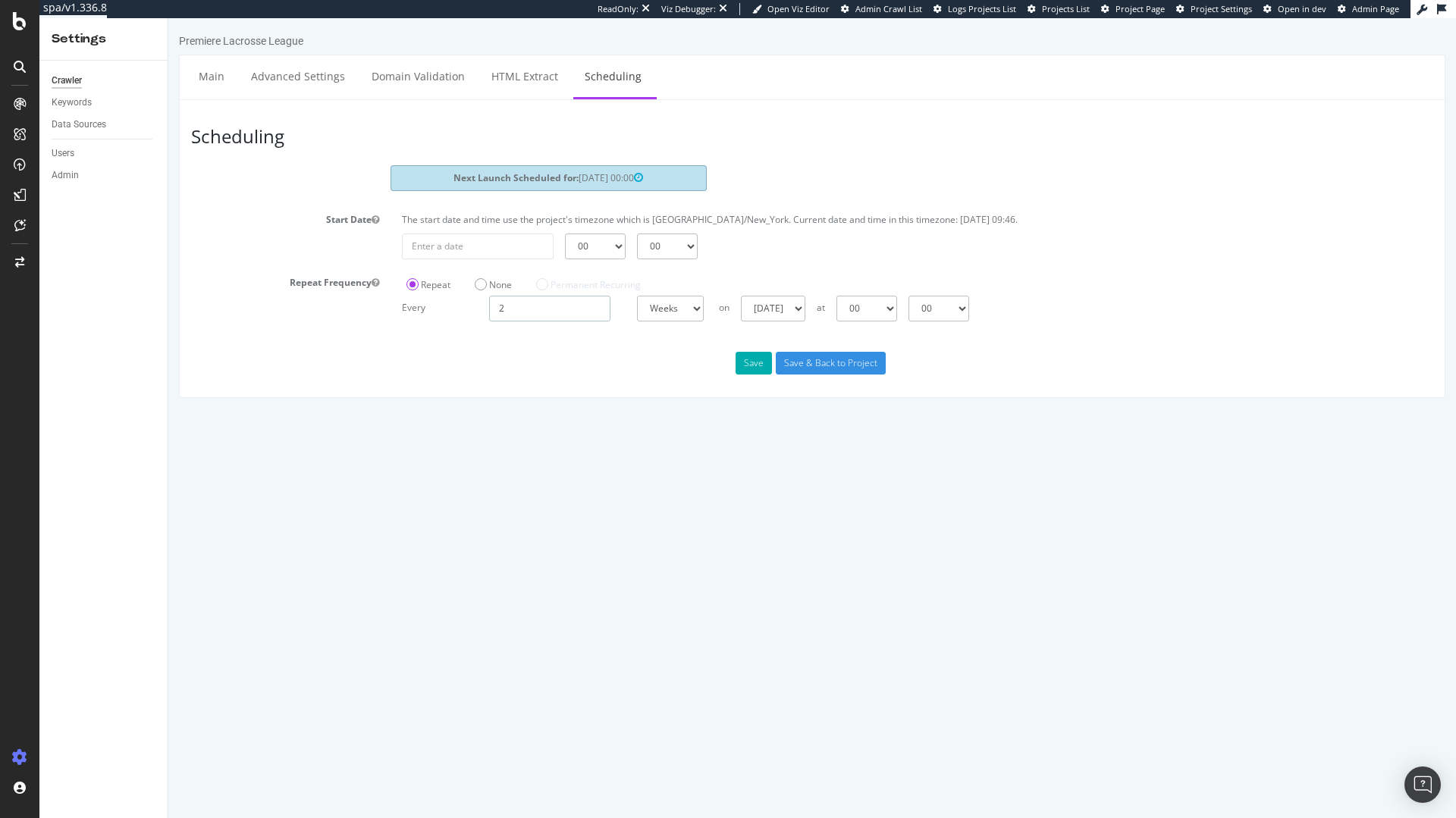
drag, startPoint x: 545, startPoint y: 306, endPoint x: 315, endPoint y: 291, distance: 230.5
click at [324, 295] on div "Repeat Frequency Repeat None Permanent Recurring Every 2 Days Weeks Months at 0…" at bounding box center [811, 296] width 1265 height 51
type input "1"
click at [761, 361] on button "Save" at bounding box center [754, 363] width 37 height 23
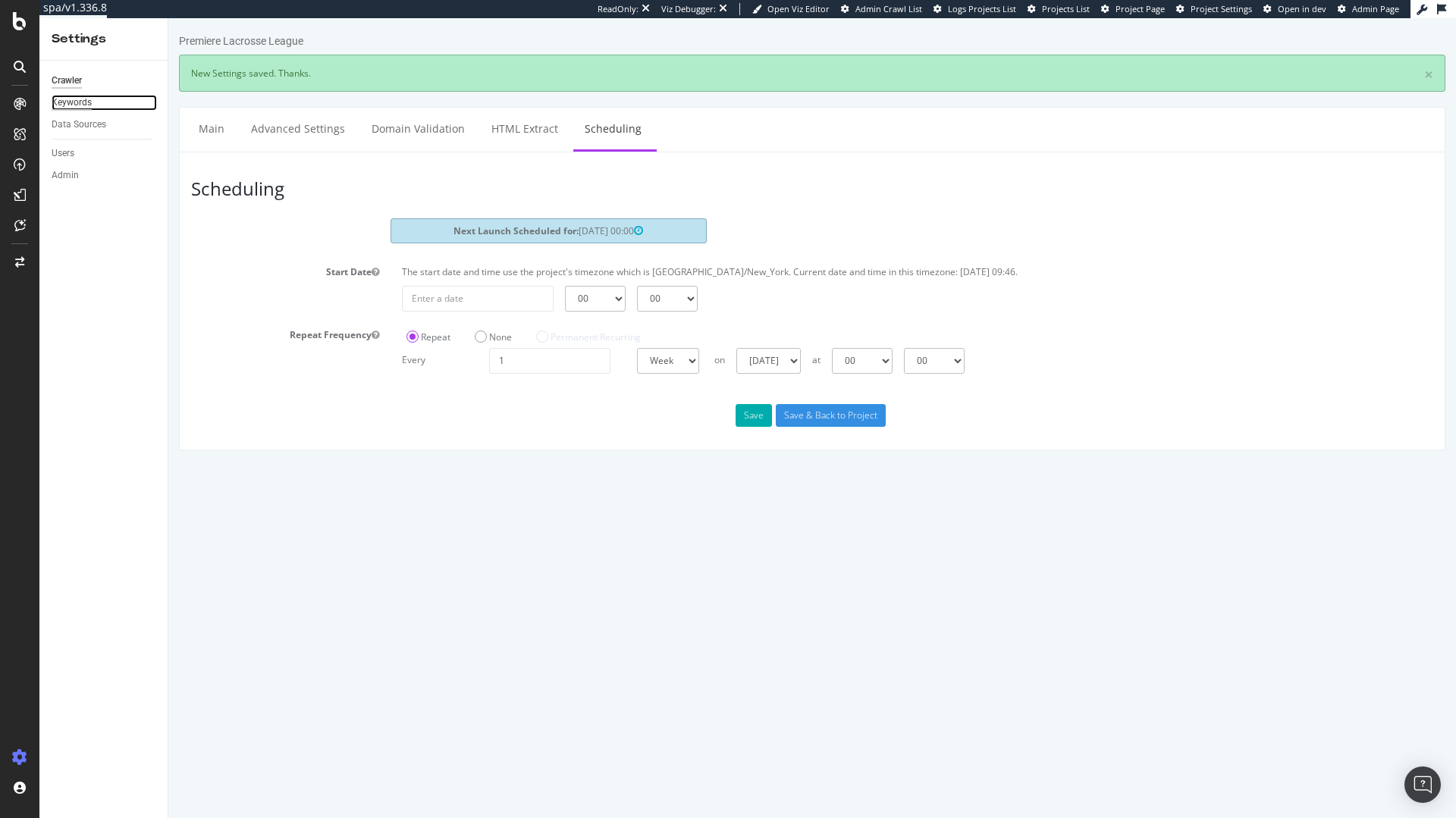
click at [91, 102] on div "Keywords" at bounding box center [72, 102] width 40 height 16
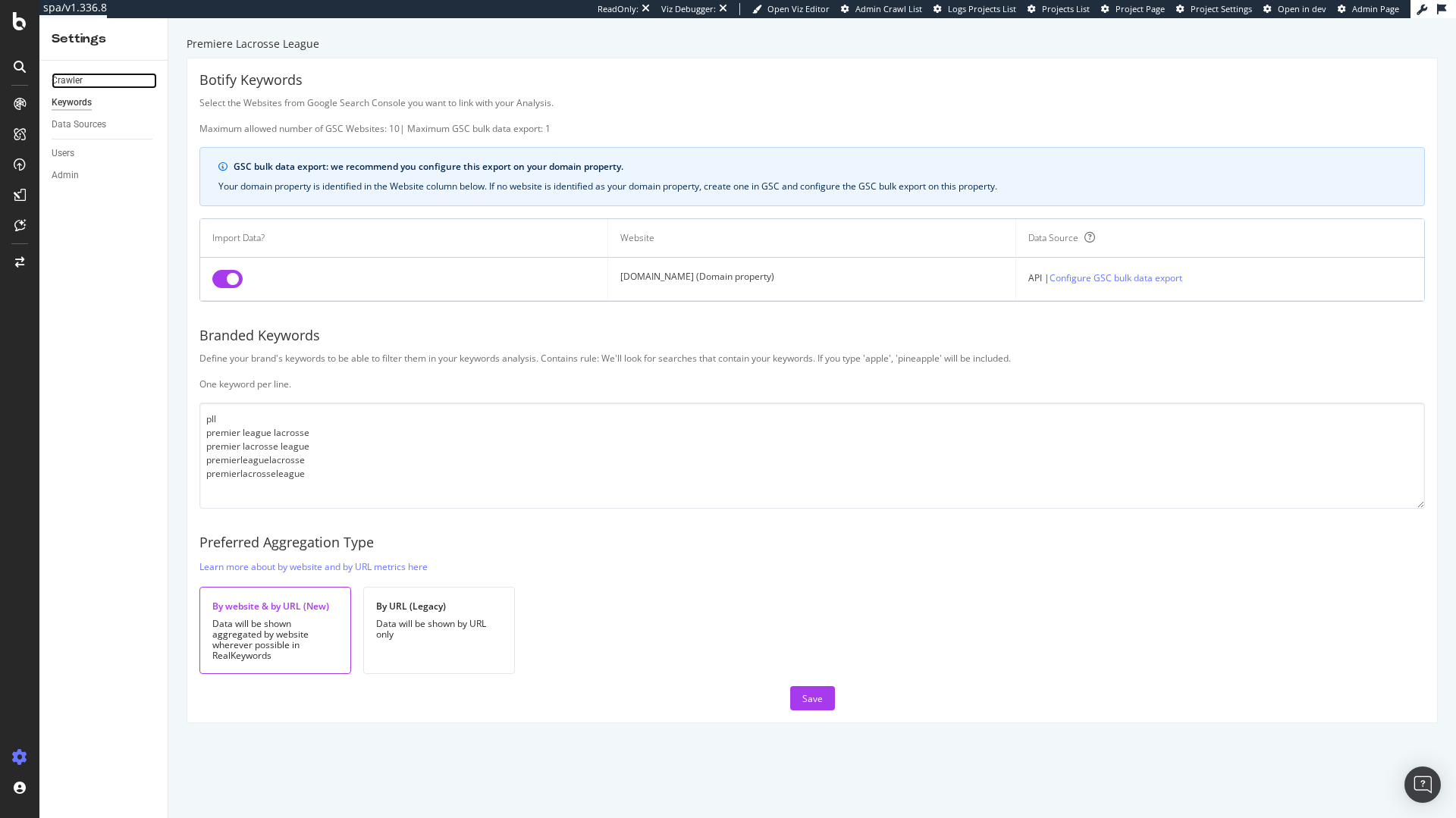
click at [89, 75] on link "Crawler" at bounding box center [104, 81] width 105 height 16
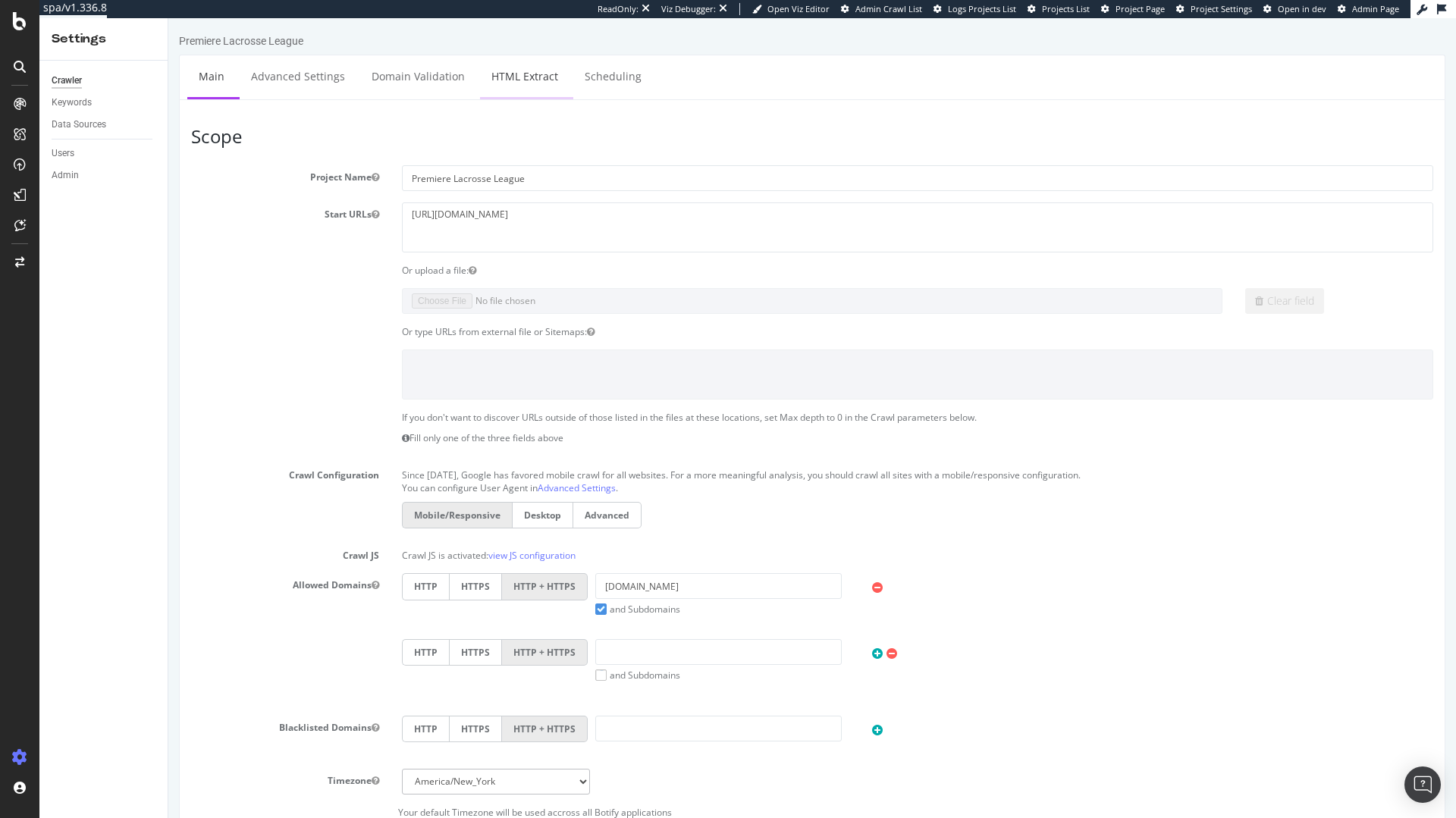
click at [517, 88] on link "HTML Extract" at bounding box center [524, 75] width 90 height 41
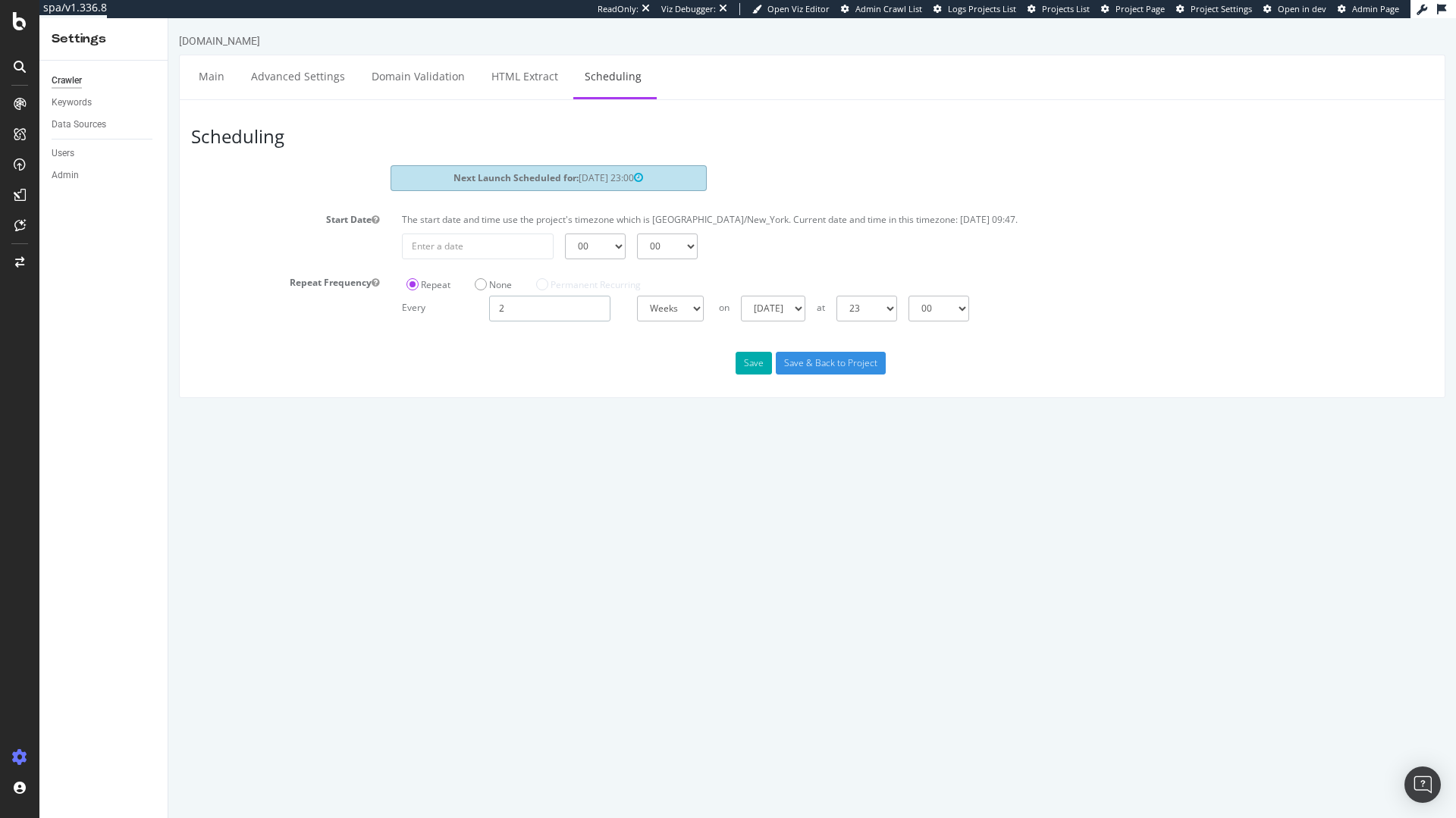
drag, startPoint x: 504, startPoint y: 309, endPoint x: 318, endPoint y: 307, distance: 186.0
click at [386, 307] on div "Repeat Frequency Repeat None Permanent Recurring Every 2 Days Weeks Months at 0…" at bounding box center [811, 296] width 1265 height 51
type input "1"
click at [745, 366] on button "Save" at bounding box center [754, 363] width 37 height 23
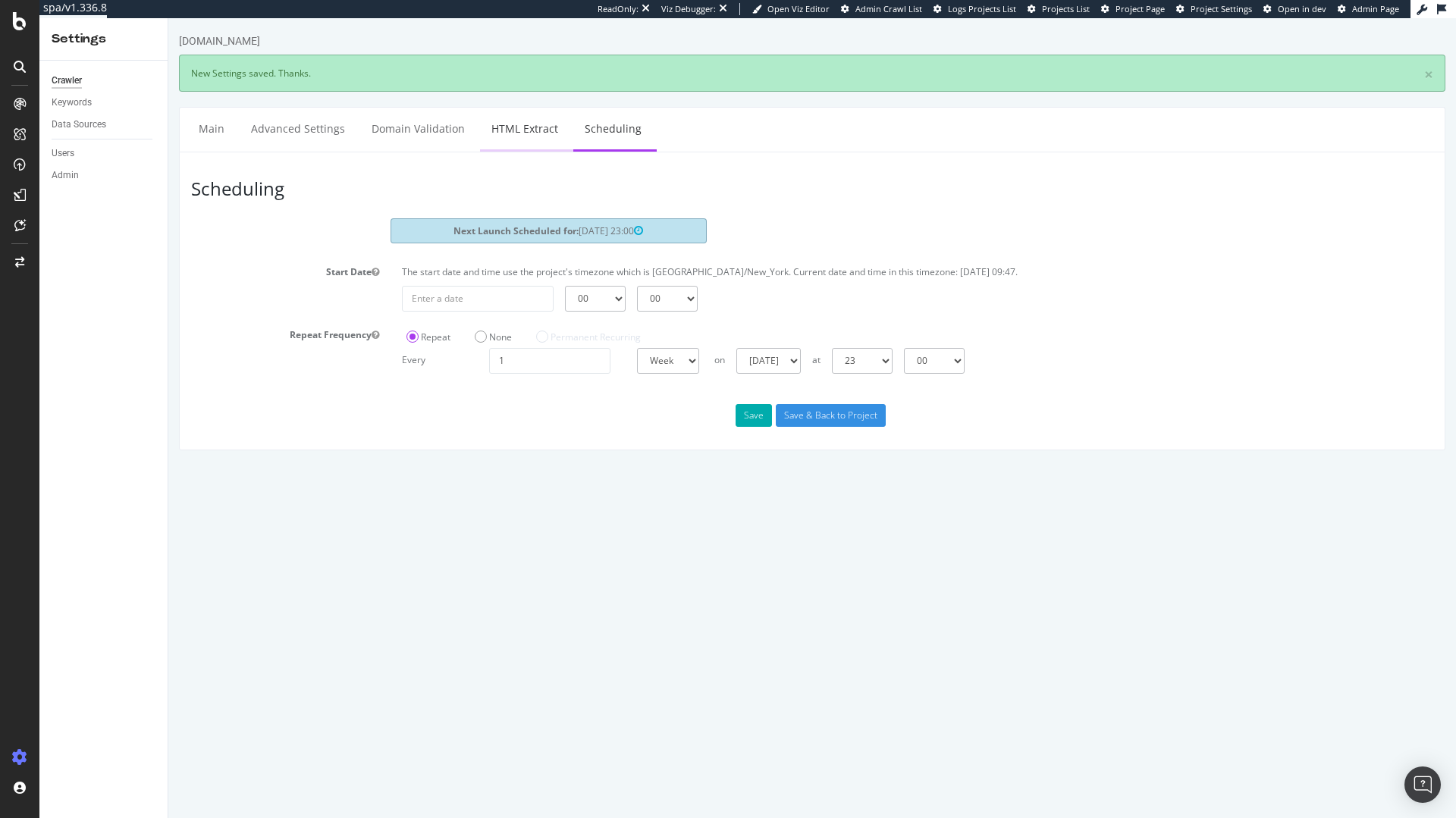
click at [522, 133] on link "HTML Extract" at bounding box center [524, 128] width 90 height 41
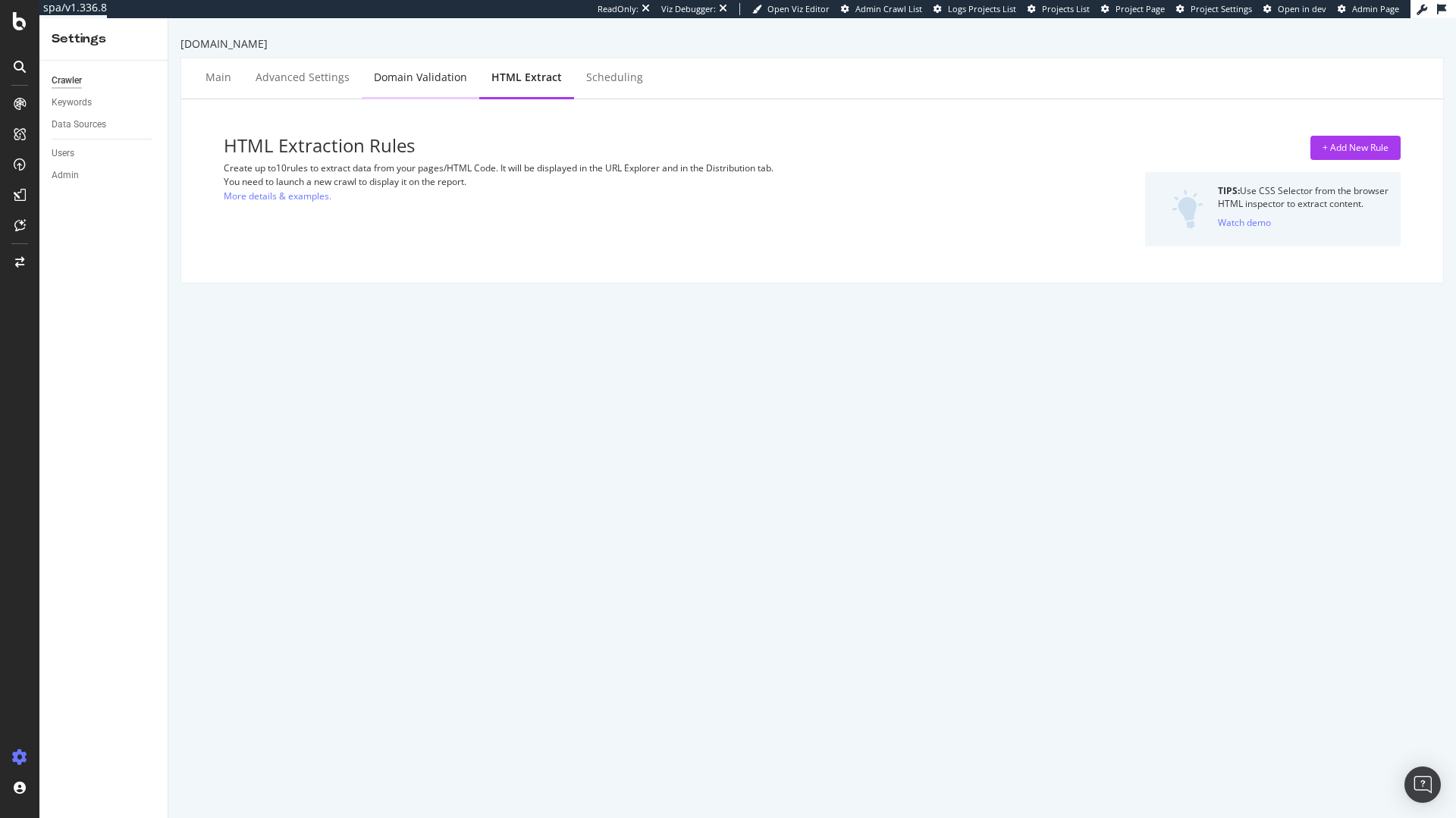
click at [404, 87] on div "Domain Validation" at bounding box center [420, 78] width 118 height 41
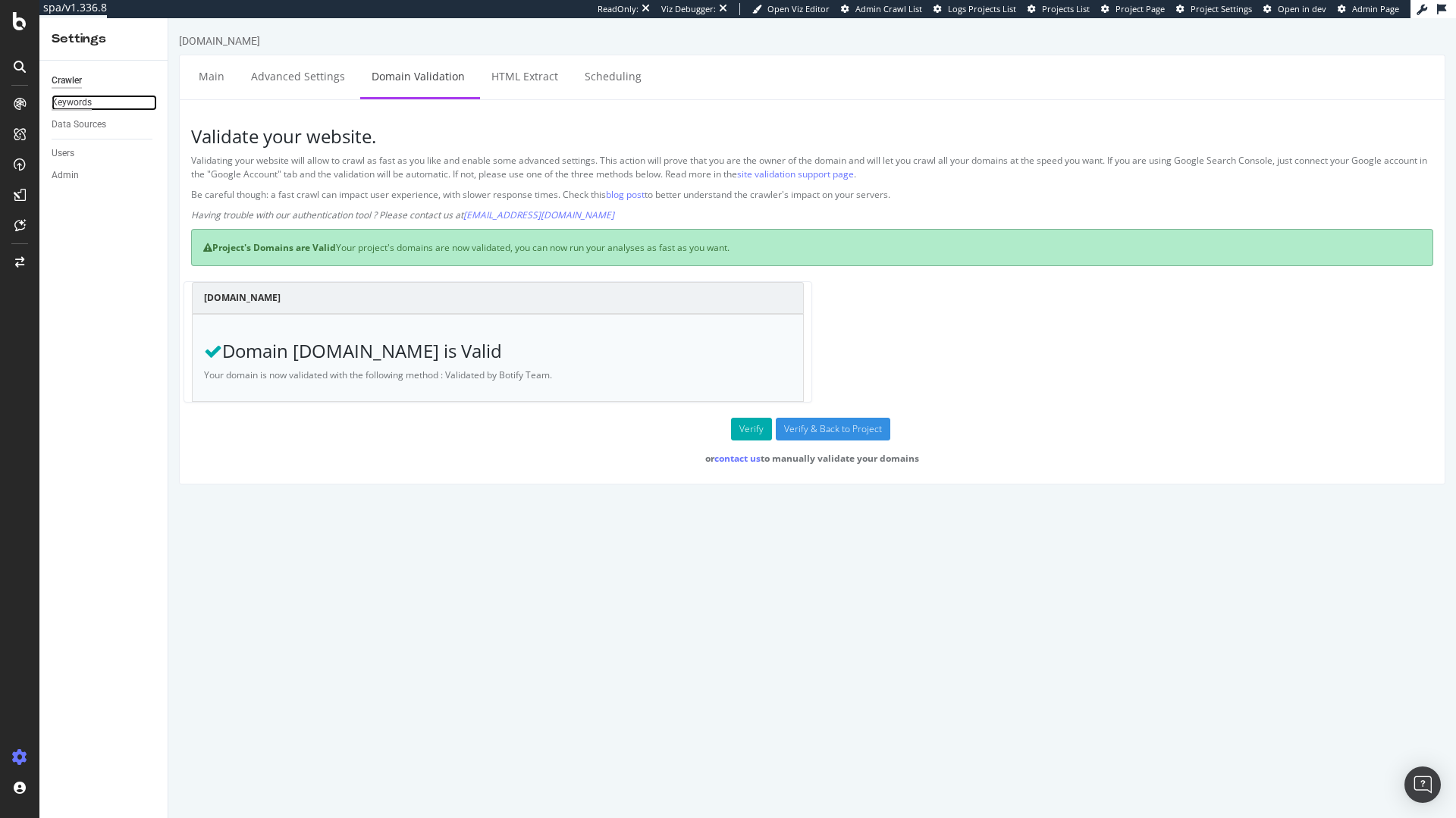
click at [86, 106] on div "Keywords" at bounding box center [72, 102] width 40 height 16
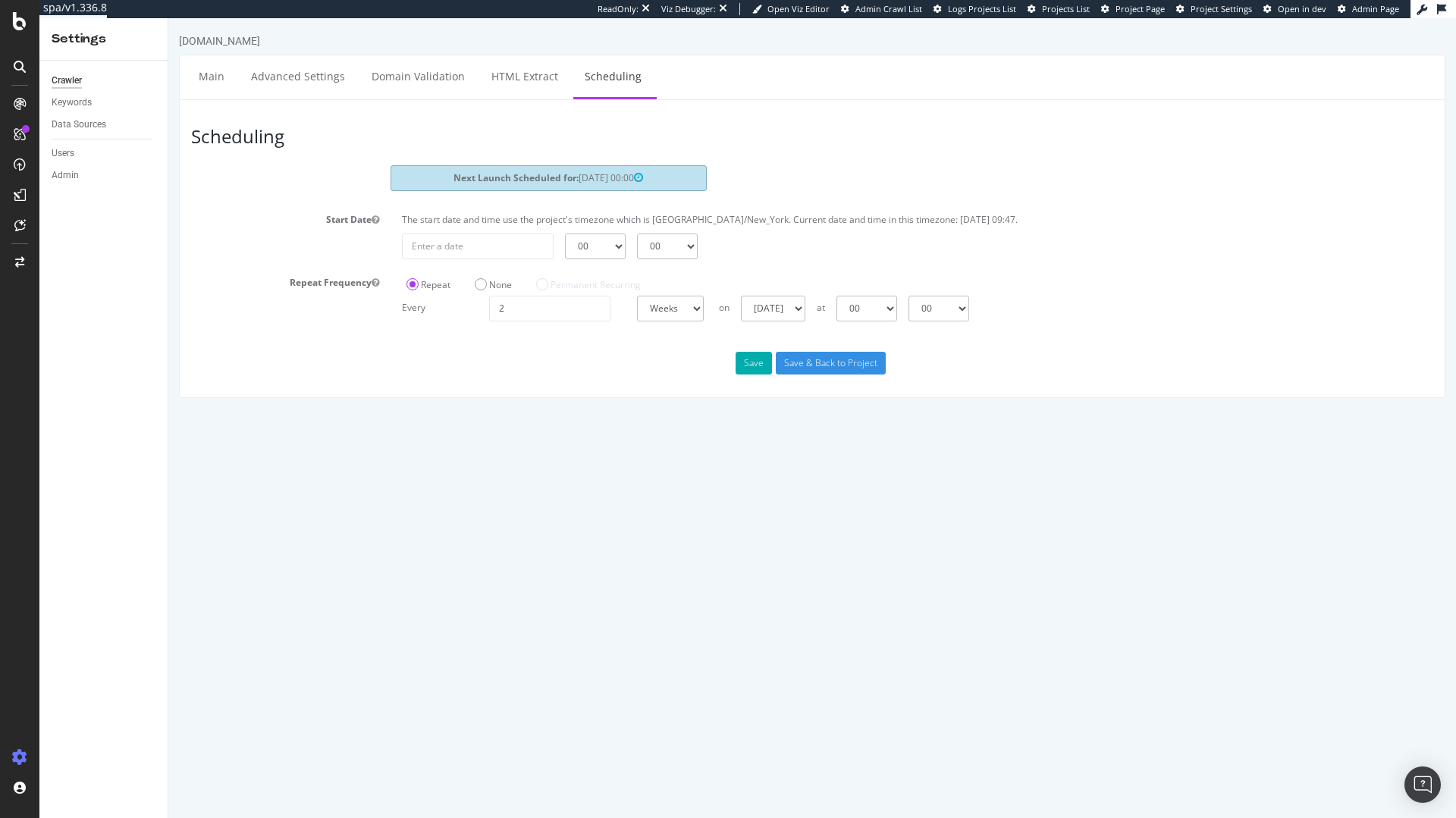
drag, startPoint x: 389, startPoint y: 294, endPoint x: 1080, endPoint y: 230, distance: 694.0
click at [1143, 216] on section "Next Launch Scheduled for: 2025-08-22 00:00 Start Date The start date and time …" at bounding box center [811, 243] width 1242 height 155
drag, startPoint x: 532, startPoint y: 304, endPoint x: 335, endPoint y: 307, distance: 197.0
click at [336, 307] on div "Repeat Frequency Repeat None Permanent Recurring Every 2 Days Weeks Months at 0…" at bounding box center [811, 296] width 1265 height 51
type input "1"
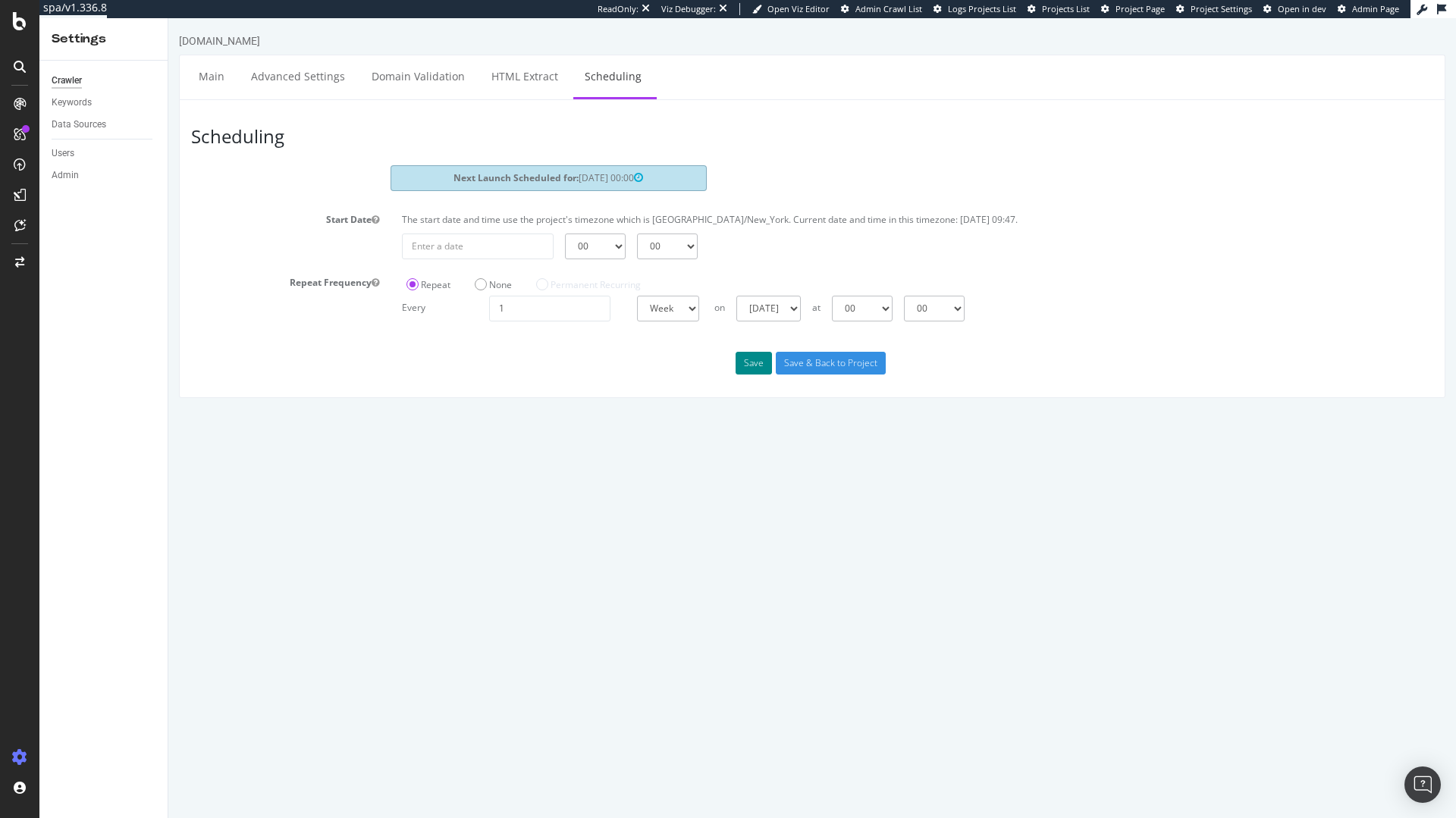
click at [737, 366] on button "Save" at bounding box center [754, 363] width 37 height 23
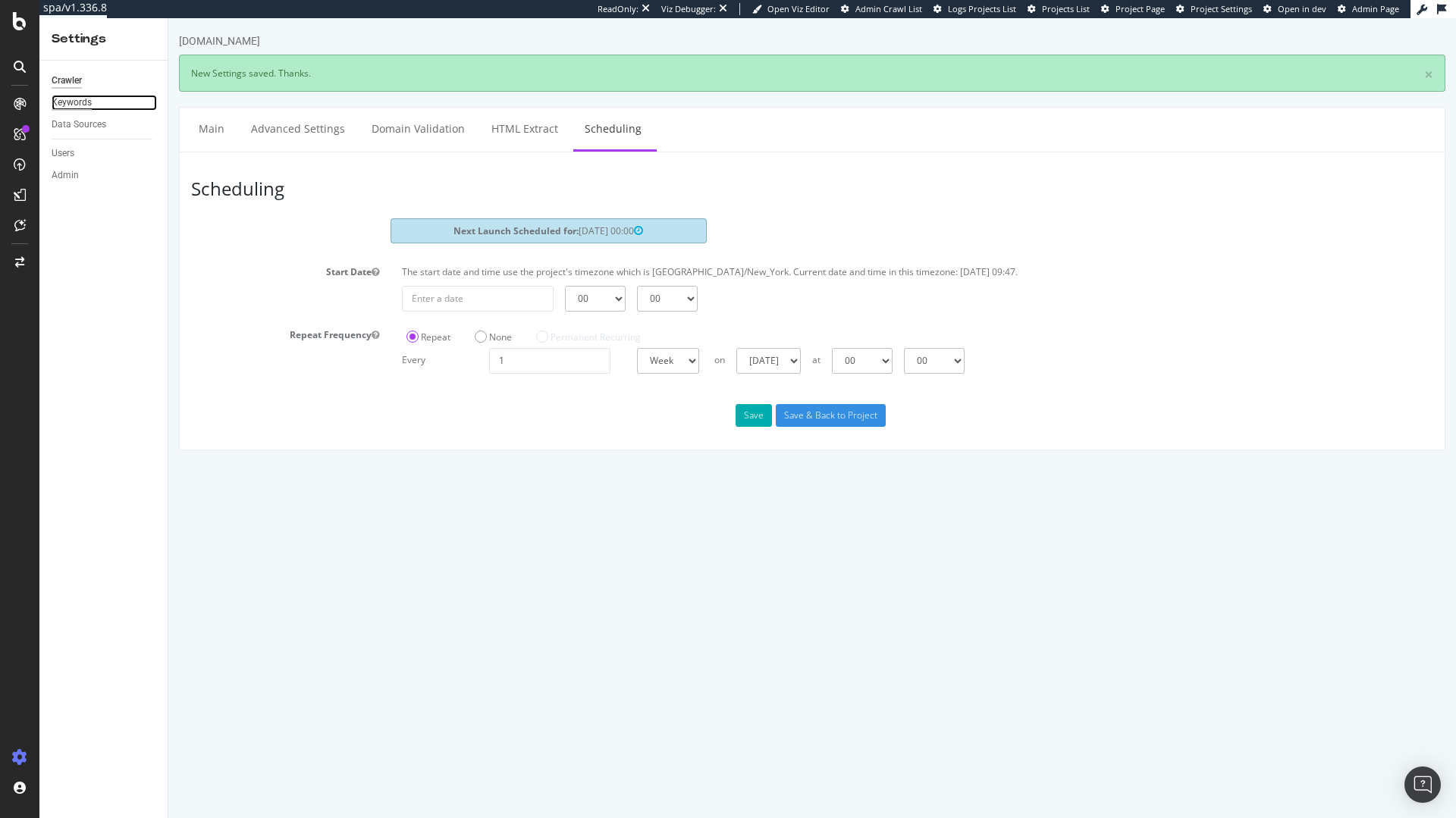
click at [60, 107] on div "Keywords" at bounding box center [72, 102] width 40 height 16
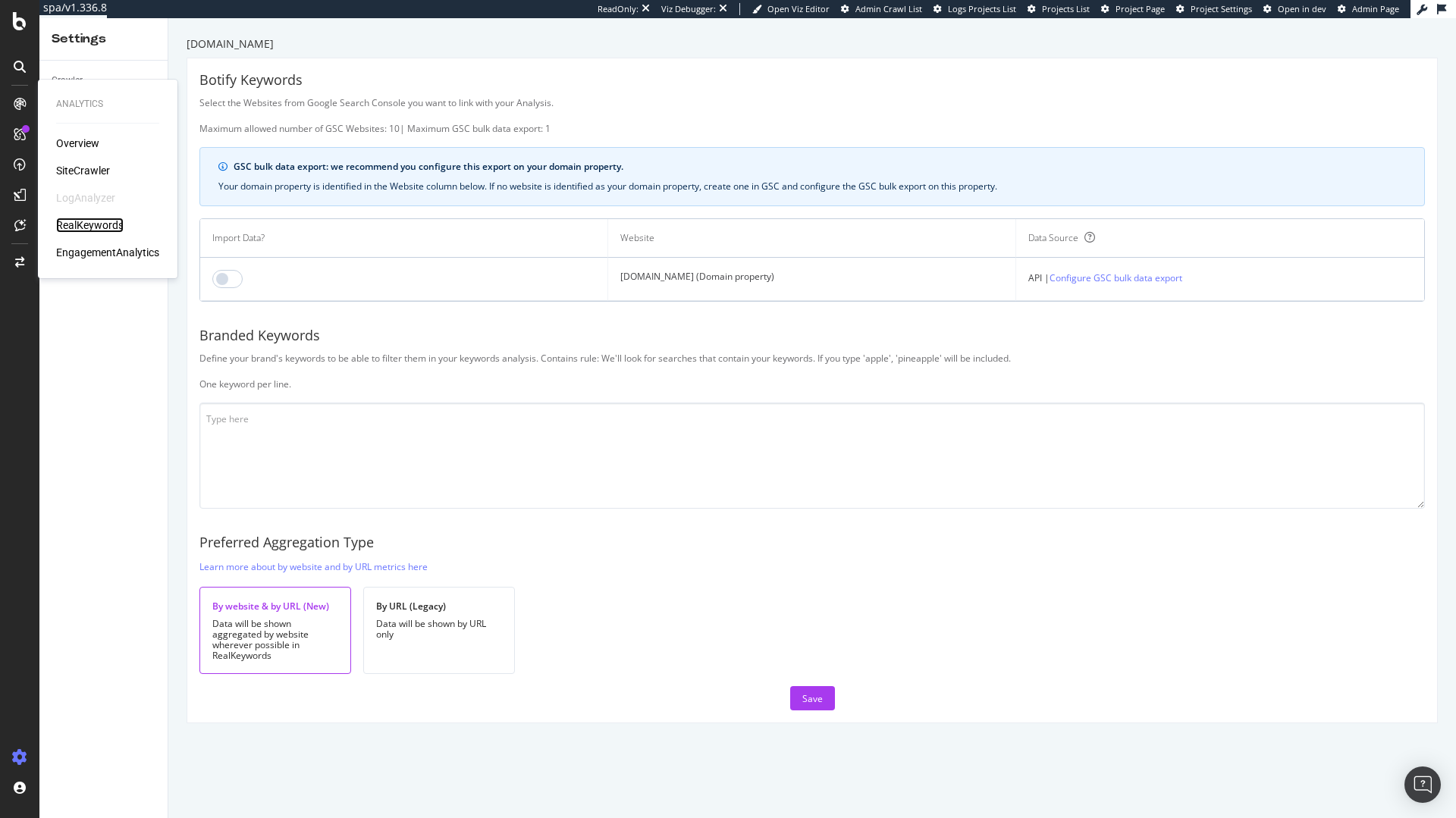
click at [109, 223] on div "RealKeywords" at bounding box center [90, 225] width 67 height 15
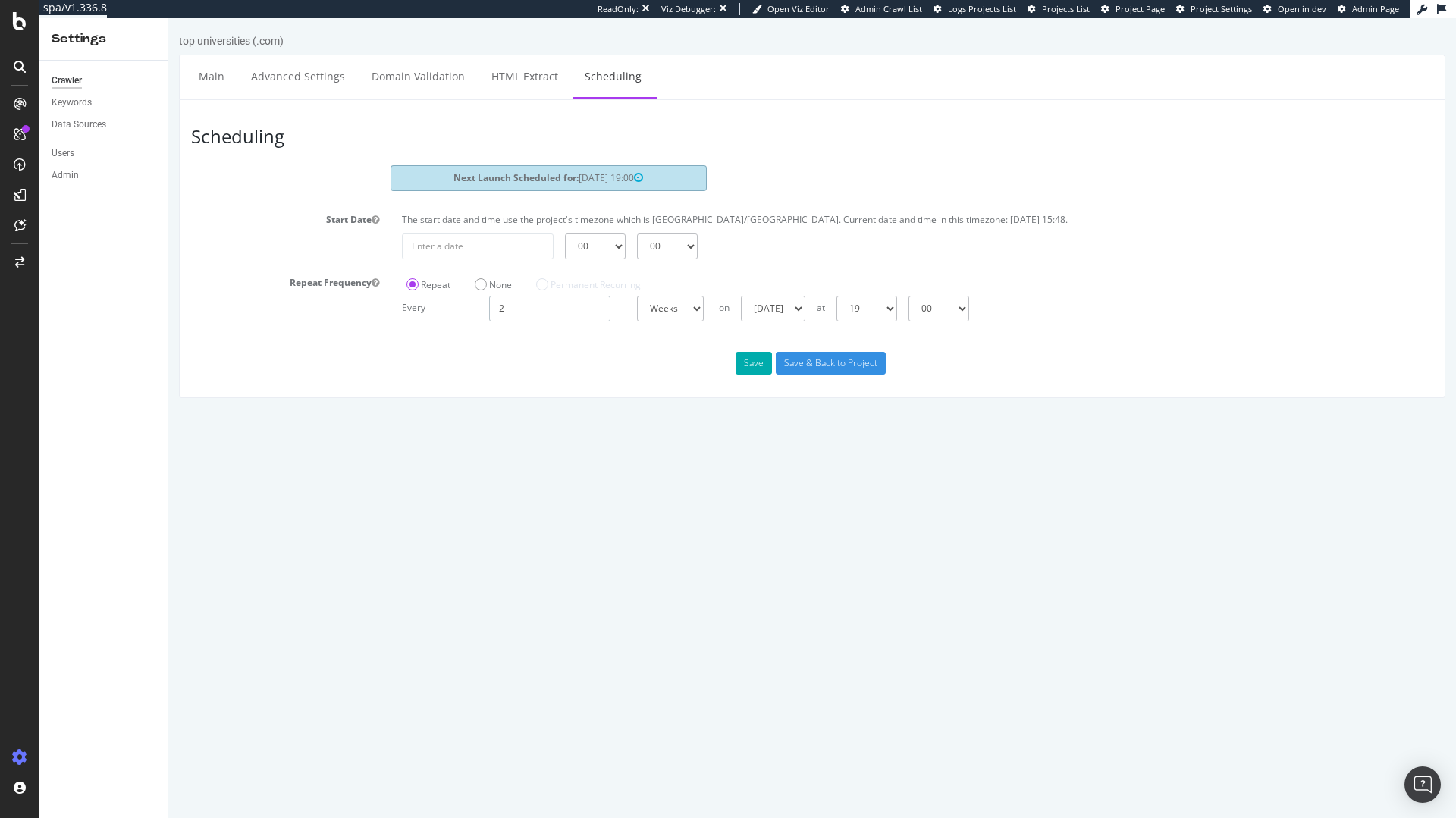
click at [390, 307] on div "Repeat None Permanent Recurring Every 2 Days Weeks Months at 00 01 02 03 04 05 …" at bounding box center [917, 296] width 1054 height 51
type input "1"
click at [753, 368] on button "Save" at bounding box center [754, 363] width 37 height 23
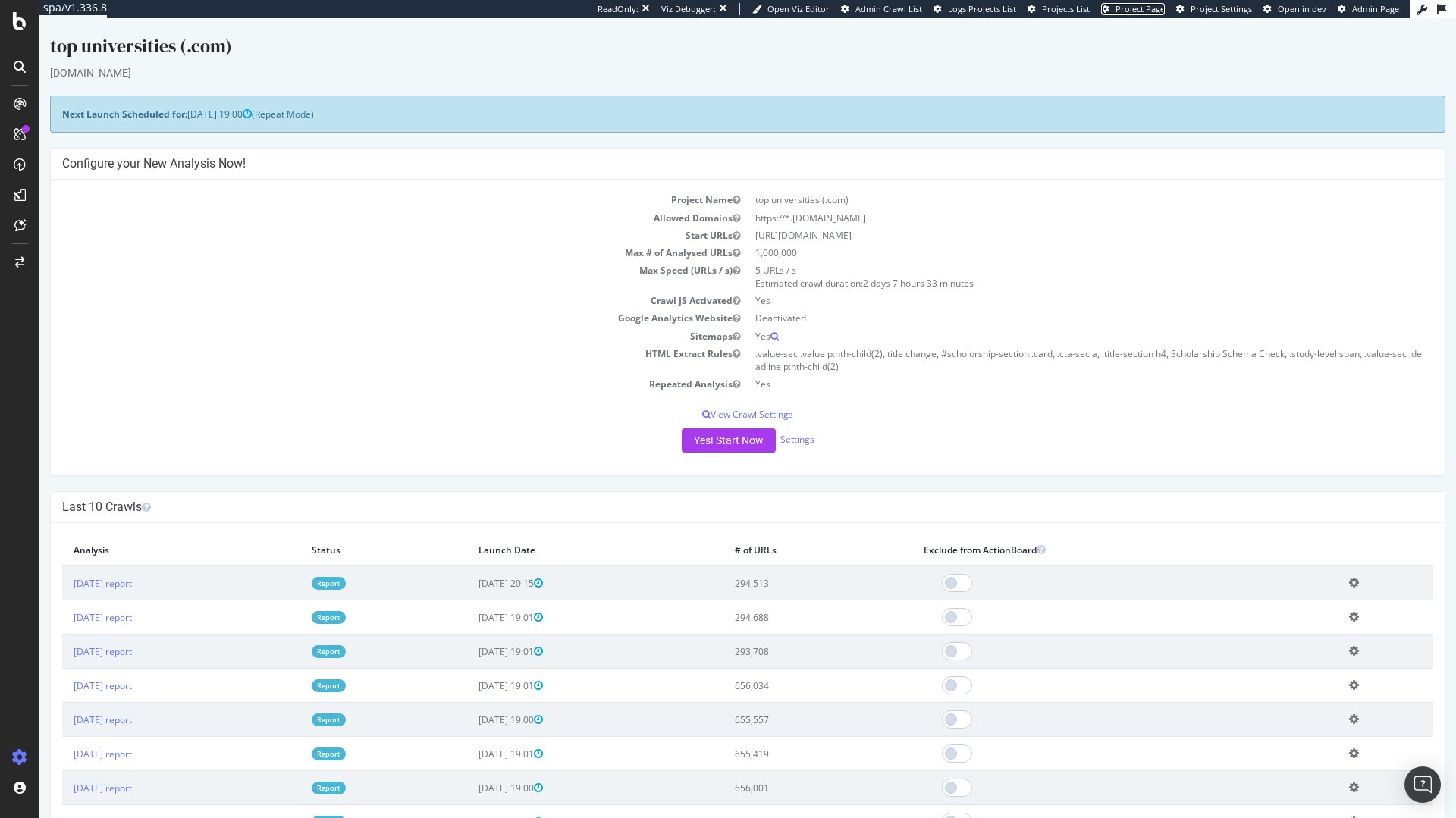
click at [1136, 13] on span "Project Page" at bounding box center [1139, 9] width 49 height 12
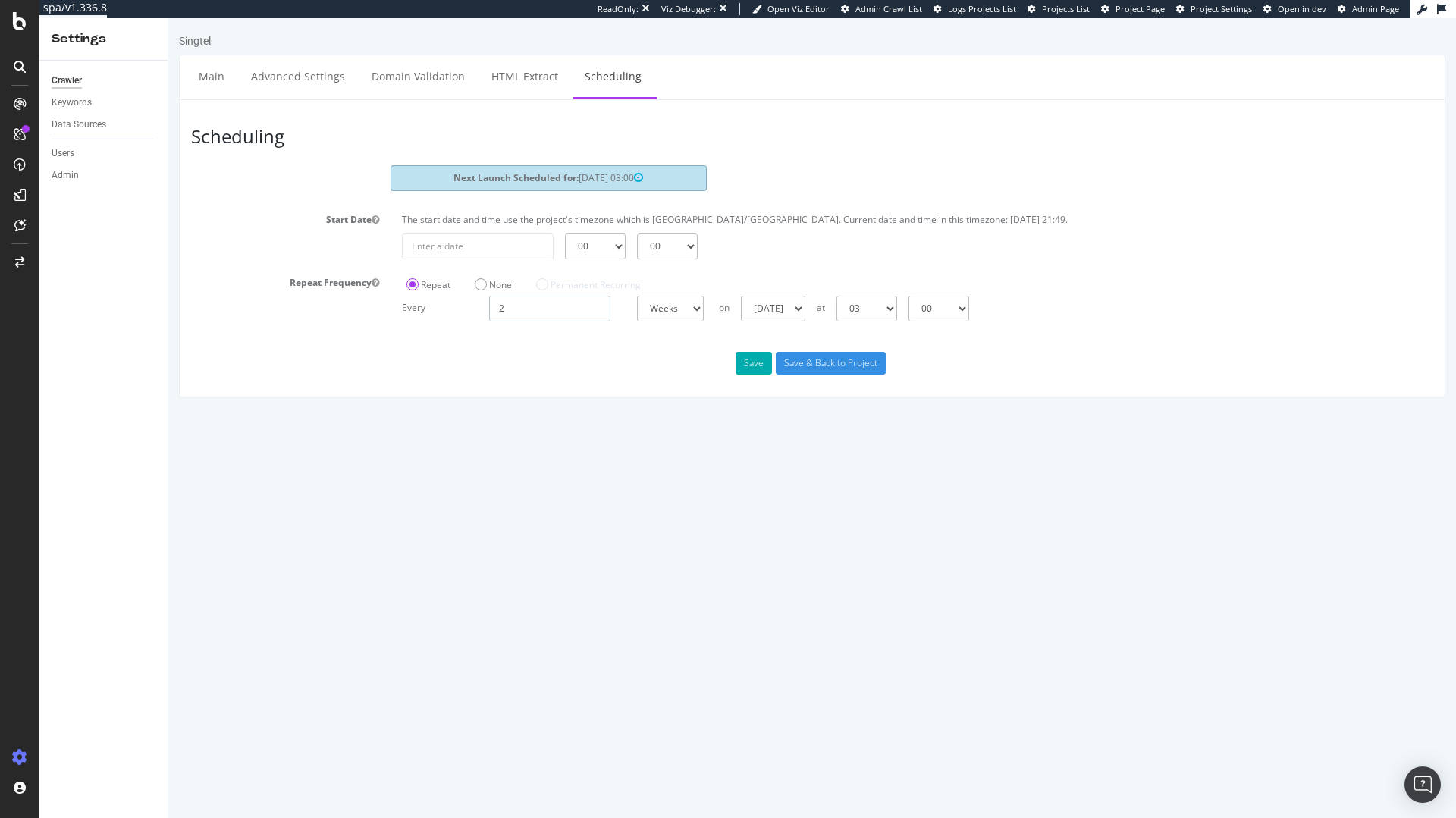
drag, startPoint x: 511, startPoint y: 311, endPoint x: 478, endPoint y: 315, distance: 33.2
click at [482, 314] on div "2" at bounding box center [550, 308] width 137 height 26
type input "1"
click at [759, 361] on button "Save" at bounding box center [754, 363] width 37 height 23
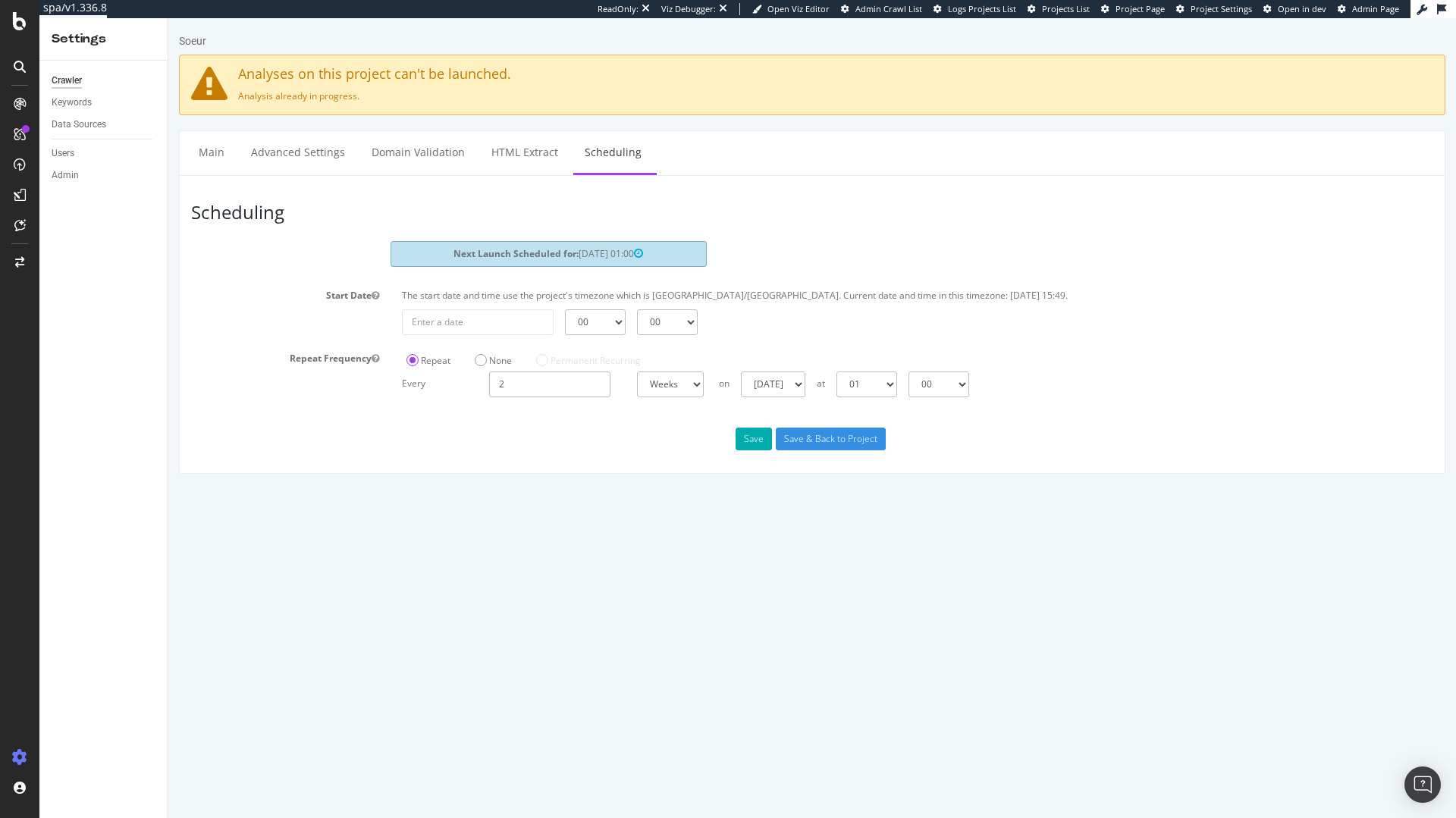
drag, startPoint x: 530, startPoint y: 391, endPoint x: 378, endPoint y: 397, distance: 152.1
click at [386, 397] on div "Scheduling Next Launch Scheduled for: 2025-09-04 01:00 Start Date The start dat…" at bounding box center [812, 325] width 1266 height 299
type input "2"
type input "1"
click at [762, 438] on button "Save" at bounding box center [754, 439] width 37 height 23
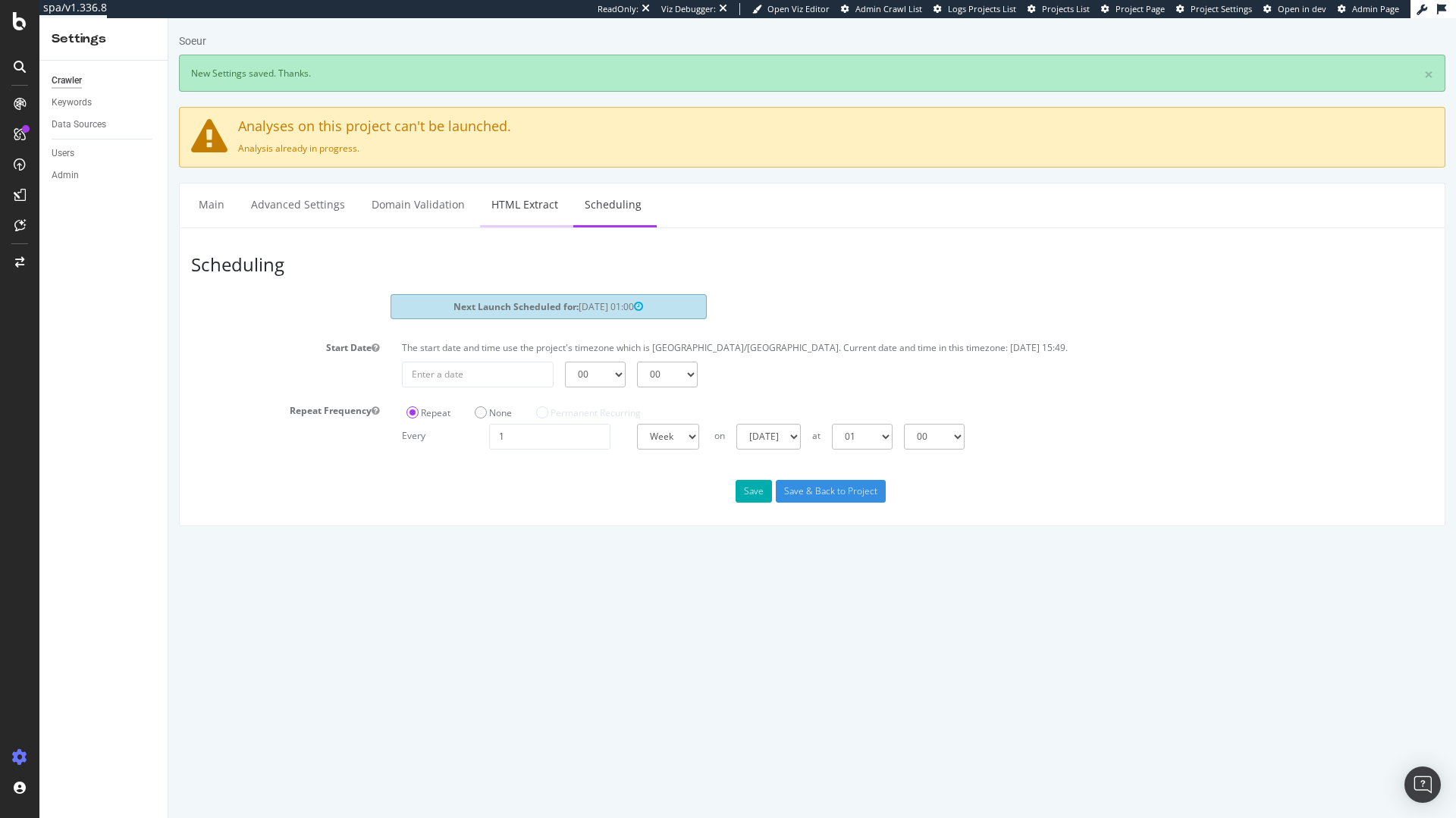
click at [500, 200] on link "HTML Extract" at bounding box center [524, 203] width 90 height 41
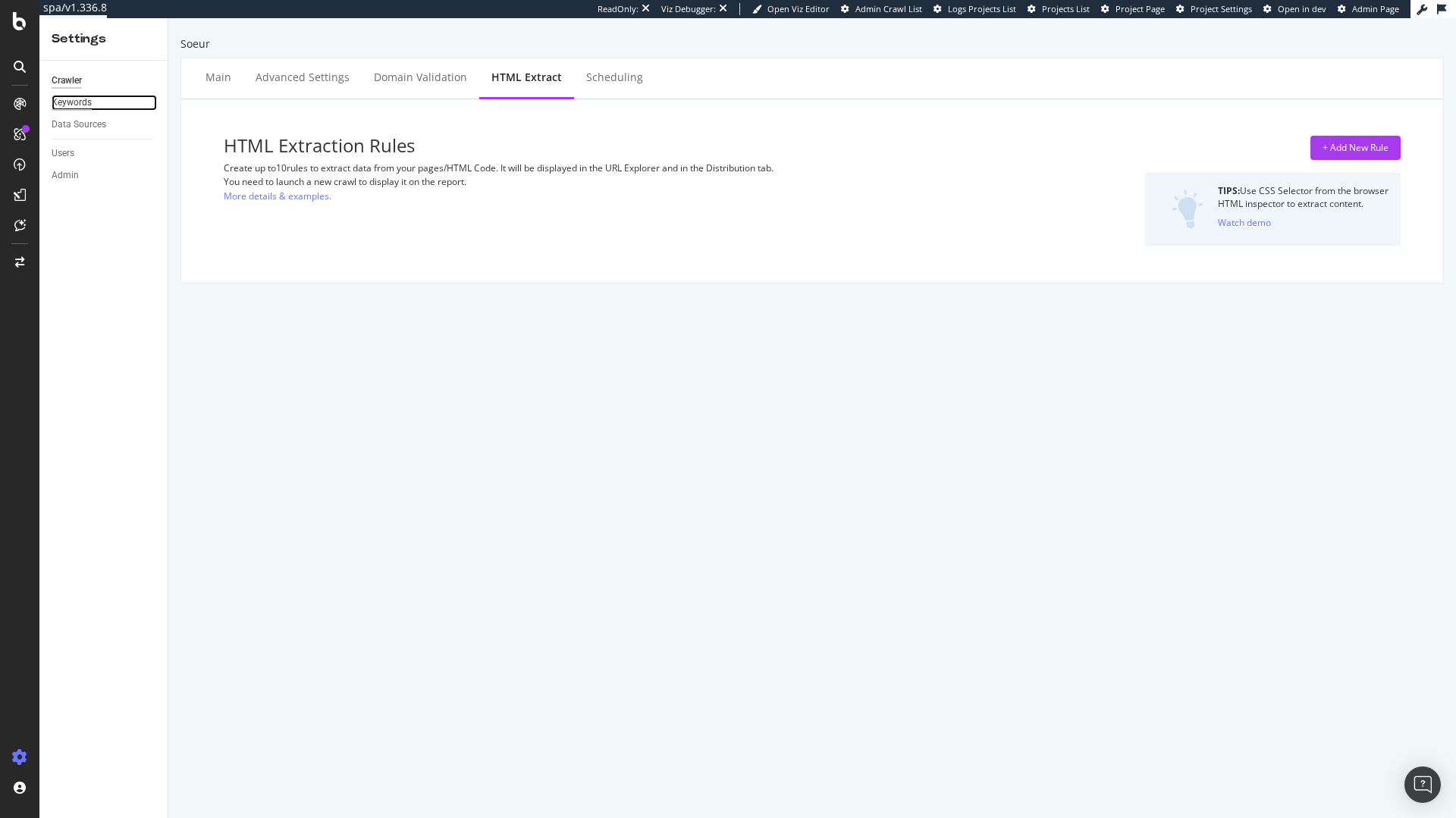
click at [73, 97] on div "Keywords" at bounding box center [72, 102] width 40 height 16
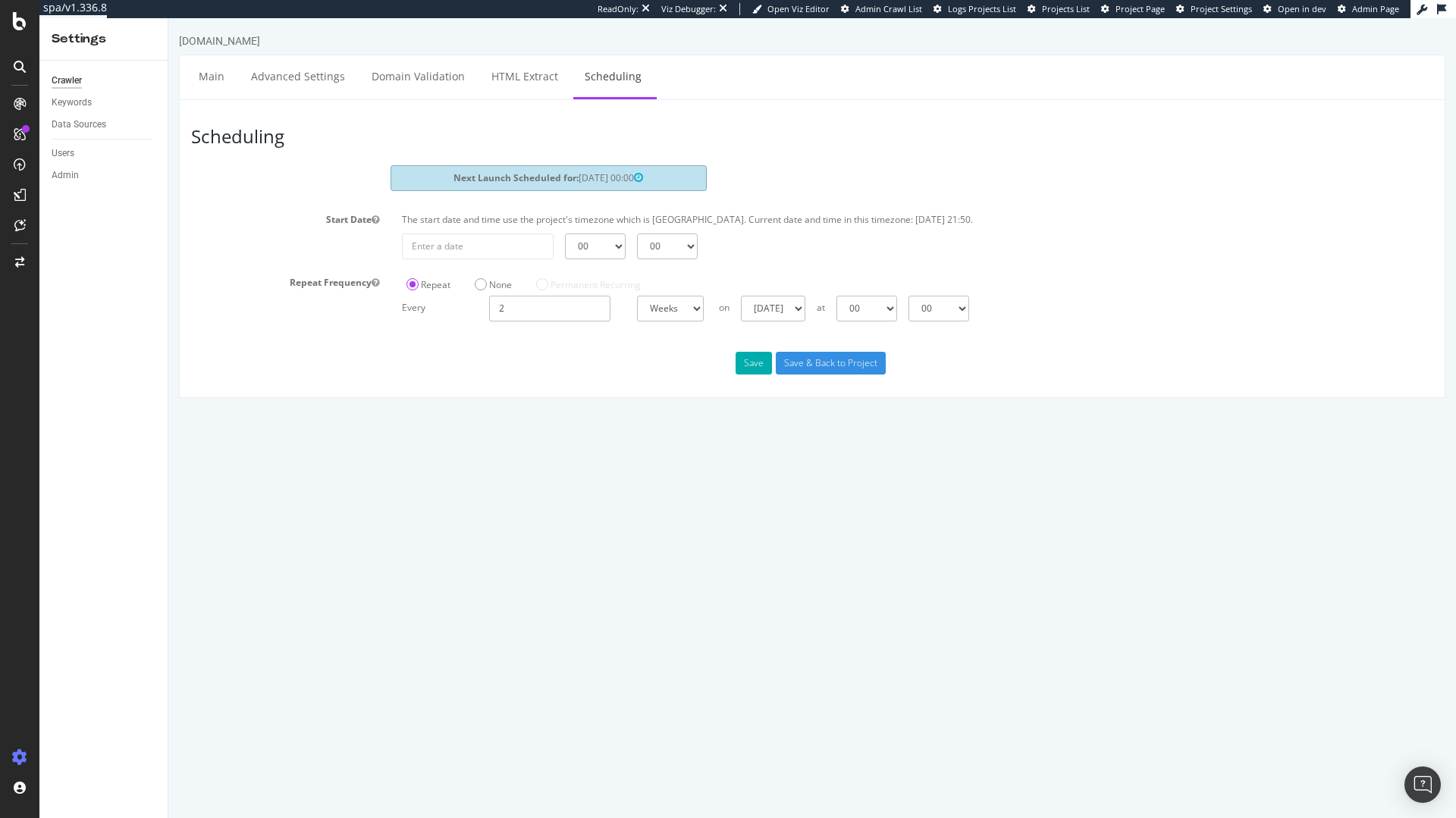
drag, startPoint x: 514, startPoint y: 307, endPoint x: 489, endPoint y: 301, distance: 25.7
click at [490, 301] on input "2" at bounding box center [550, 308] width 121 height 26
type input "1"
click at [759, 367] on button "Save" at bounding box center [754, 363] width 37 height 23
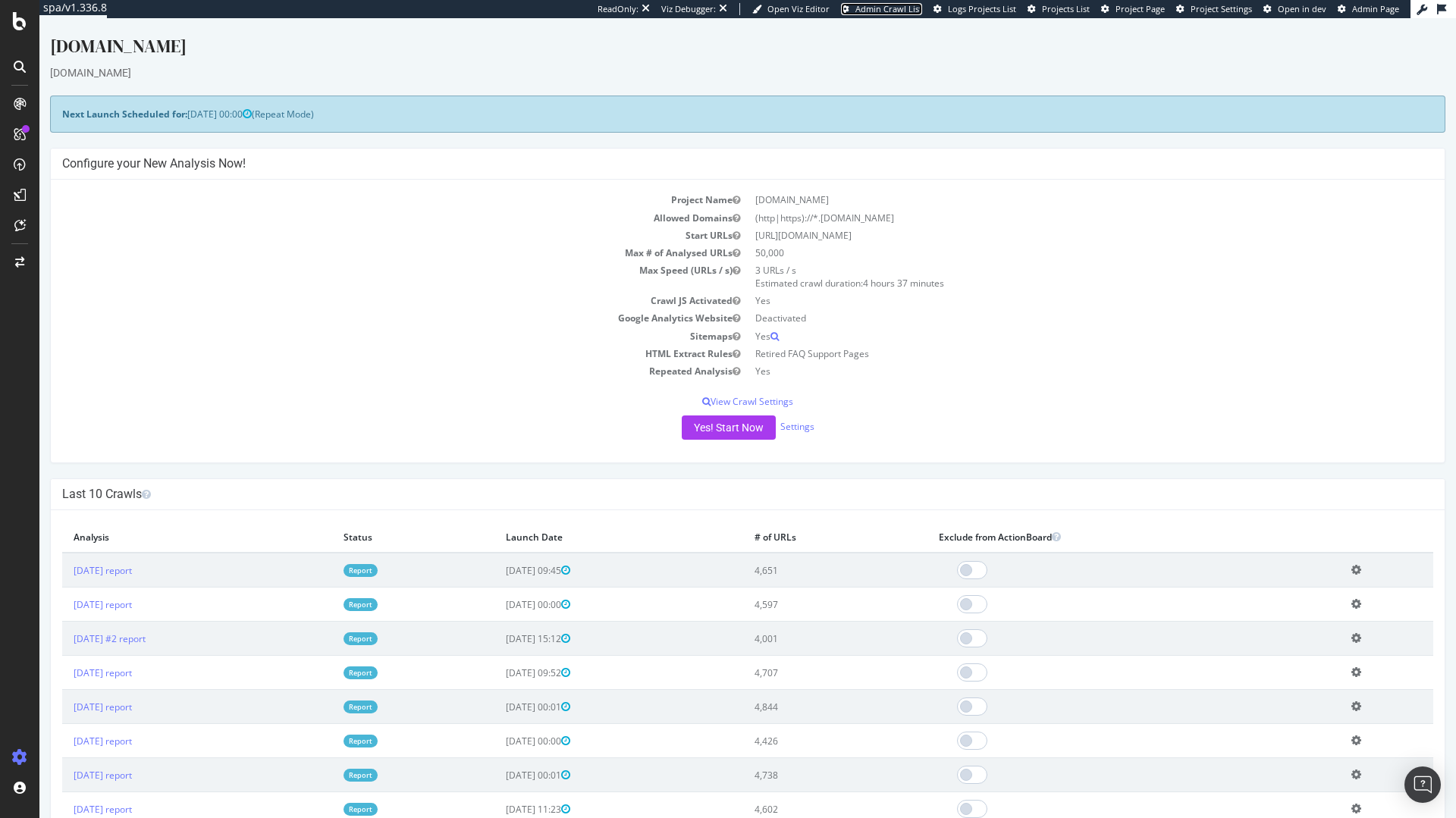
click at [903, 4] on span "Admin Crawl List" at bounding box center [888, 9] width 66 height 12
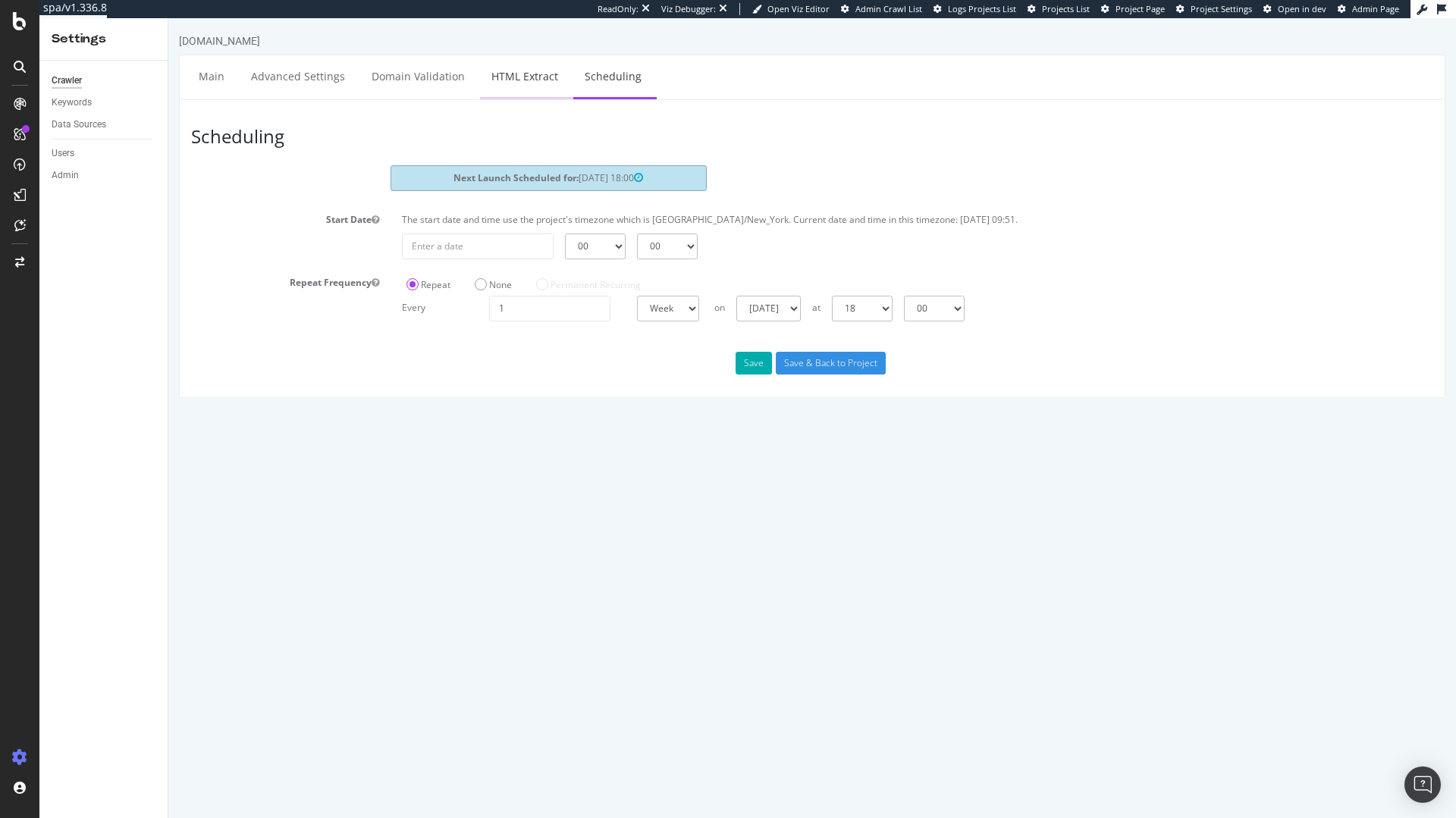
click at [530, 71] on link "HTML Extract" at bounding box center [524, 75] width 90 height 41
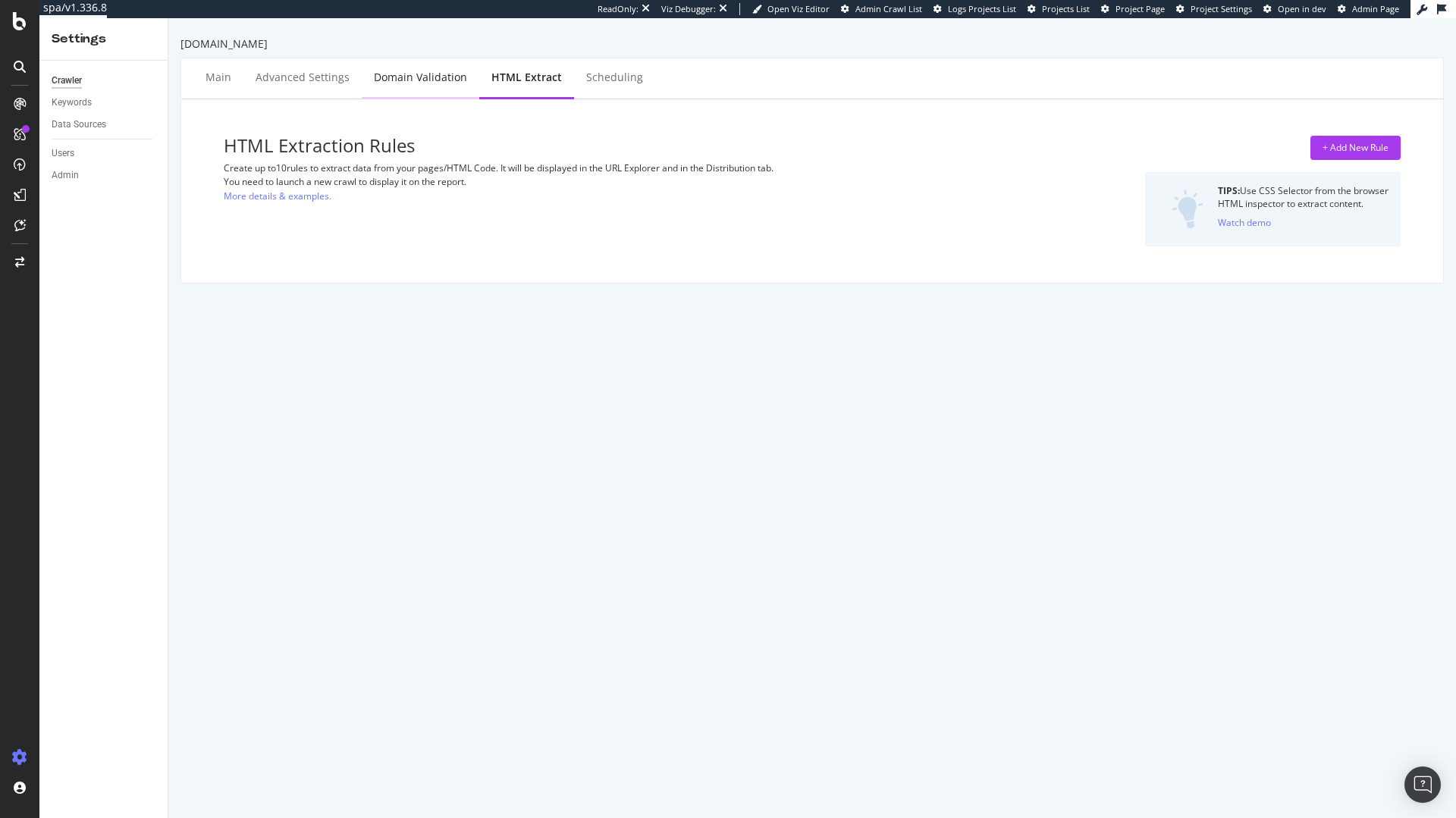
click at [427, 78] on div "Domain Validation" at bounding box center [420, 77] width 93 height 15
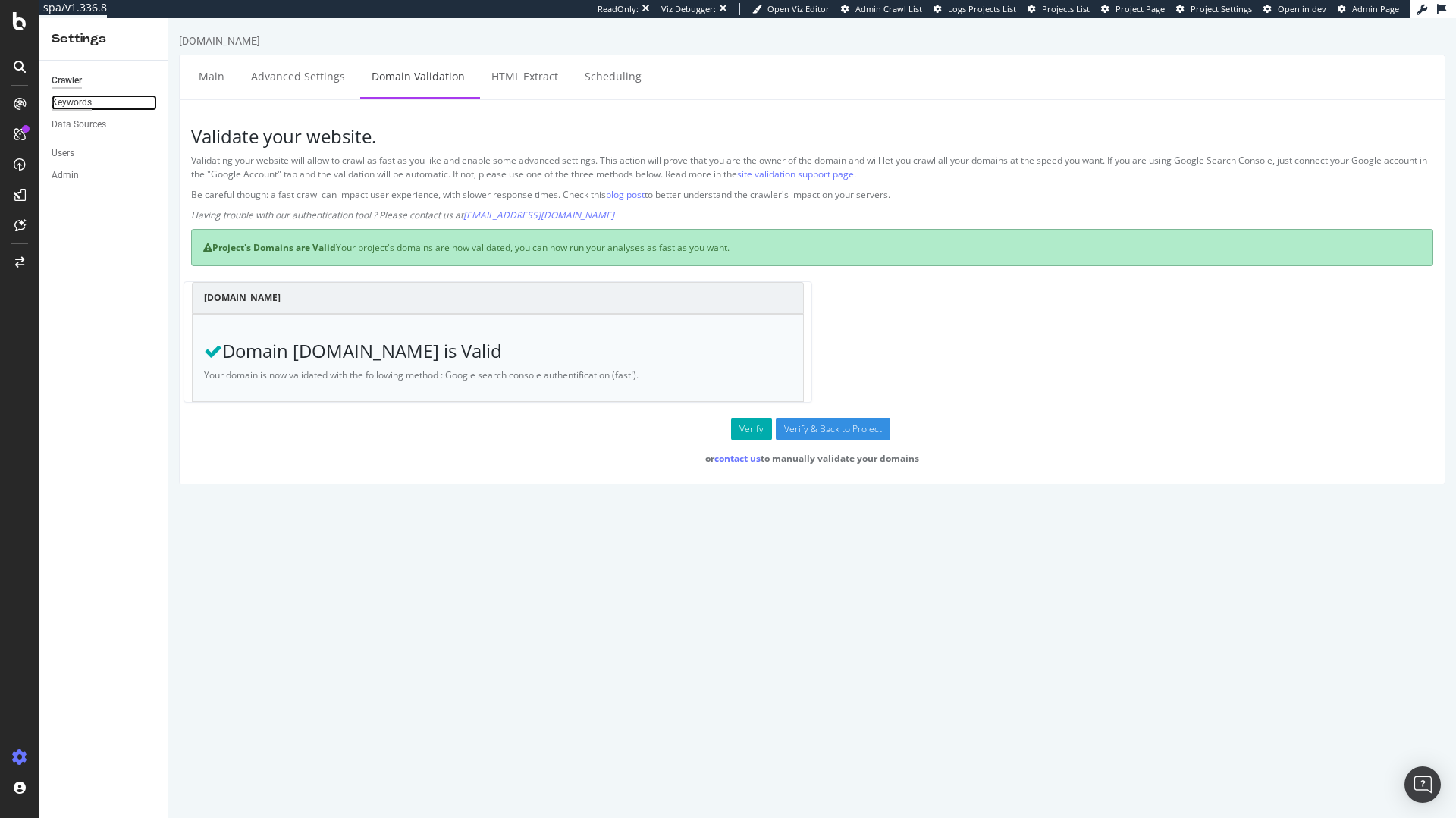
click at [71, 101] on div "Keywords" at bounding box center [72, 102] width 40 height 16
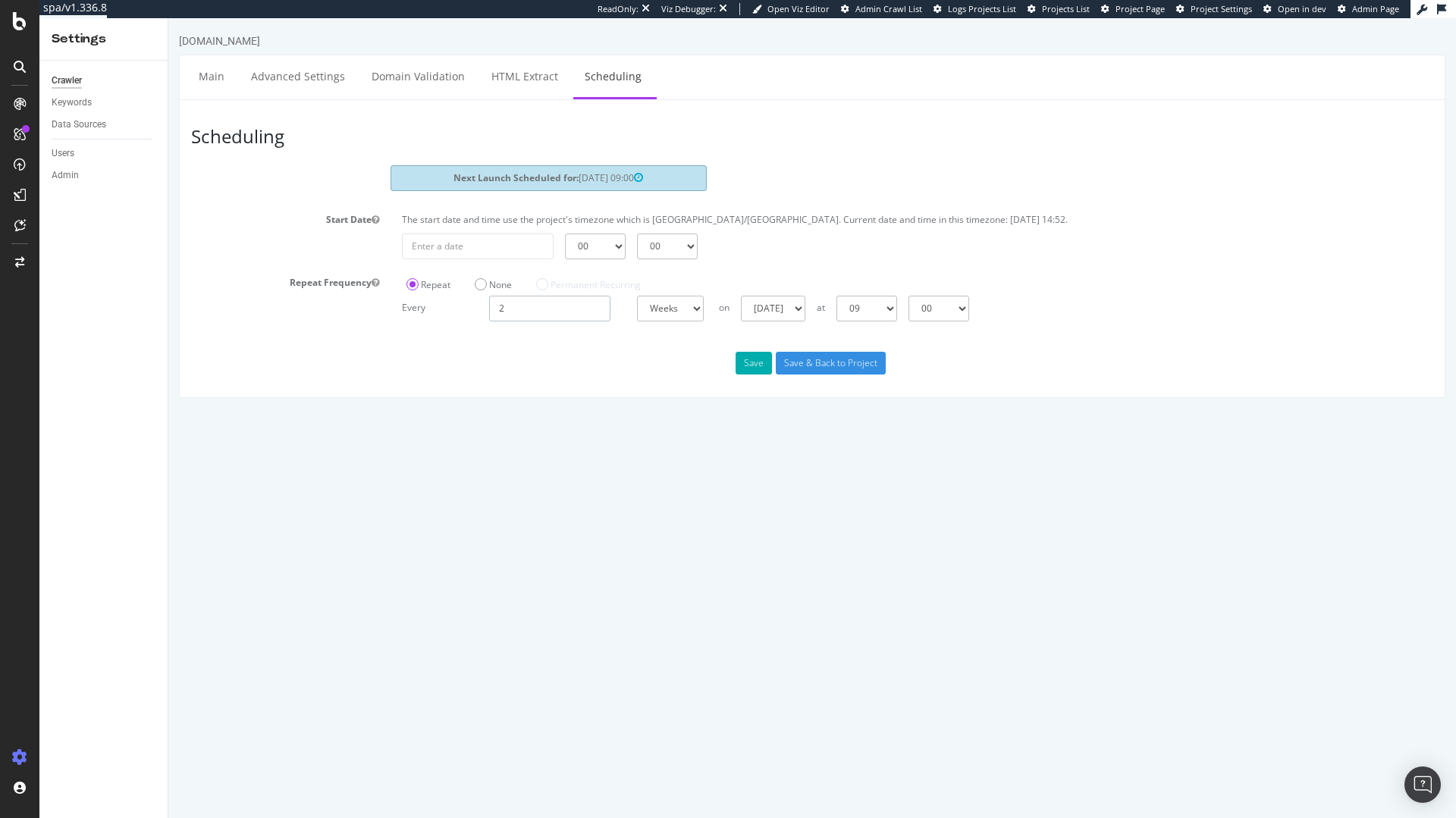
drag, startPoint x: 539, startPoint y: 317, endPoint x: 430, endPoint y: 301, distance: 110.2
click at [436, 302] on div "Every 2 Days Weeks Months at 00 01 02 03 04 05 06 07 08 09 10 11 12 13 14 15 16…" at bounding box center [917, 308] width 1046 height 26
type input "1"
click at [755, 368] on button "Save" at bounding box center [754, 363] width 37 height 23
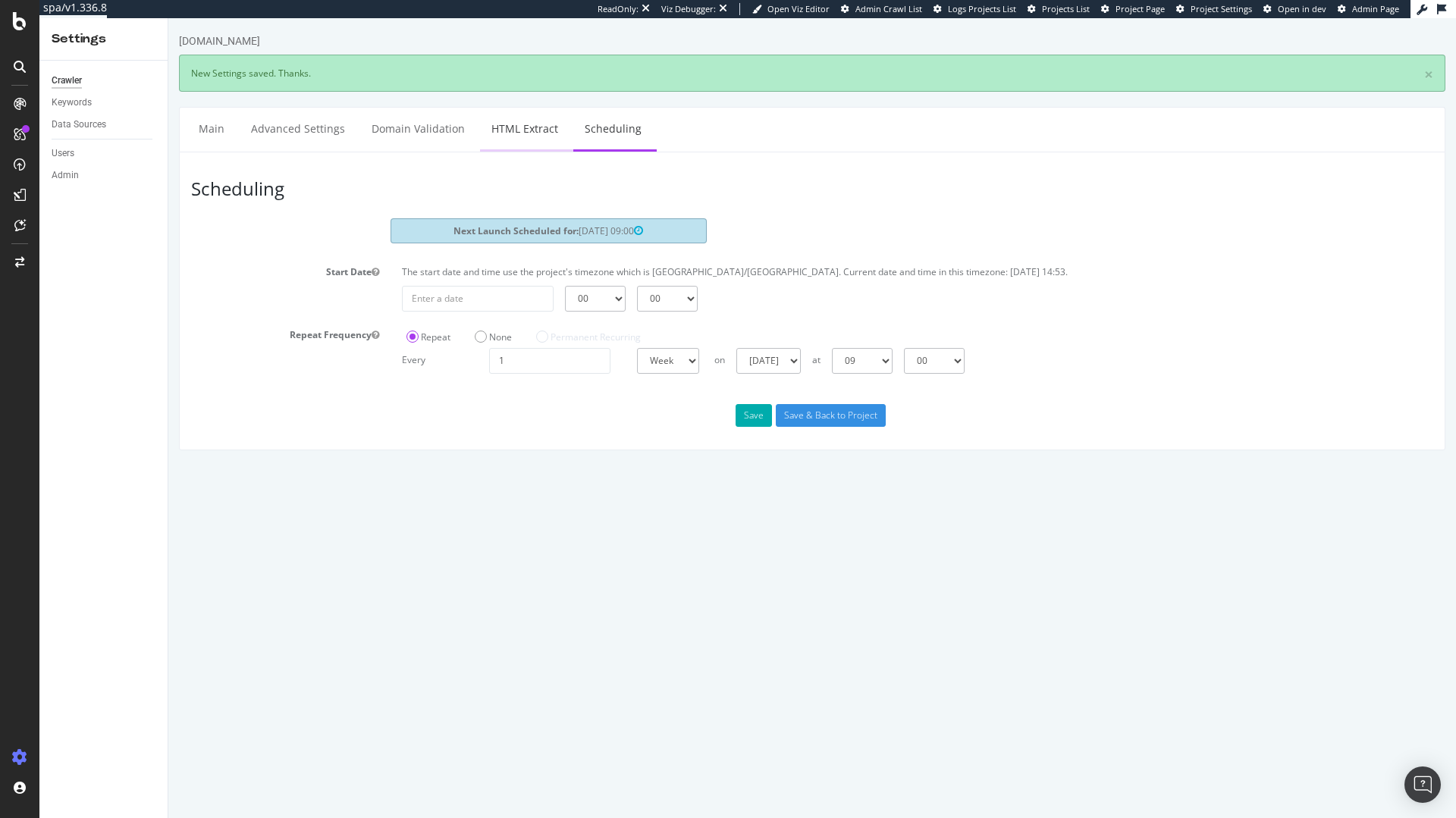
click at [546, 127] on link "HTML Extract" at bounding box center [524, 128] width 90 height 41
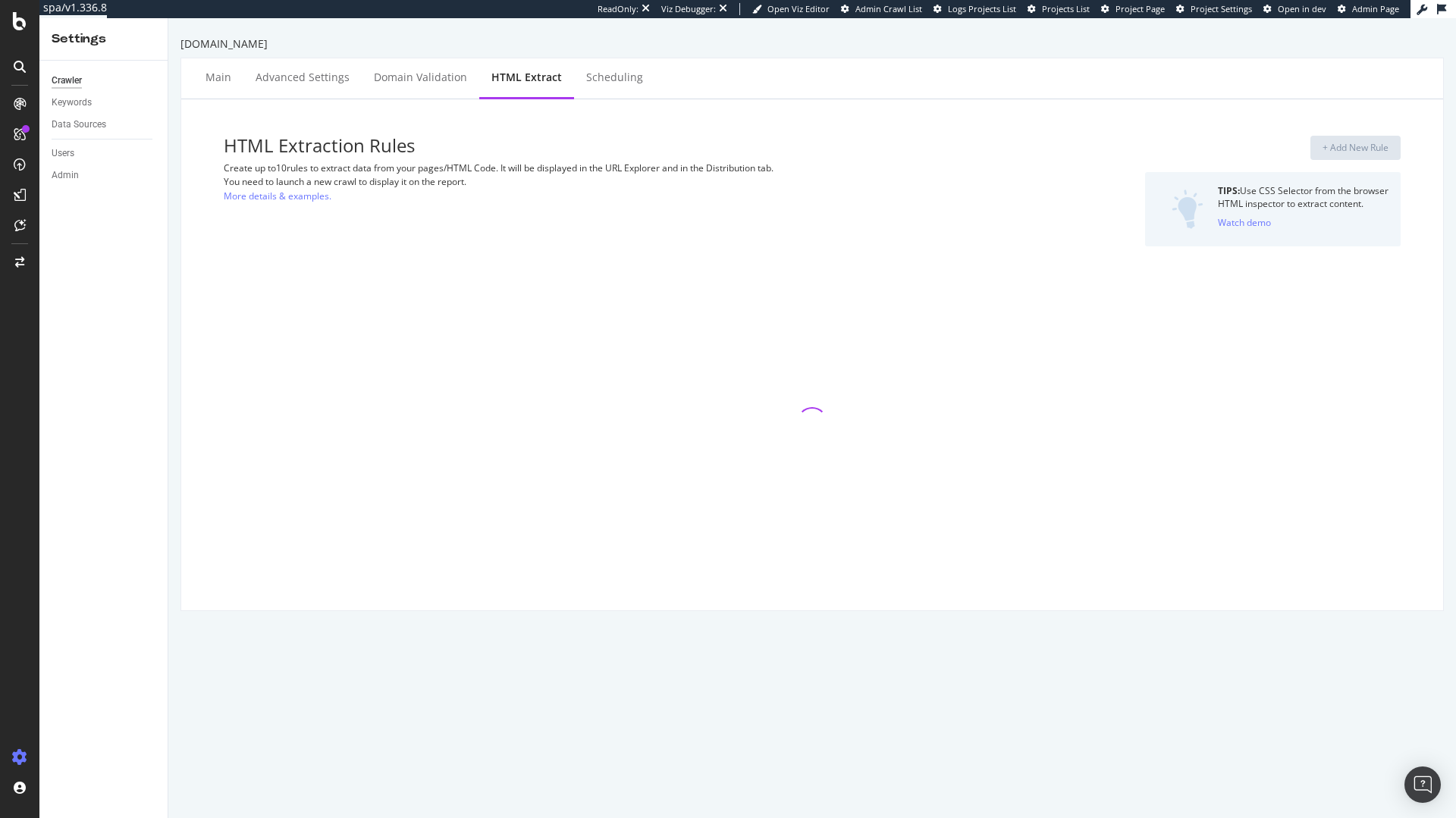
select select "count"
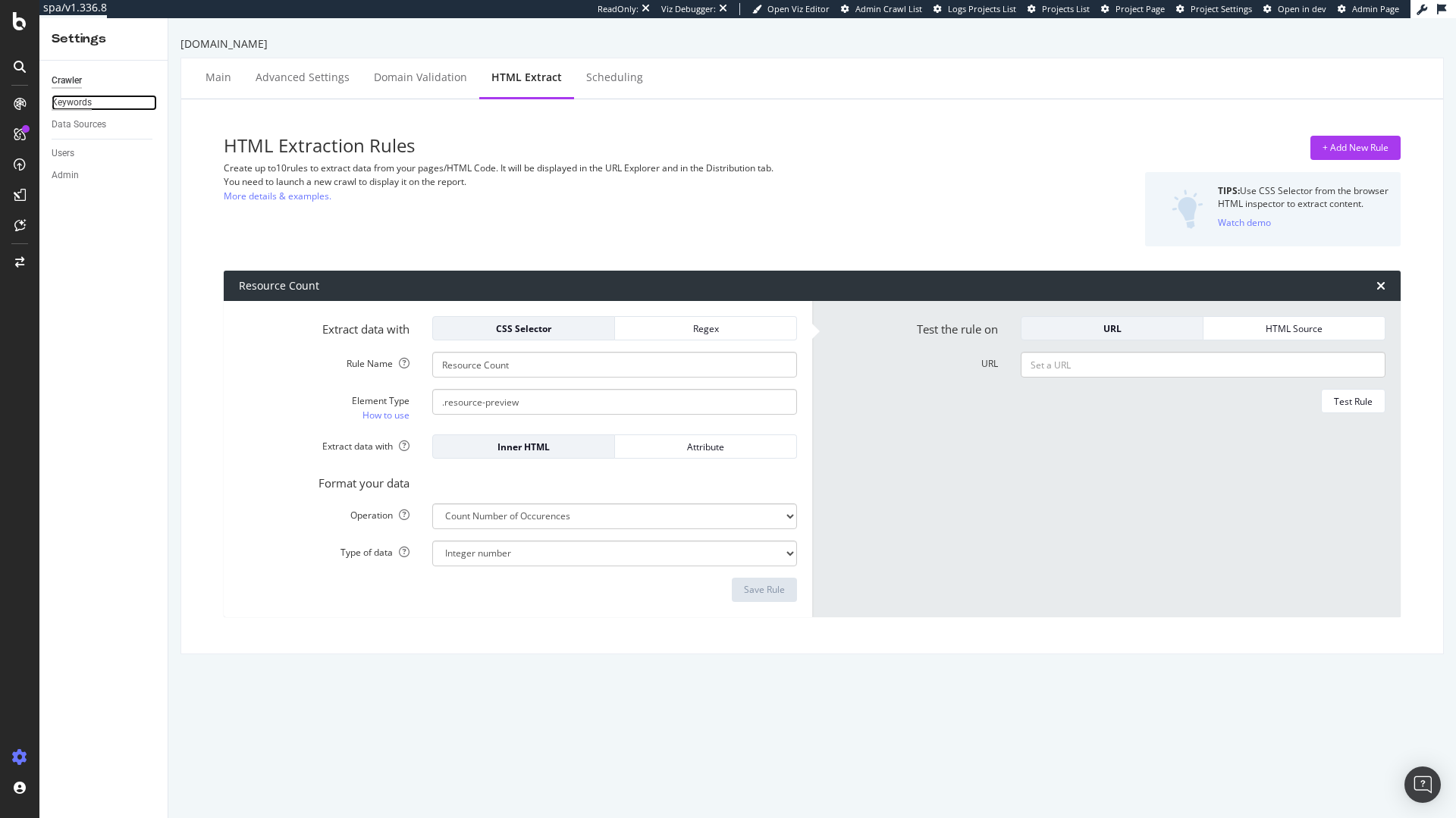
click at [80, 109] on div "Keywords" at bounding box center [72, 102] width 40 height 16
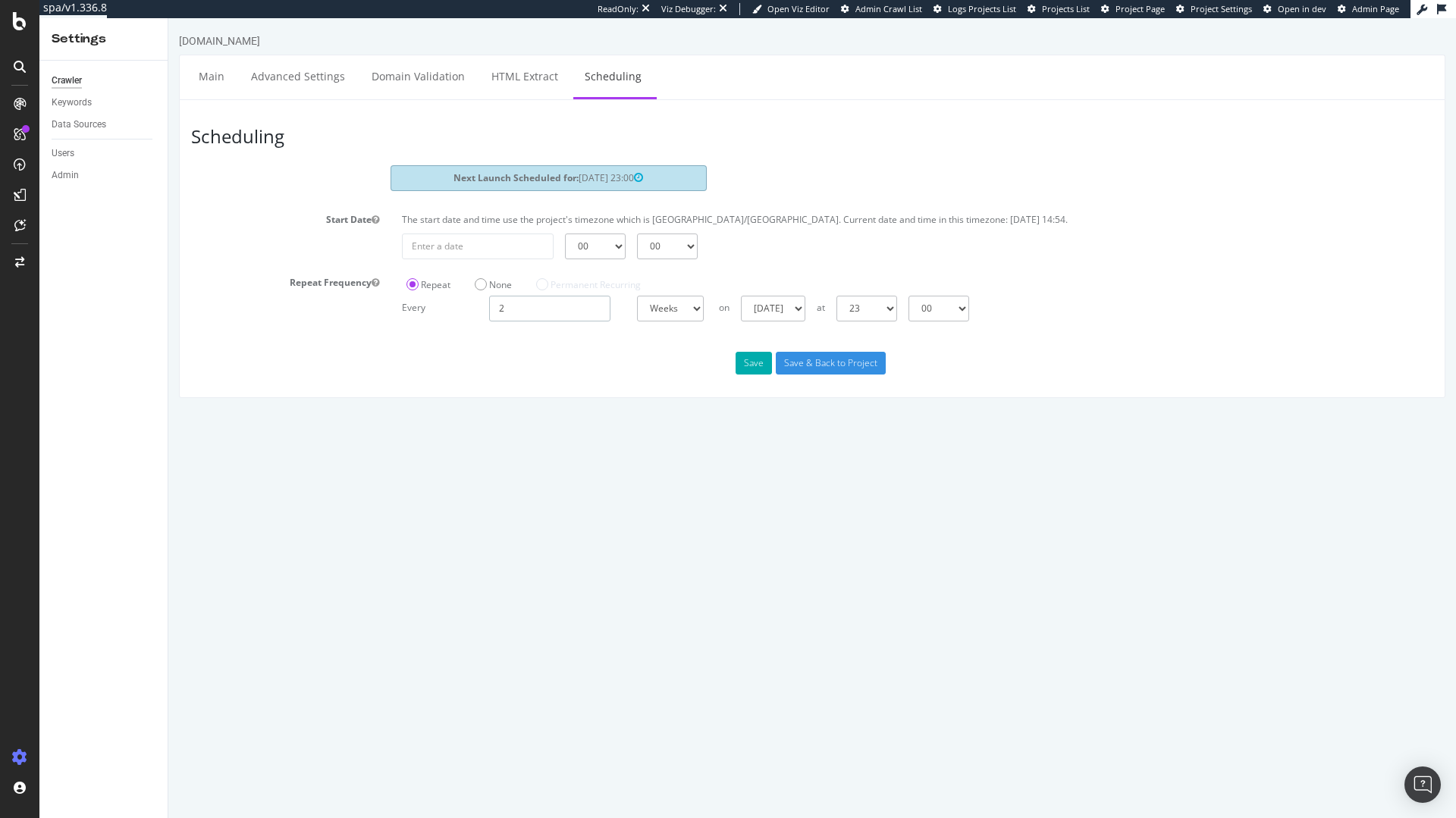
drag, startPoint x: 530, startPoint y: 308, endPoint x: 341, endPoint y: 286, distance: 190.3
click at [357, 286] on div "Repeat Frequency Repeat None Permanent Recurring Every 2 Days Weeks Months at 0…" at bounding box center [811, 296] width 1265 height 51
type input "1"
click at [750, 361] on button "Save" at bounding box center [754, 363] width 37 height 23
drag, startPoint x: 511, startPoint y: 300, endPoint x: 474, endPoint y: 304, distance: 37.2
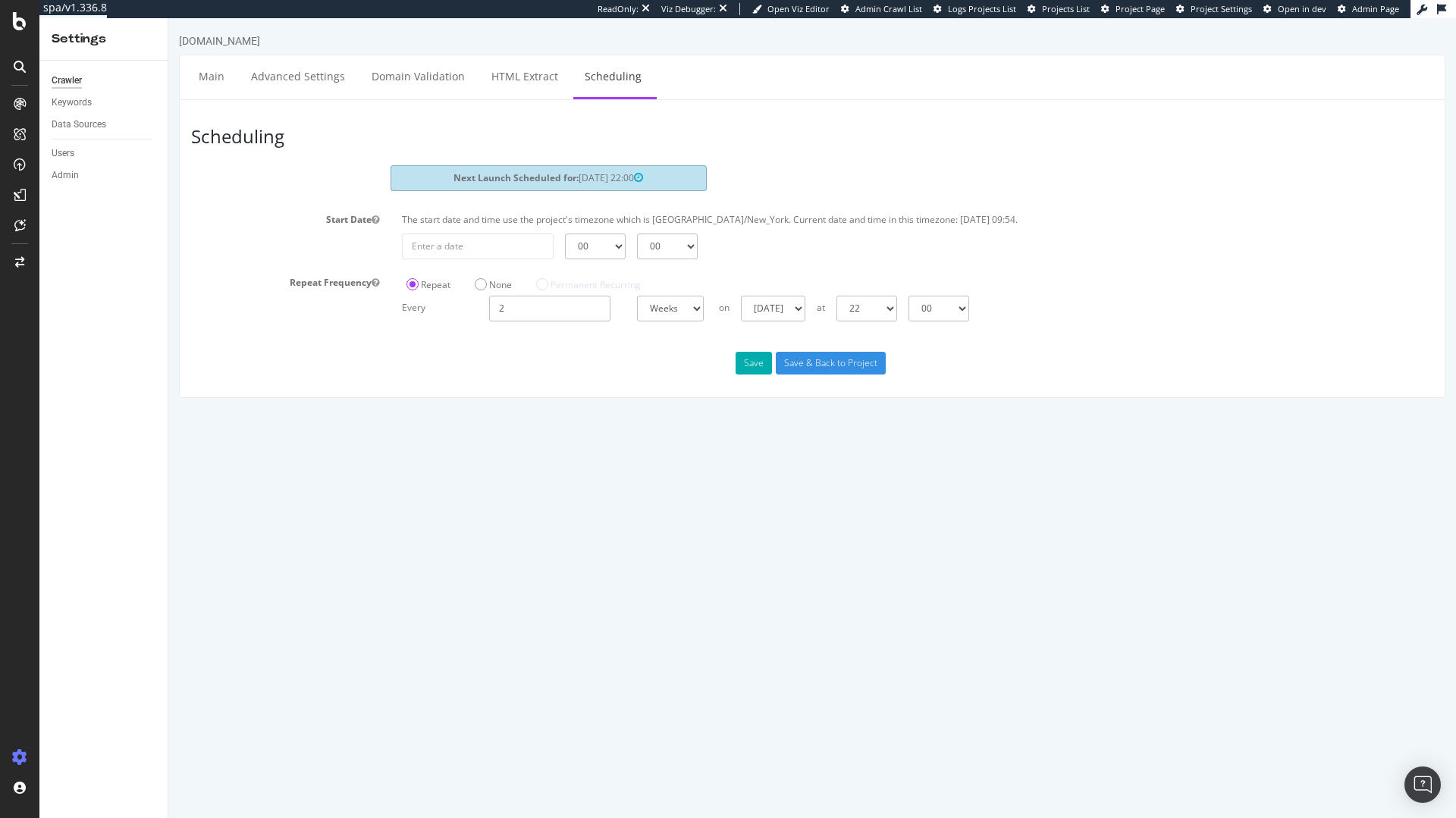
click at [475, 304] on div "Every 2 Days Weeks Months at 00 01 02 03 04 05 06 07 08 09 10 11 12 13 14 15 16…" at bounding box center [917, 308] width 1046 height 26
drag, startPoint x: 534, startPoint y: 307, endPoint x: 428, endPoint y: 296, distance: 106.6
click at [429, 296] on div "Every 2 Days Weeks Months at 00 01 02 03 04 05 06 07 08 09 10 11 12 13 14 15 16…" at bounding box center [917, 308] width 1046 height 26
type input "1"
click at [764, 368] on button "Save" at bounding box center [754, 363] width 37 height 23
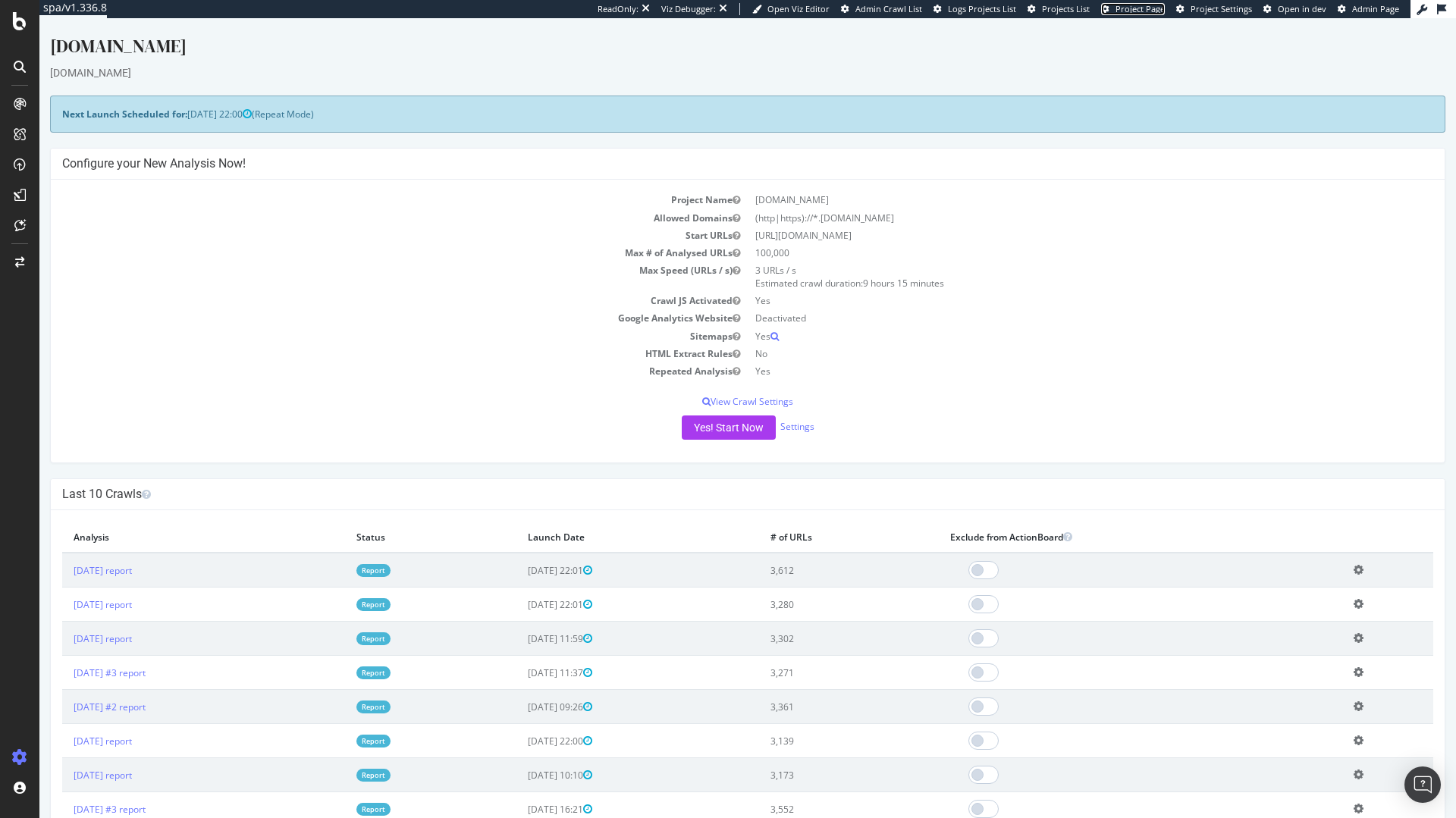
click at [1121, 13] on span "Project Page" at bounding box center [1139, 9] width 49 height 12
click at [76, 692] on div "Project settings" at bounding box center [79, 689] width 64 height 13
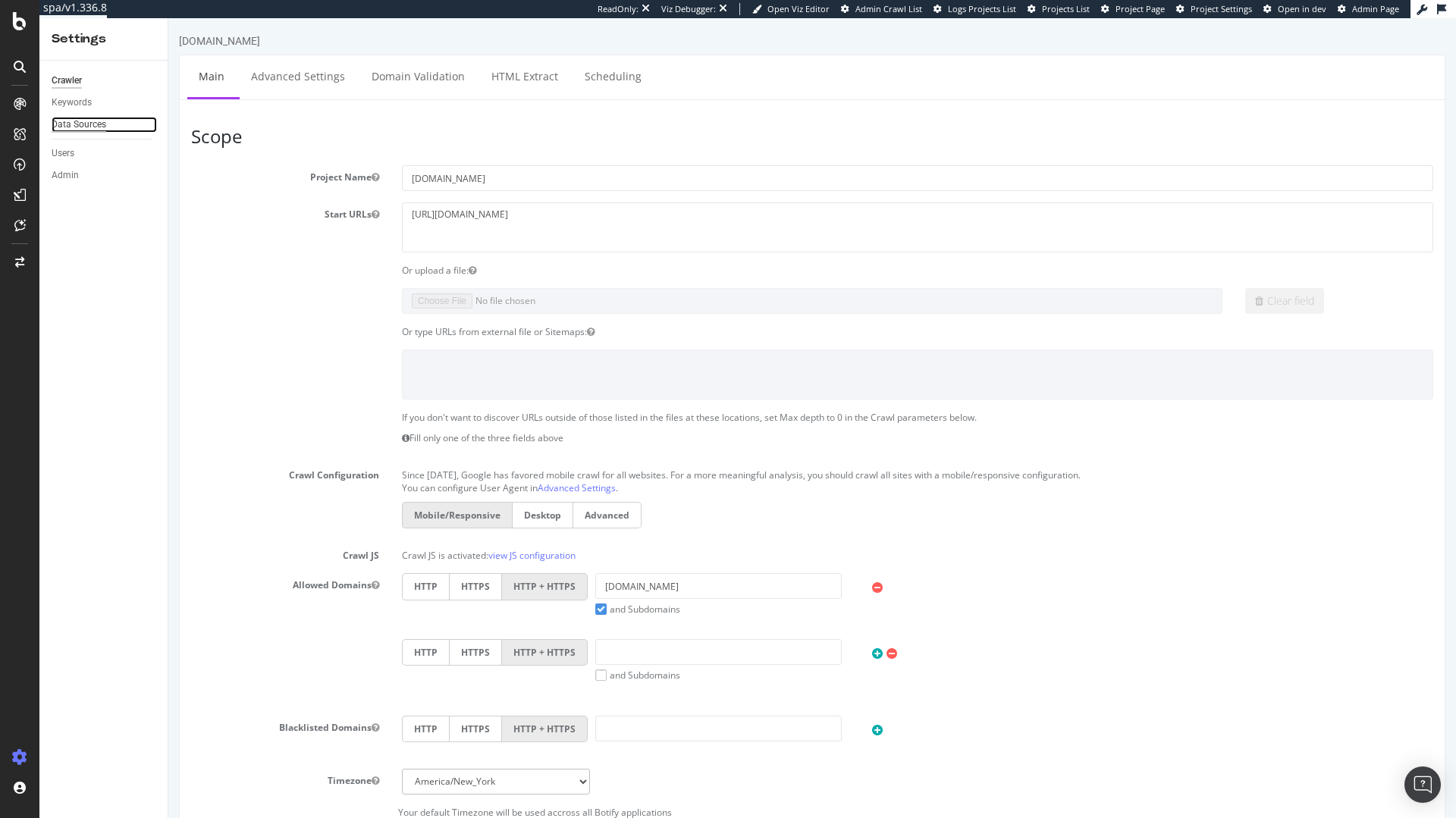
click at [82, 117] on div "Data Sources" at bounding box center [79, 124] width 55 height 16
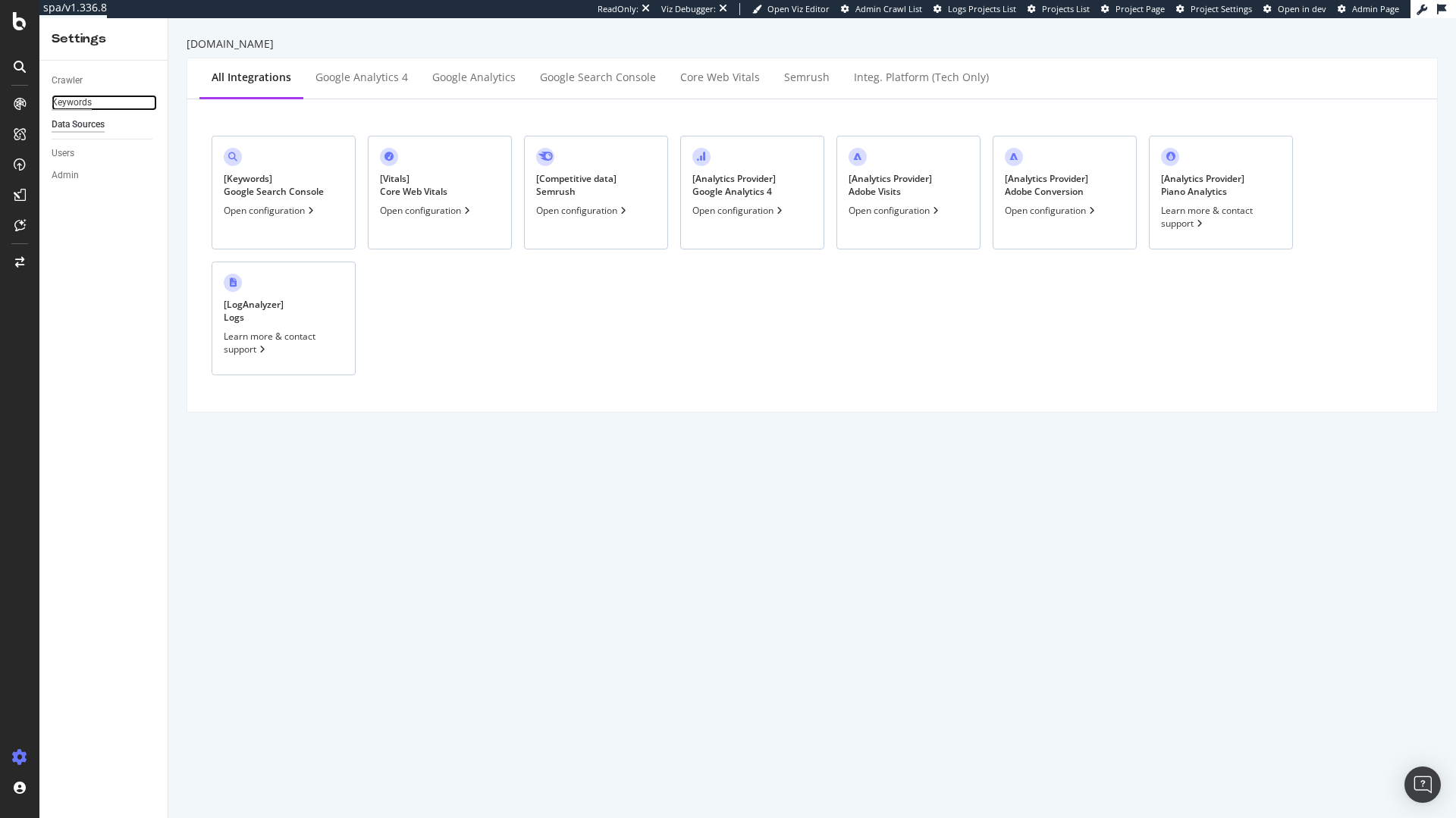
click at [78, 105] on div "Keywords" at bounding box center [72, 102] width 40 height 16
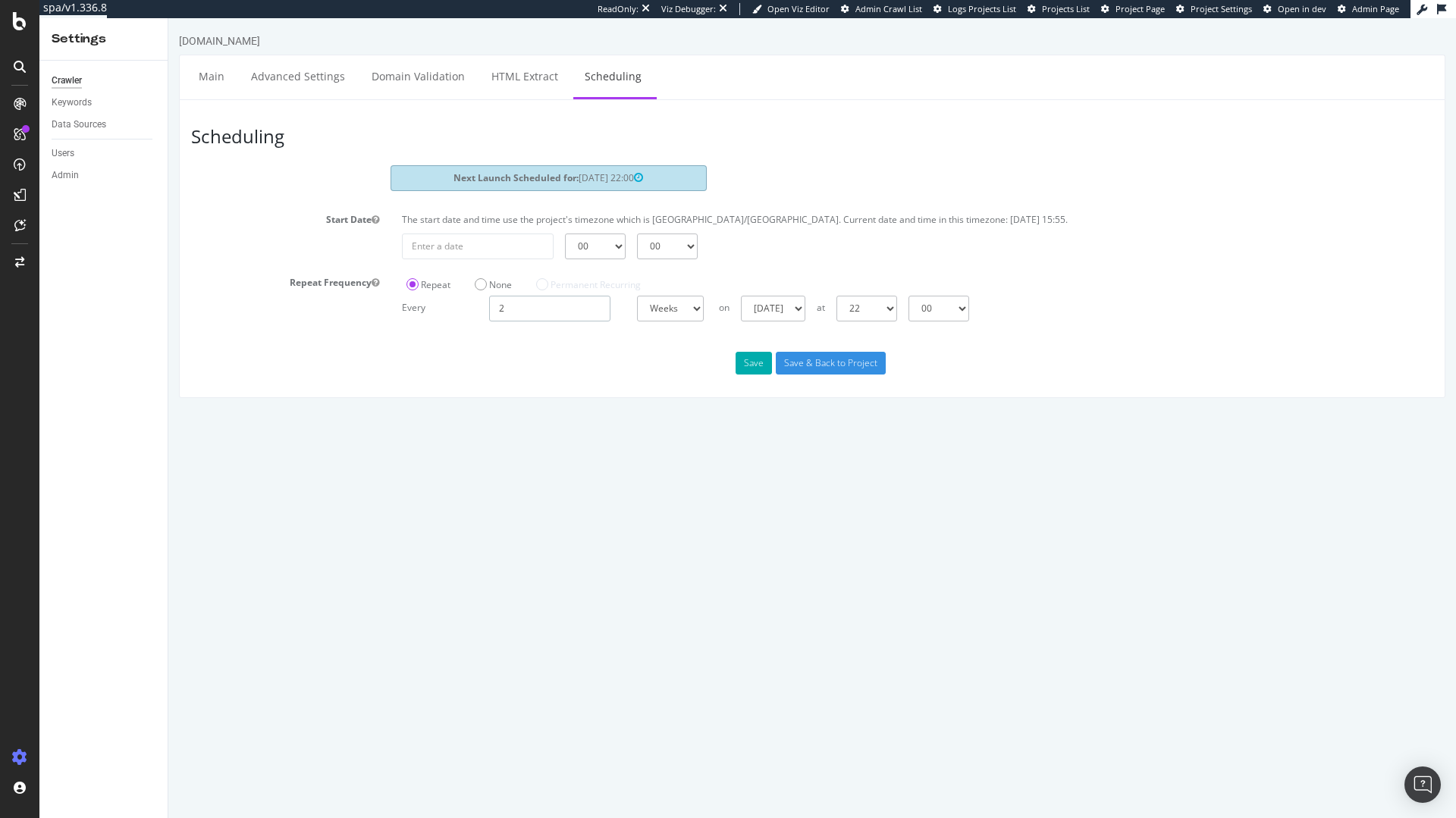
drag, startPoint x: 531, startPoint y: 303, endPoint x: 386, endPoint y: 304, distance: 145.0
click at [386, 304] on div "Repeat Frequency Repeat None Permanent Recurring Every 2 Days Weeks Months at 0…" at bounding box center [811, 296] width 1265 height 51
type input "1"
click at [754, 378] on div "Scheduling Next Launch Scheduled for: [DATE] 22:00 Start Date The start date an…" at bounding box center [812, 249] width 1266 height 299
click at [759, 357] on button "Save" at bounding box center [754, 363] width 37 height 23
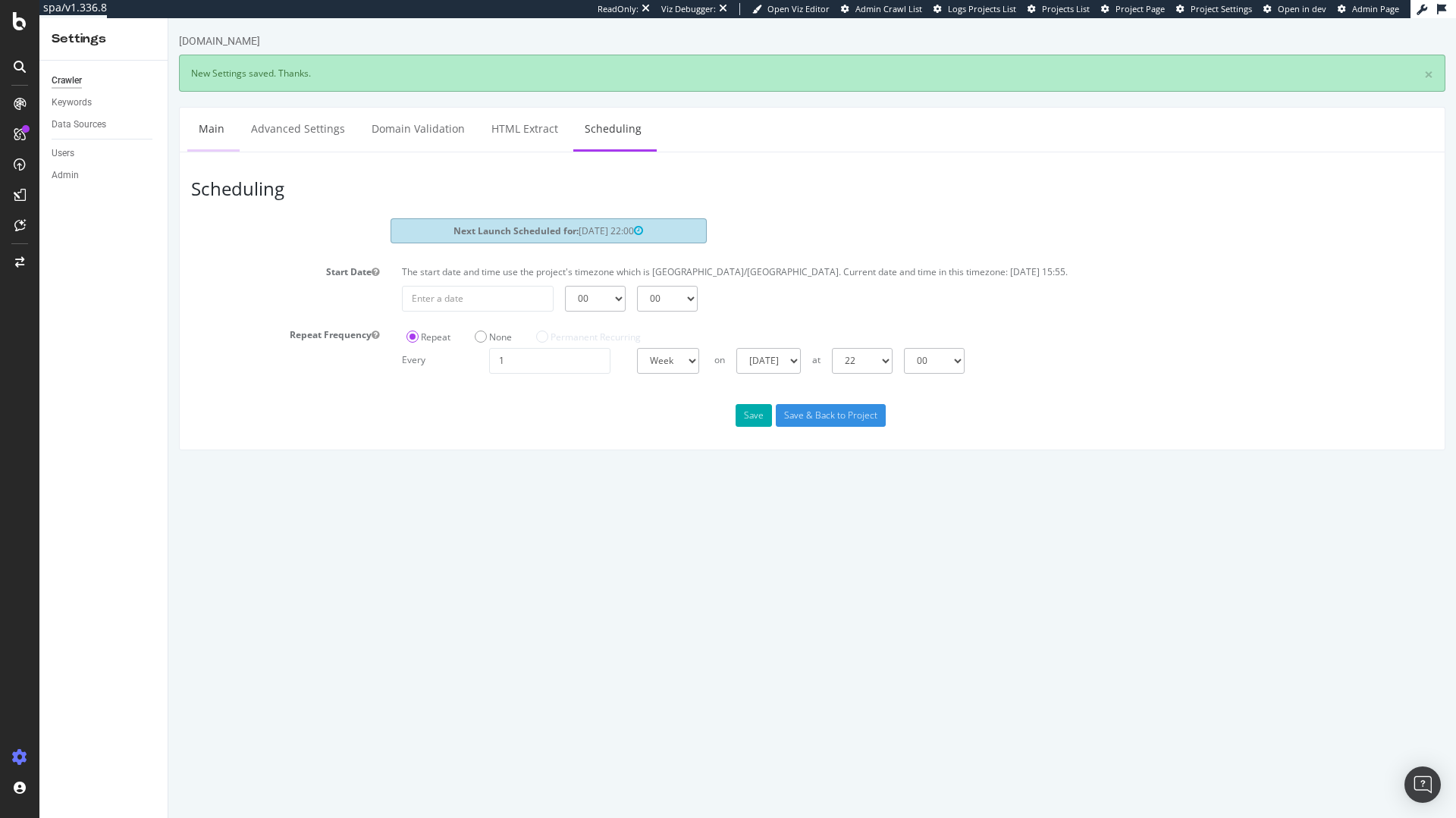
click at [216, 129] on link "Main" at bounding box center [211, 128] width 48 height 41
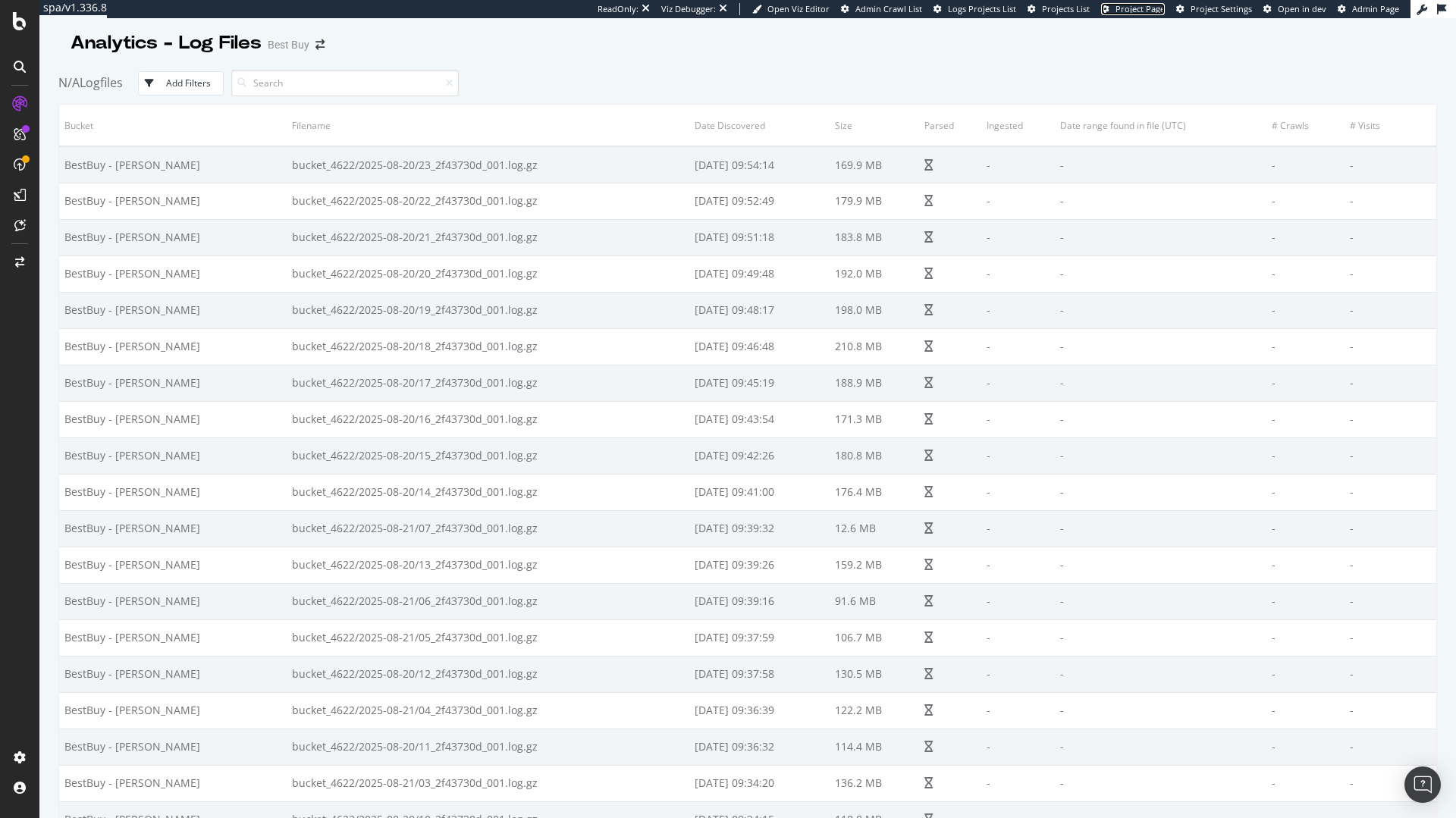
click at [1154, 11] on span "Project Page" at bounding box center [1139, 9] width 49 height 12
